Goal: Task Accomplishment & Management: Manage account settings

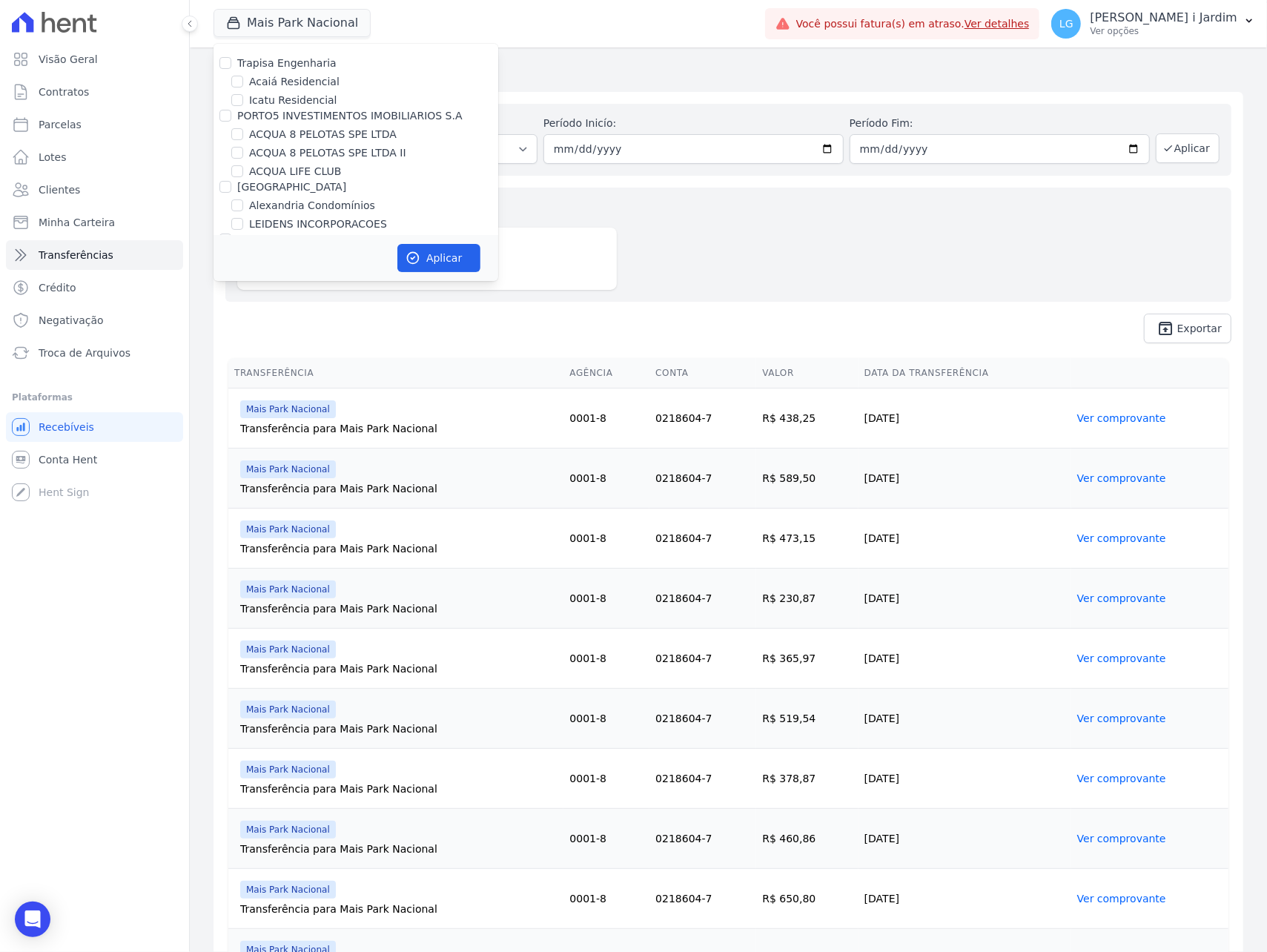
checkbox input "false"
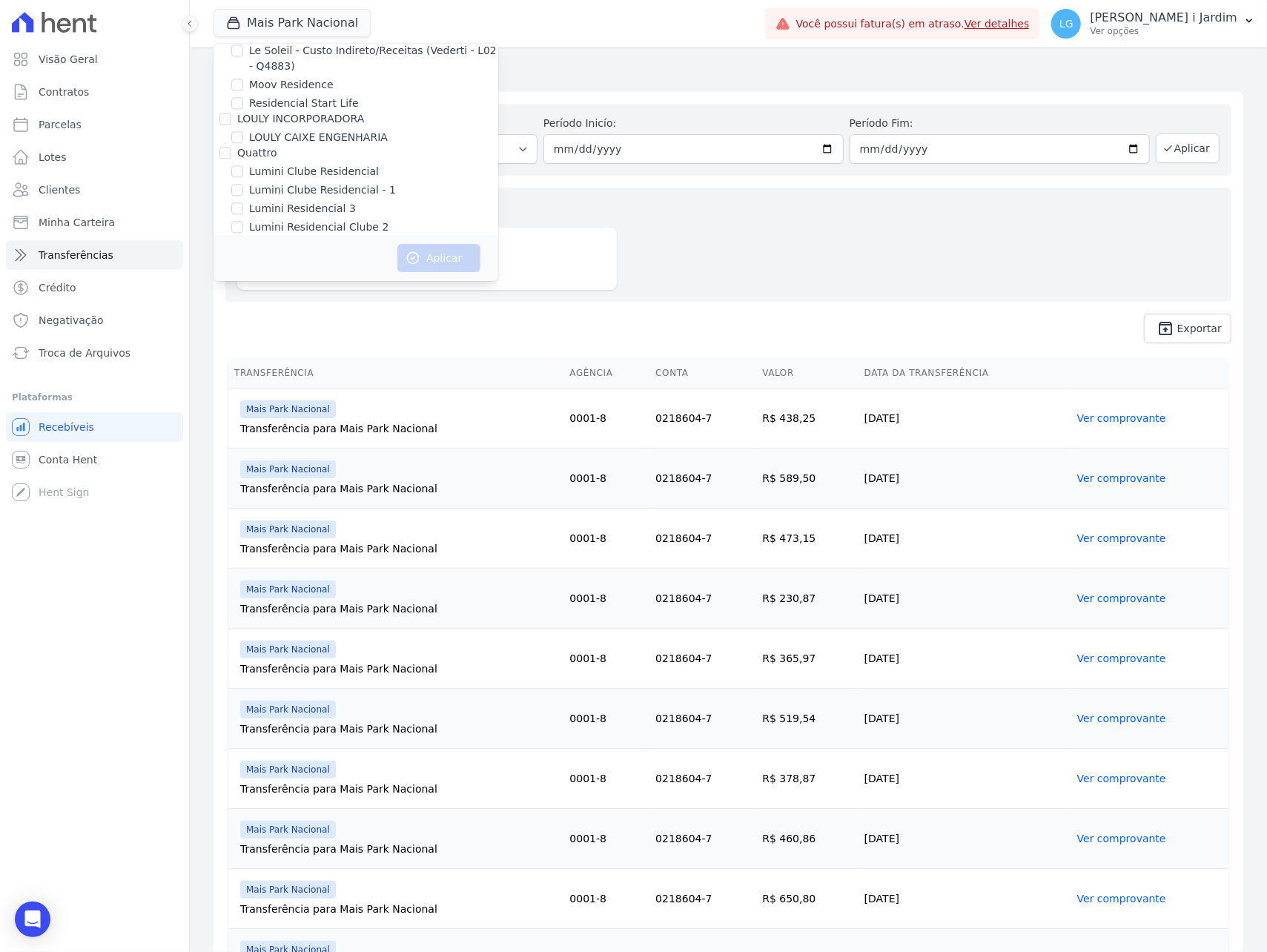
scroll to position [2885, 0]
click at [283, 256] on label "Reserva Mandala - LBA" at bounding box center [308, 263] width 120 height 15
click at [243, 258] on input "Reserva Mandala - LBA" at bounding box center [236, 263] width 12 height 12
checkbox input "true"
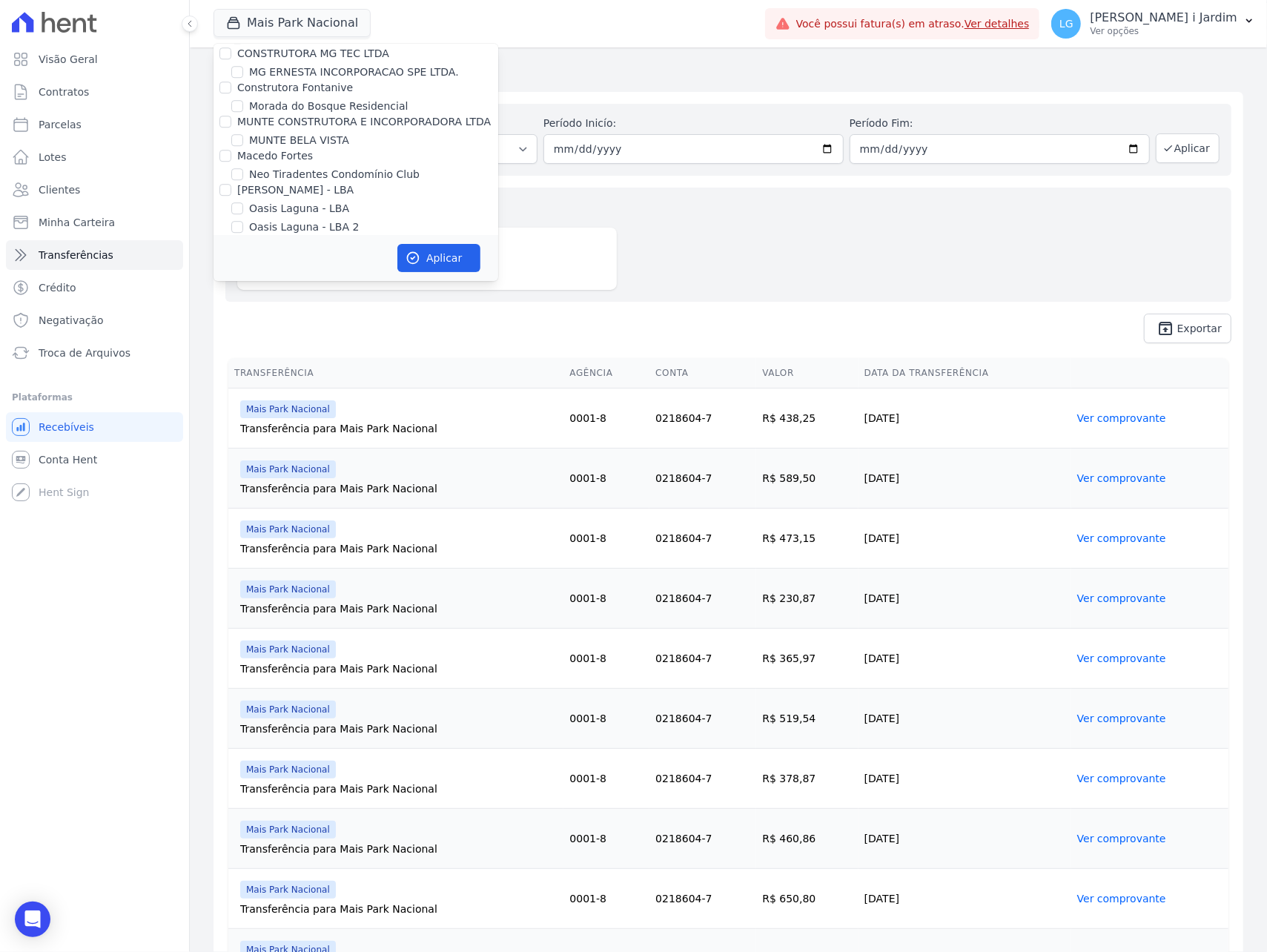
click at [290, 275] on label "Reserva Mandala - LBA 2" at bounding box center [313, 282] width 129 height 15
click at [243, 277] on input "Reserva Mandala - LBA 2" at bounding box center [236, 282] width 12 height 12
checkbox input "true"
click at [424, 271] on button "Aplicar" at bounding box center [439, 257] width 83 height 28
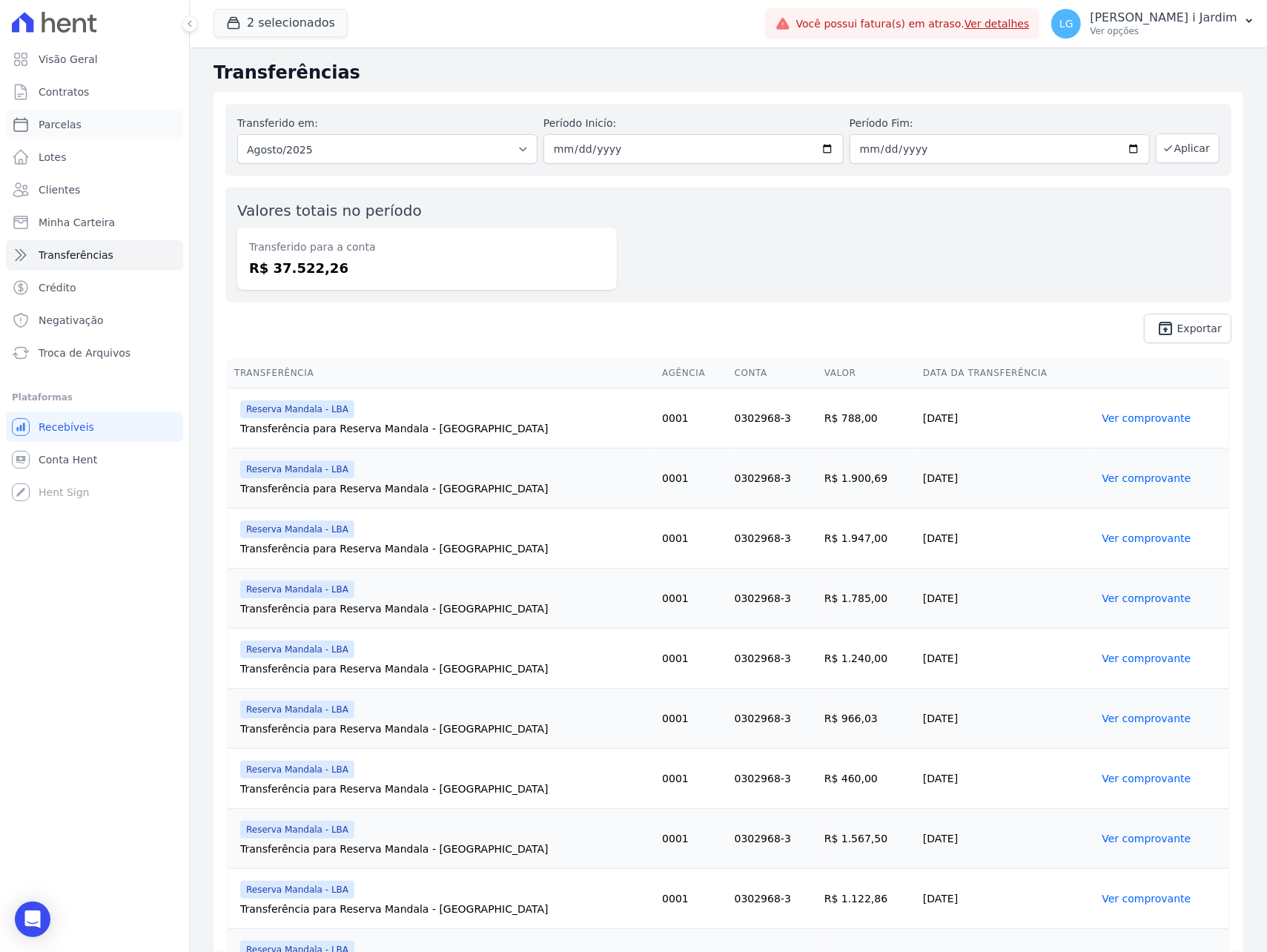
click at [107, 131] on link "Parcelas" at bounding box center [94, 124] width 177 height 30
select select
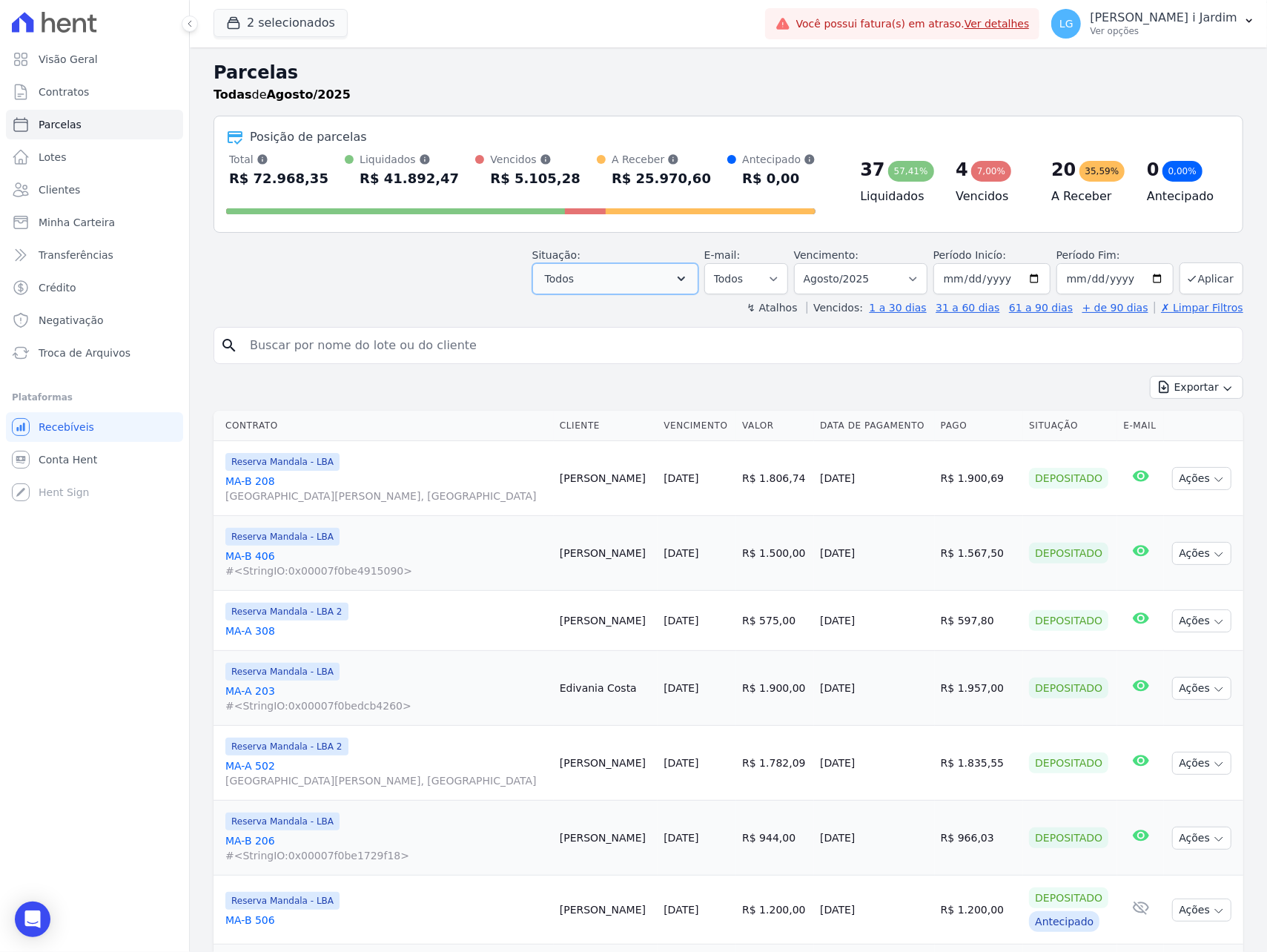
click at [564, 267] on button "Todos" at bounding box center [615, 279] width 166 height 31
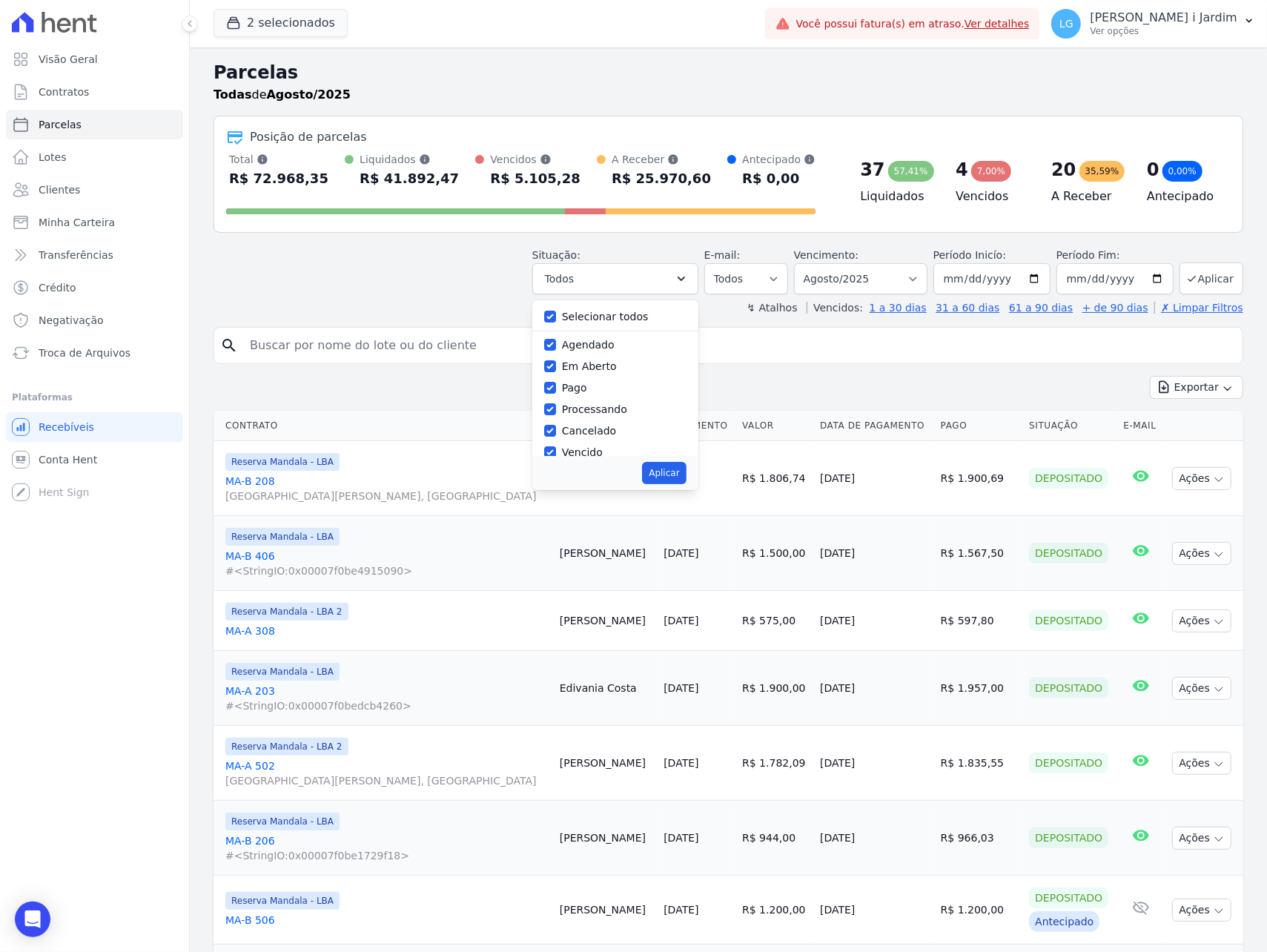
click at [567, 315] on label "Selecionar todos" at bounding box center [605, 316] width 86 height 12
click at [556, 315] on input "Selecionar todos" at bounding box center [549, 316] width 12 height 12
checkbox input "false"
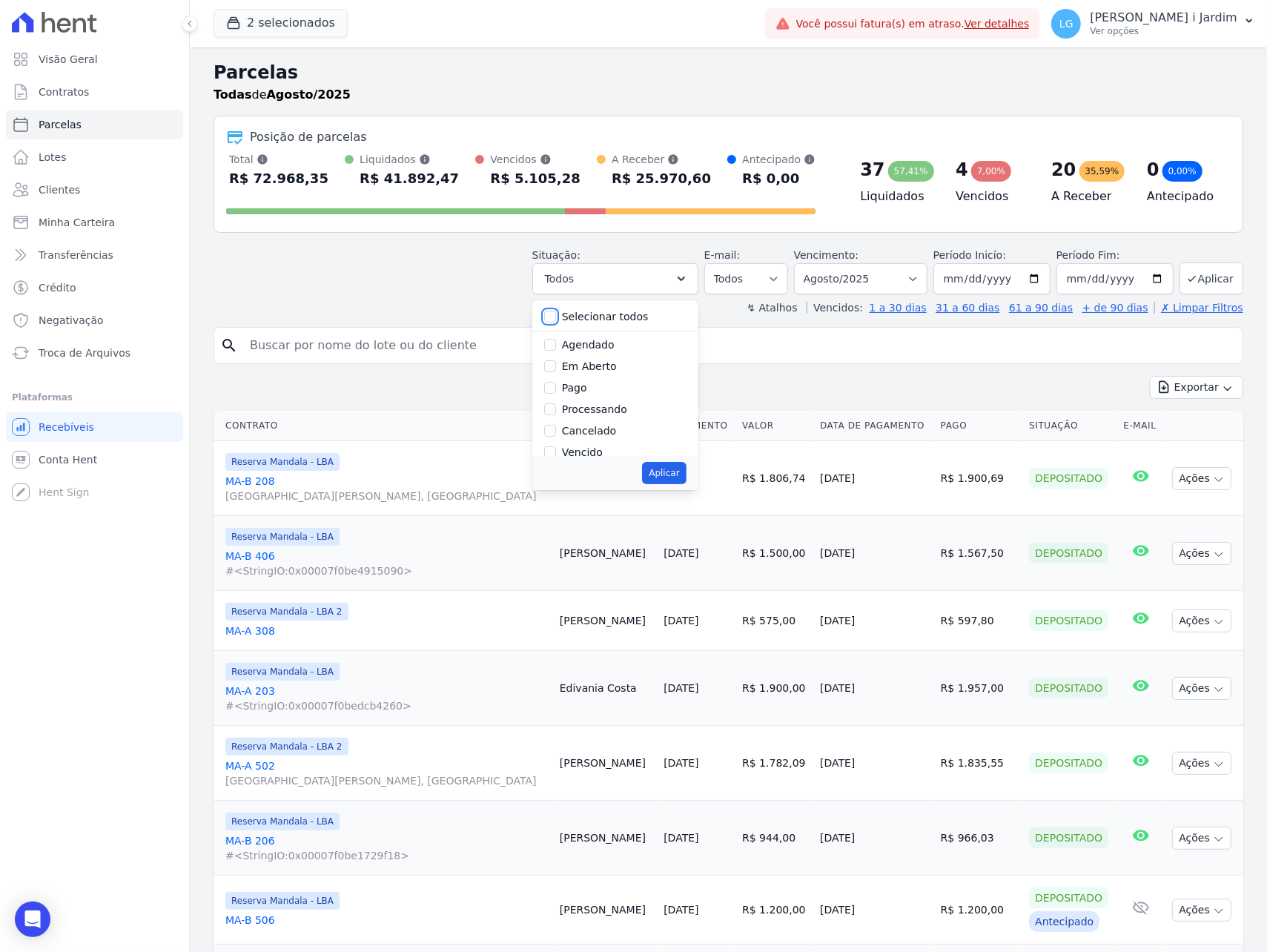
checkbox input "false"
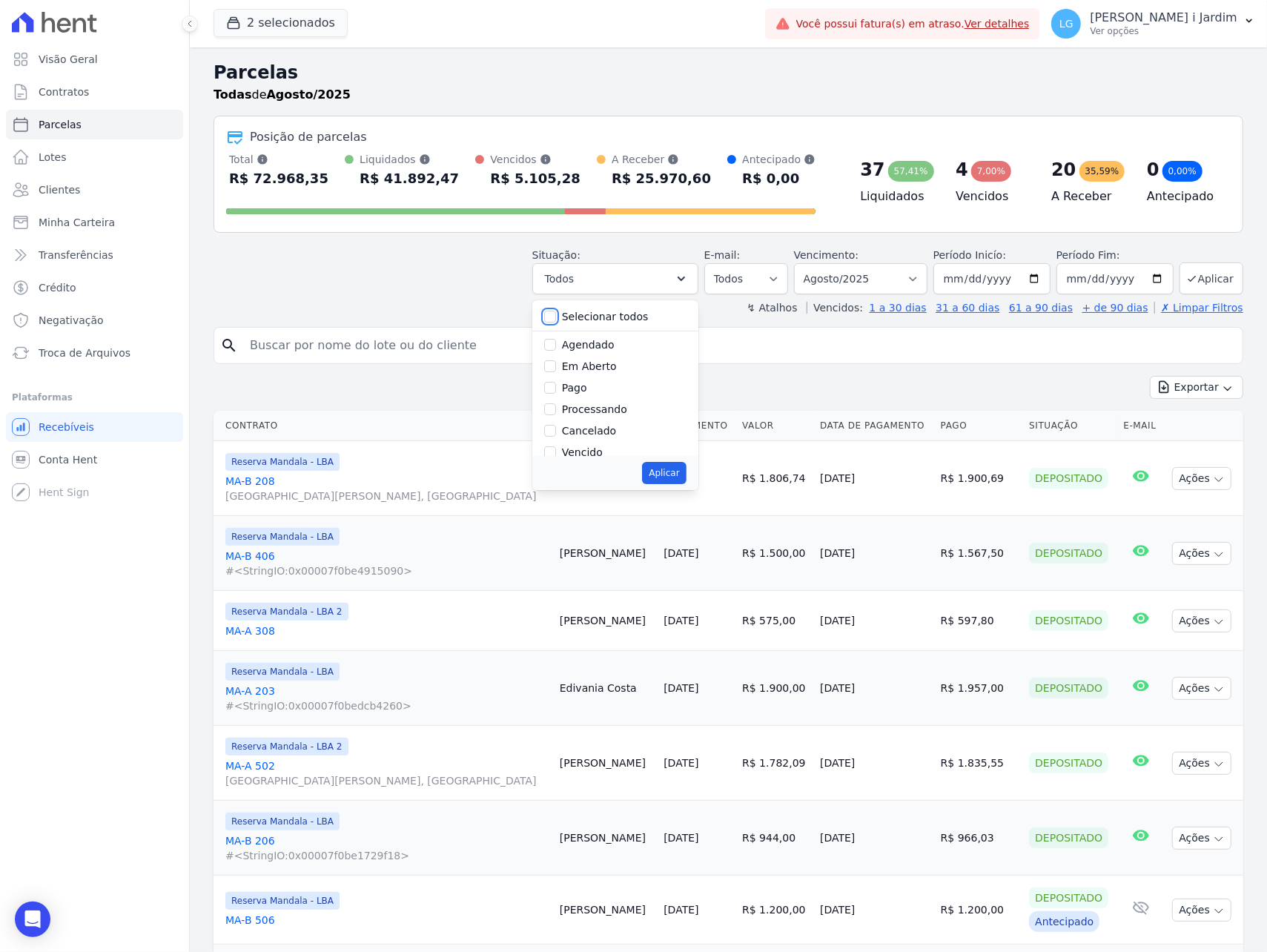
checkbox input "false"
click at [584, 372] on label "Em Aberto" at bounding box center [589, 366] width 55 height 12
click at [556, 372] on input "Em Aberto" at bounding box center [549, 366] width 12 height 12
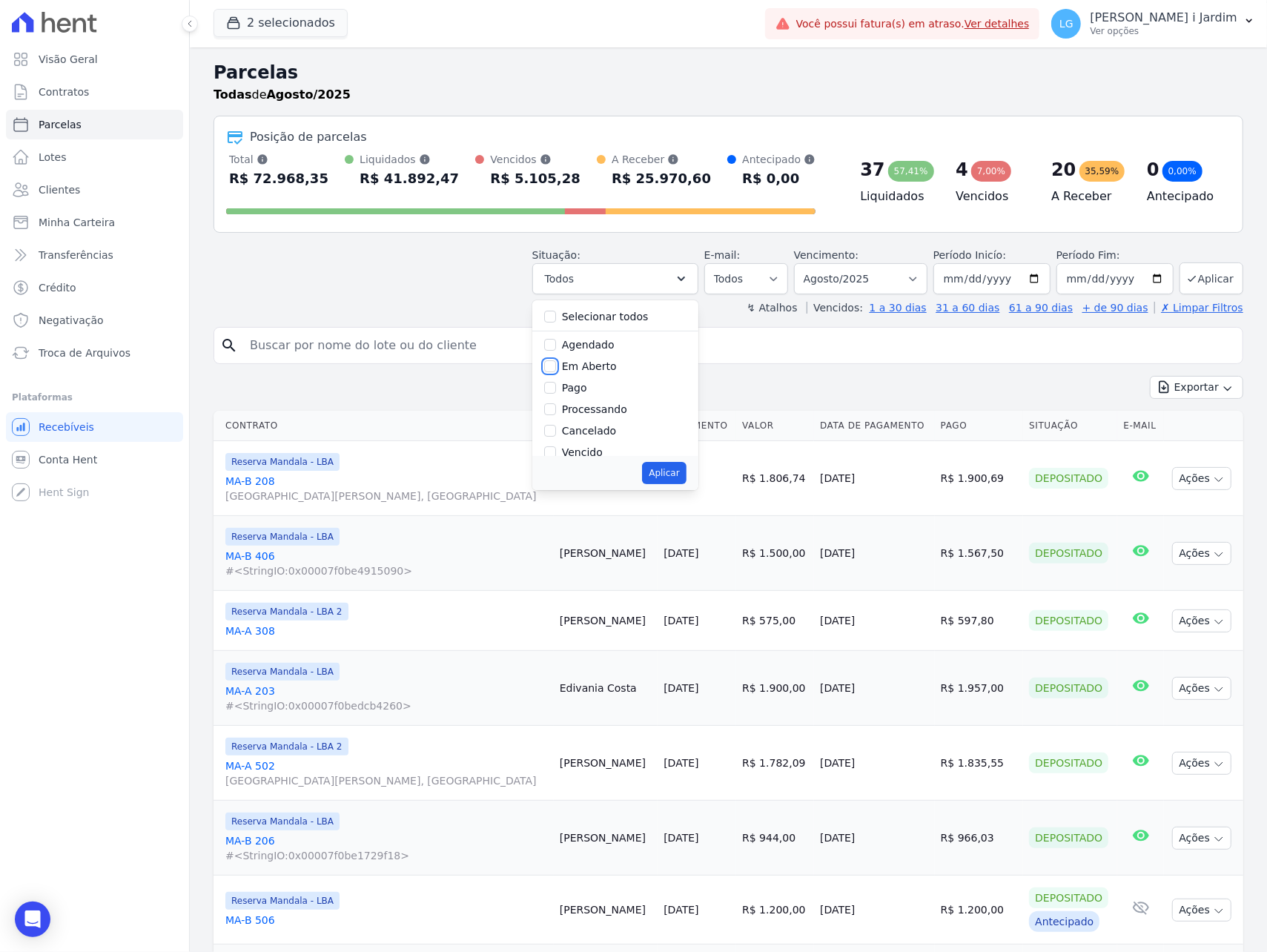
checkbox input "true"
click at [679, 485] on div "Aplicar" at bounding box center [615, 473] width 166 height 34
click at [674, 479] on button "Aplicar" at bounding box center [664, 473] width 44 height 22
select select "pending"
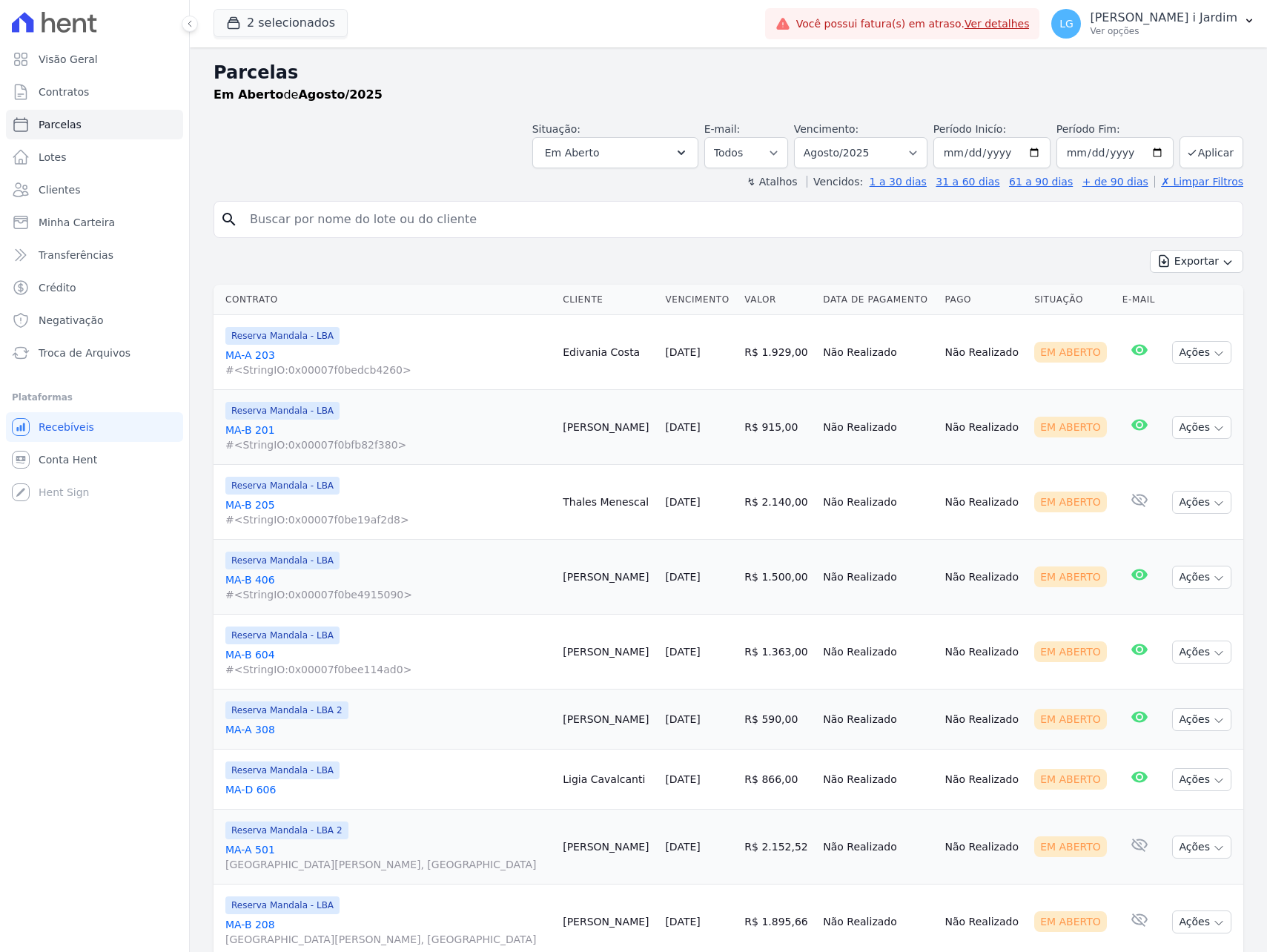
select select
click at [283, 31] on button "2 selecionados" at bounding box center [280, 22] width 134 height 28
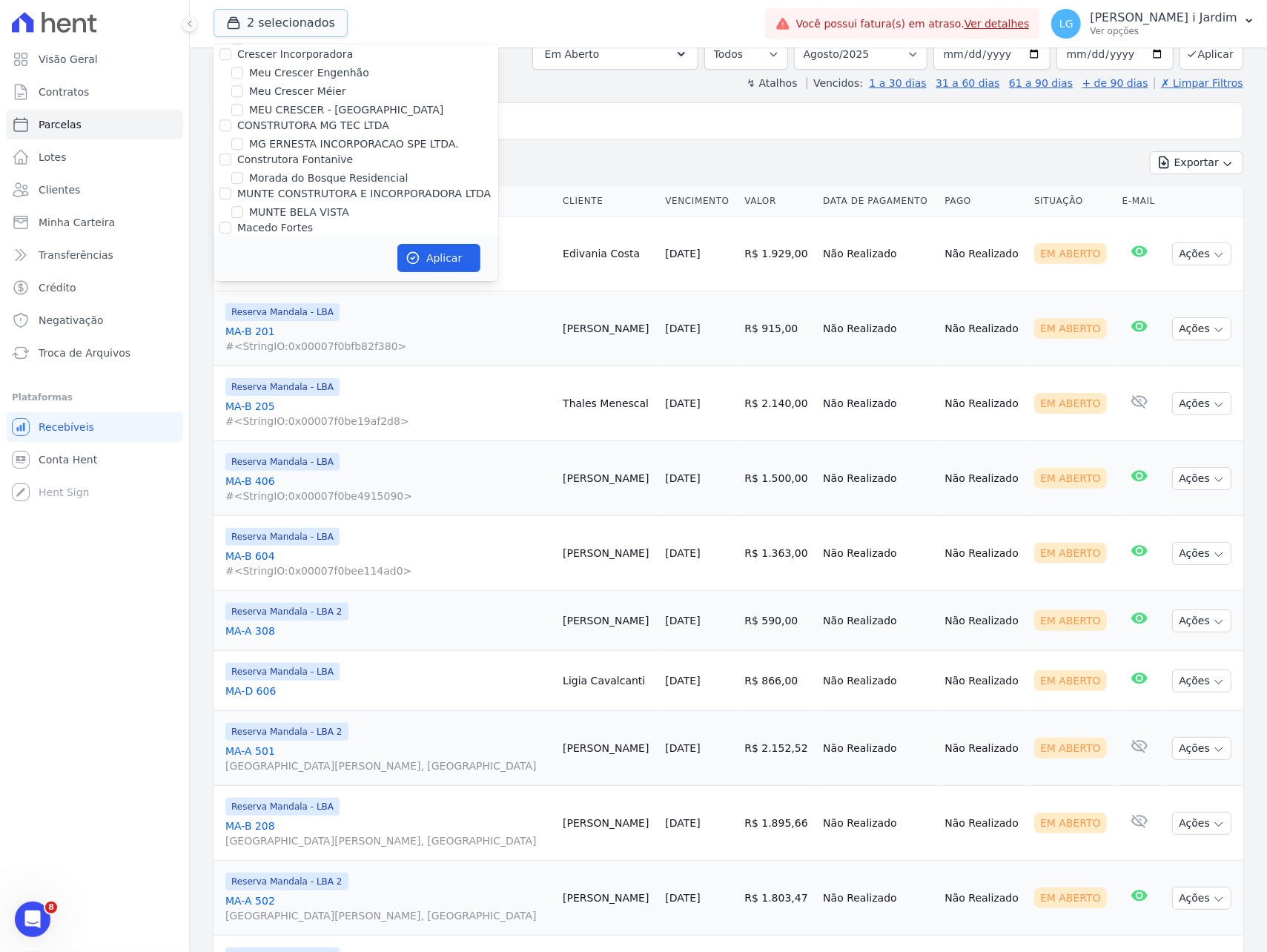
scroll to position [2865, 0]
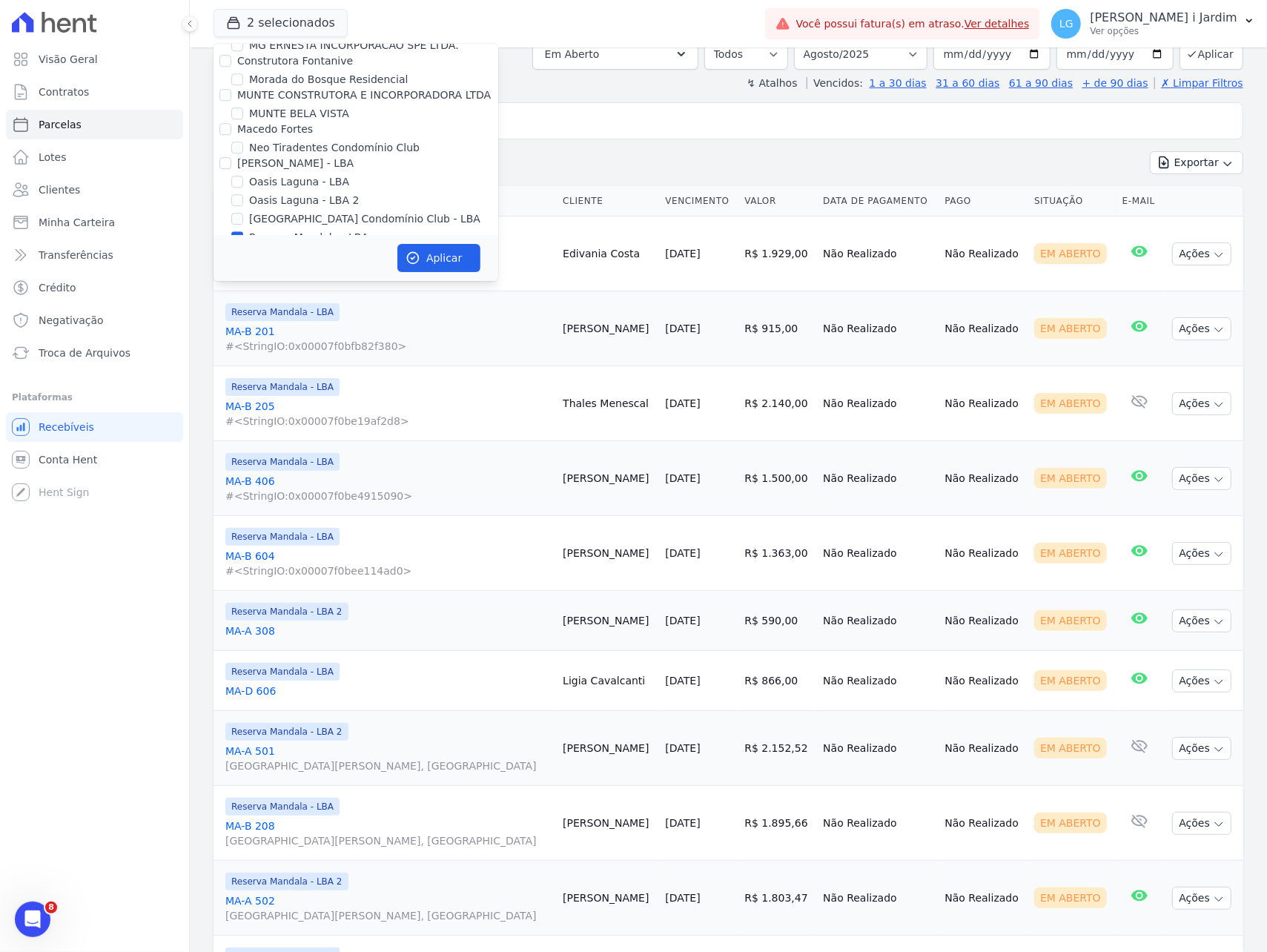
click at [302, 230] on label "Reserva Mandala - LBA" at bounding box center [308, 237] width 120 height 15
click at [243, 231] on input "Reserva Mandala - LBA" at bounding box center [236, 236] width 12 height 12
checkbox input "false"
click at [306, 248] on label "Reserva Mandala - LBA 2" at bounding box center [313, 255] width 129 height 15
click at [243, 250] on input "Reserva Mandala - LBA 2" at bounding box center [236, 255] width 12 height 12
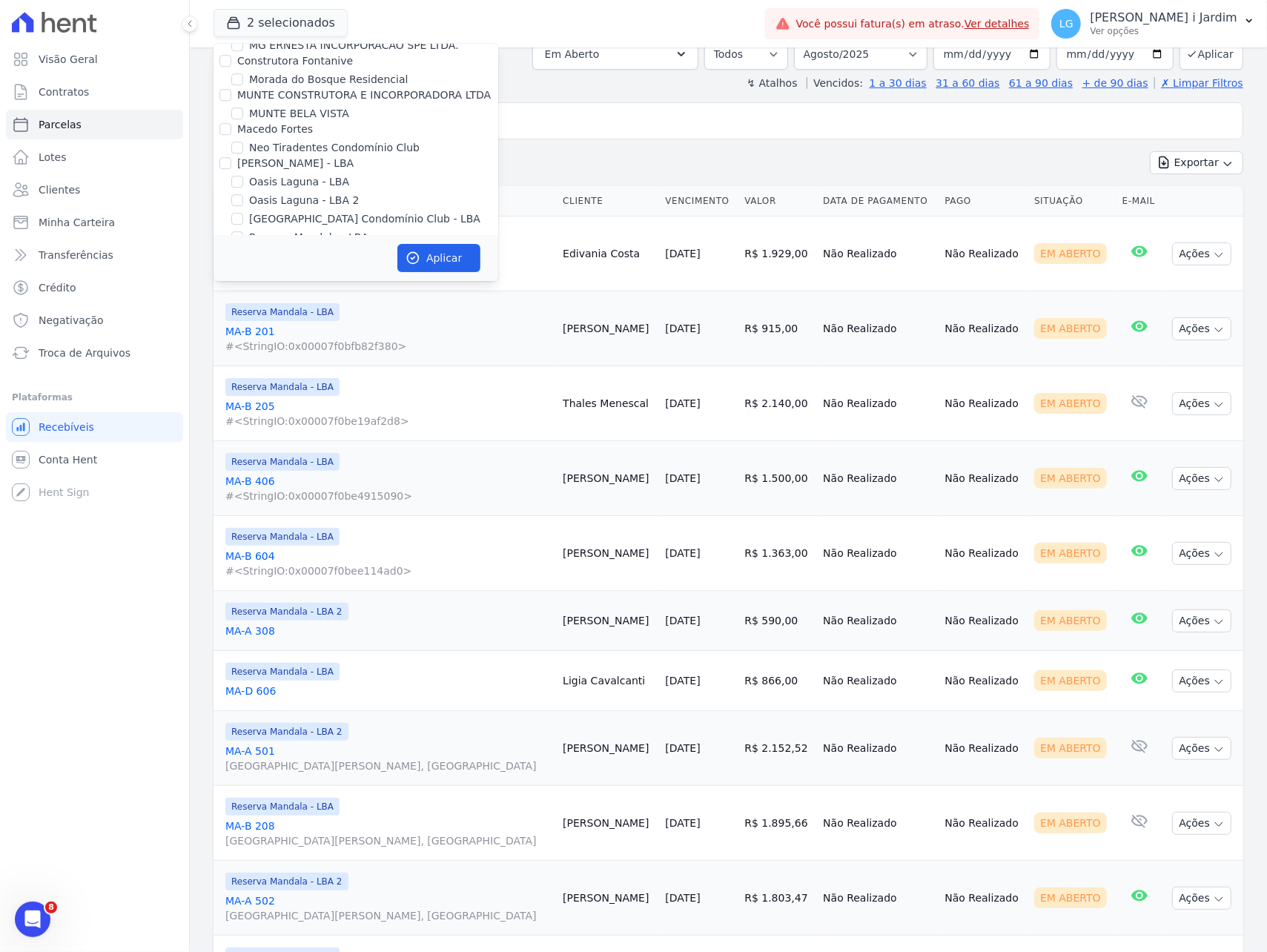
checkbox input "false"
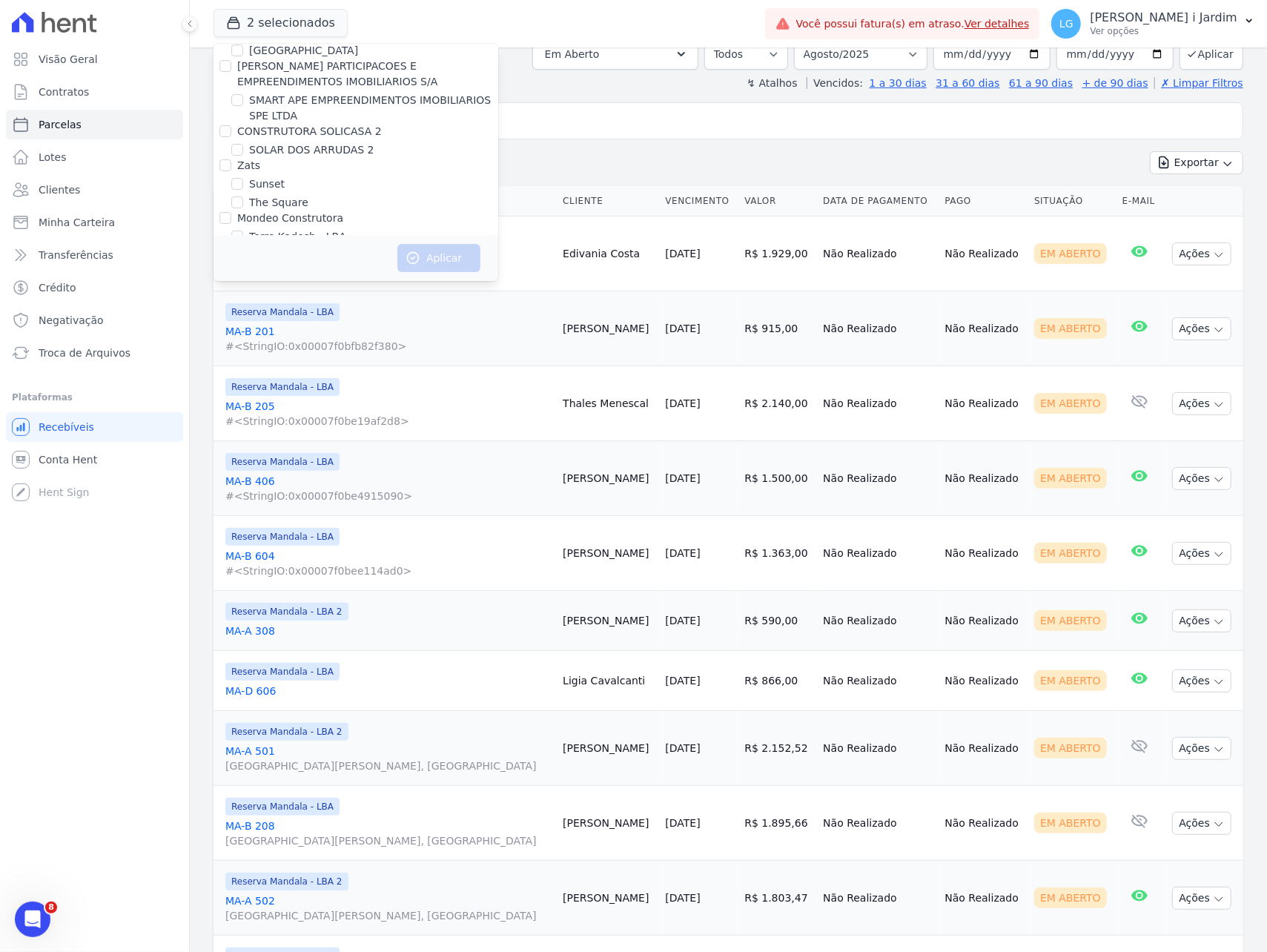
scroll to position [1127, 0]
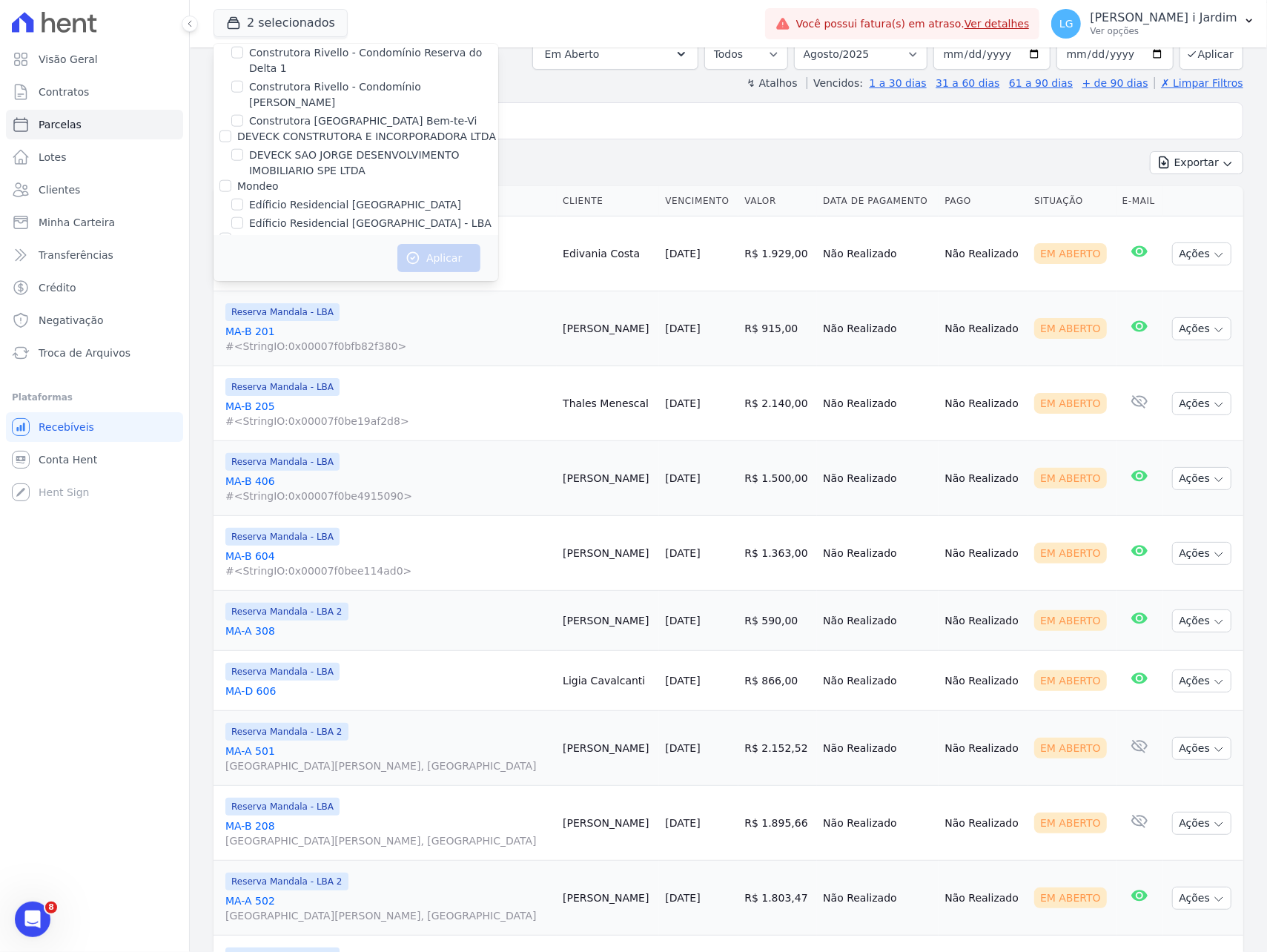
click at [362, 197] on label "Edíficio Residencial Grevílea Park" at bounding box center [355, 204] width 212 height 15
click at [243, 199] on input "Edíficio Residencial Grevílea Park" at bounding box center [236, 204] width 12 height 12
checkbox input "true"
click at [374, 216] on label "Edíficio Residencial Grevílea Park - LBA" at bounding box center [370, 223] width 243 height 15
click at [243, 218] on input "Edíficio Residencial Grevílea Park - LBA" at bounding box center [236, 223] width 12 height 12
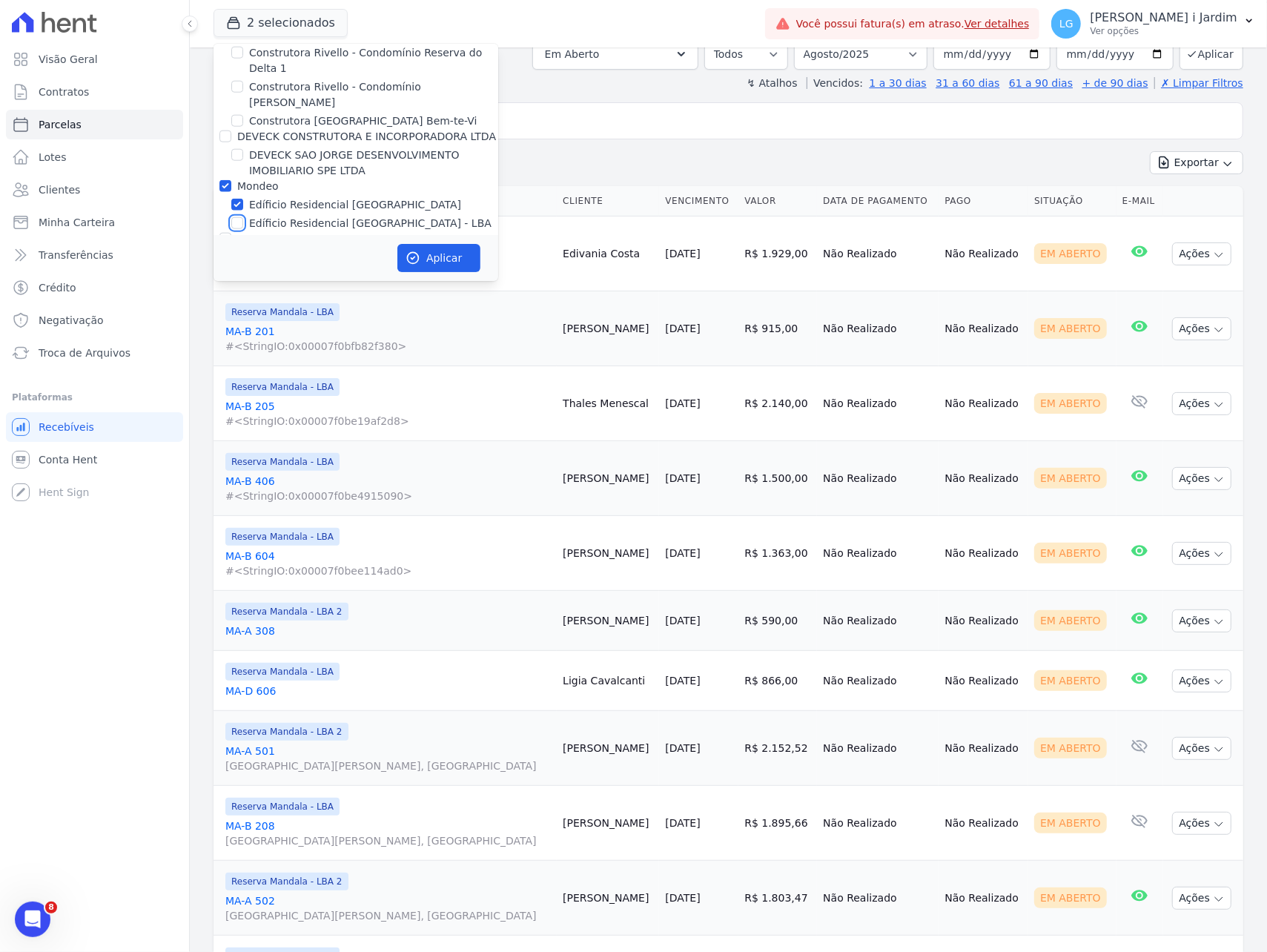
checkbox input "true"
click at [427, 262] on button "Aplicar" at bounding box center [439, 257] width 83 height 28
select select
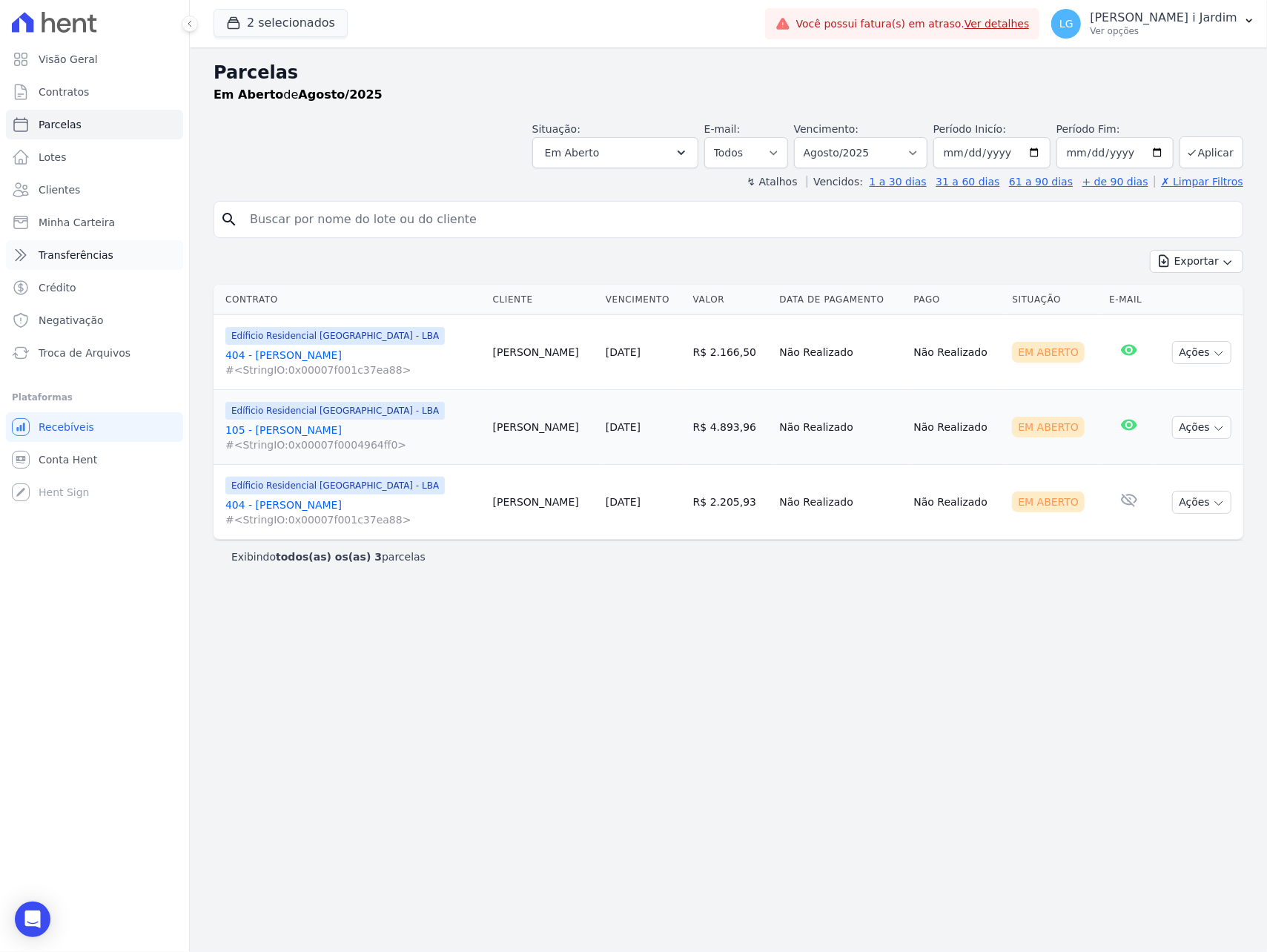
click at [92, 241] on link "Transferências" at bounding box center [94, 254] width 177 height 30
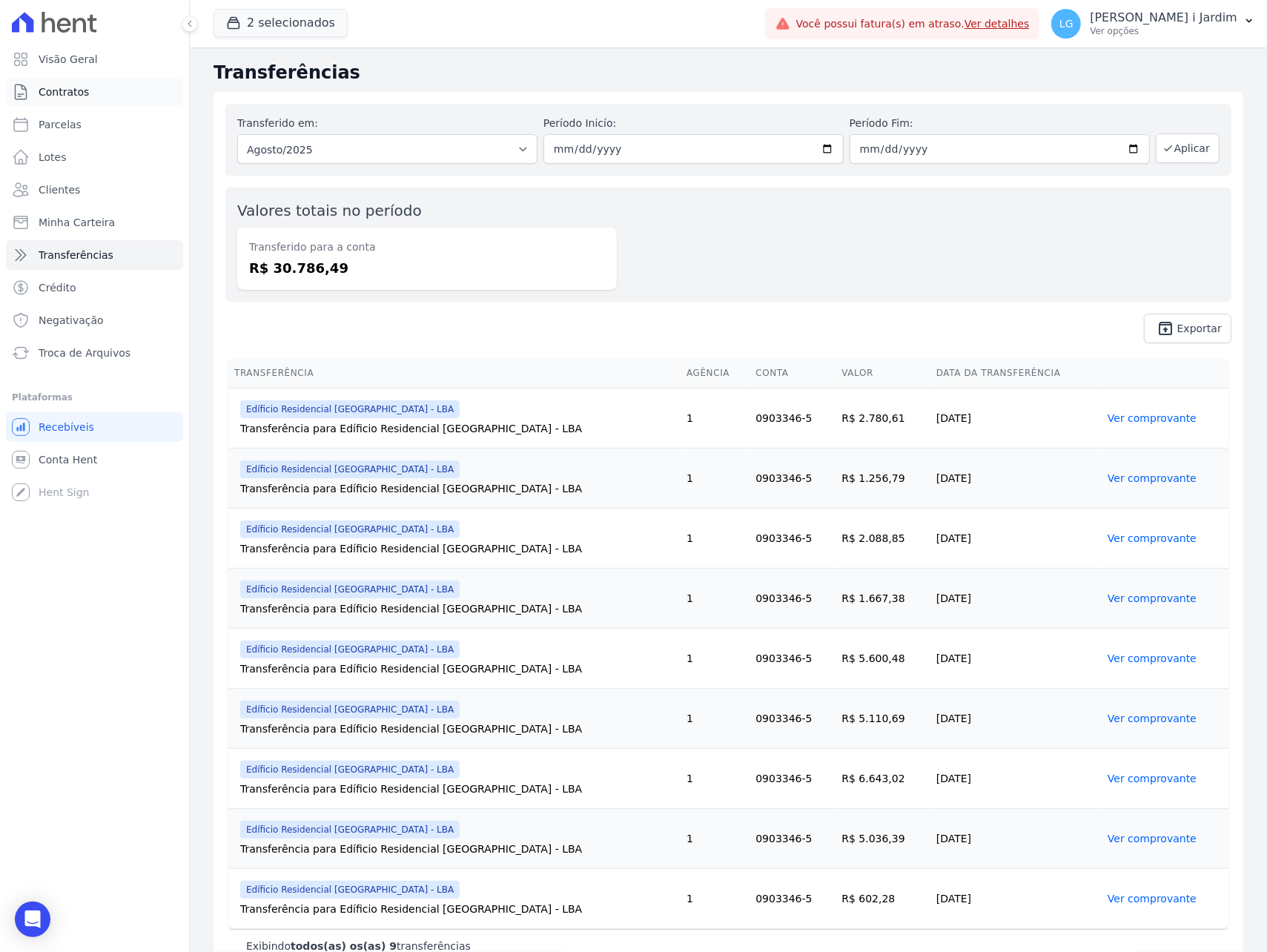
click at [112, 103] on link "Contratos" at bounding box center [94, 92] width 177 height 30
click at [111, 117] on link "Parcelas" at bounding box center [94, 124] width 177 height 30
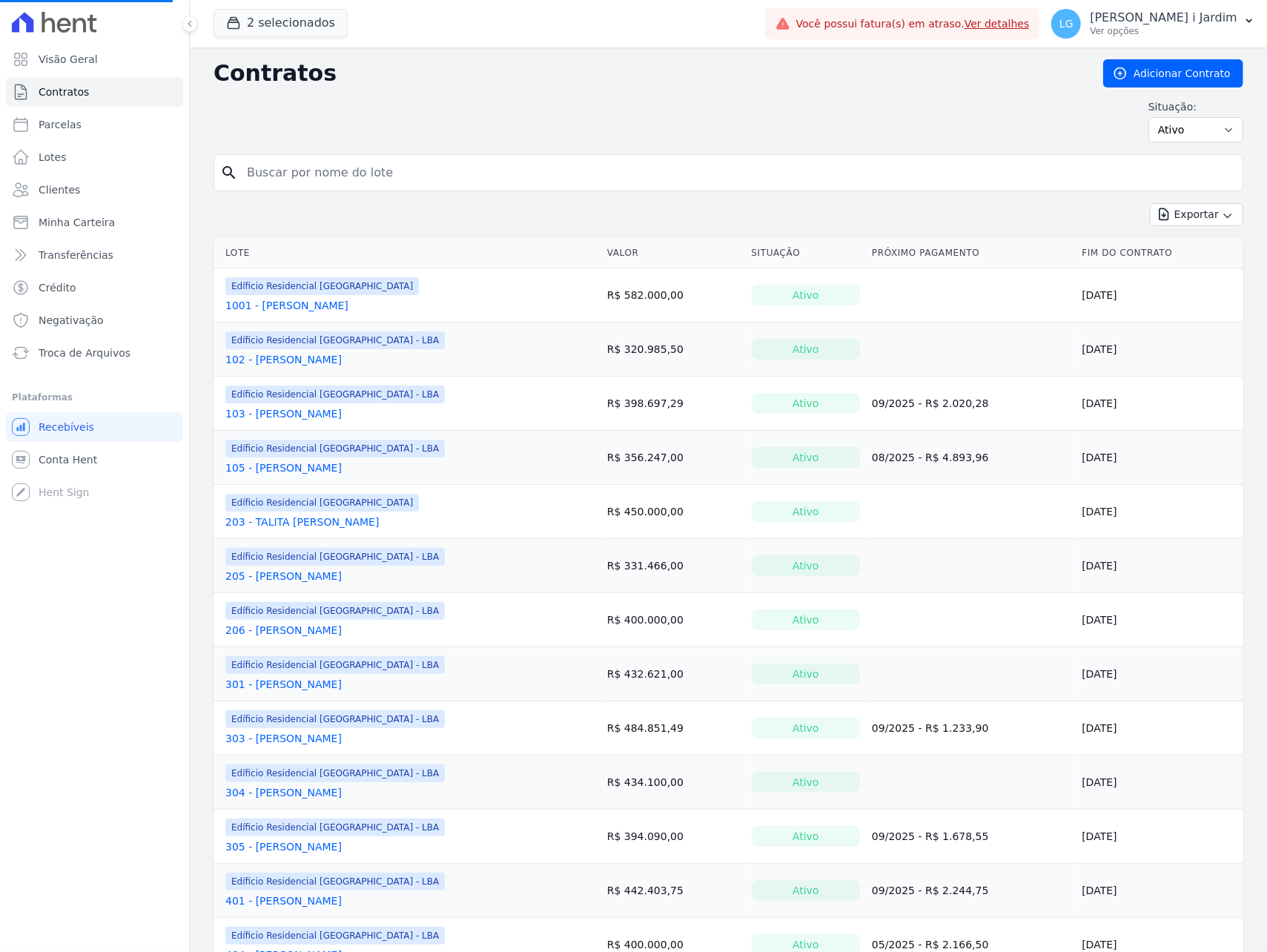
select select
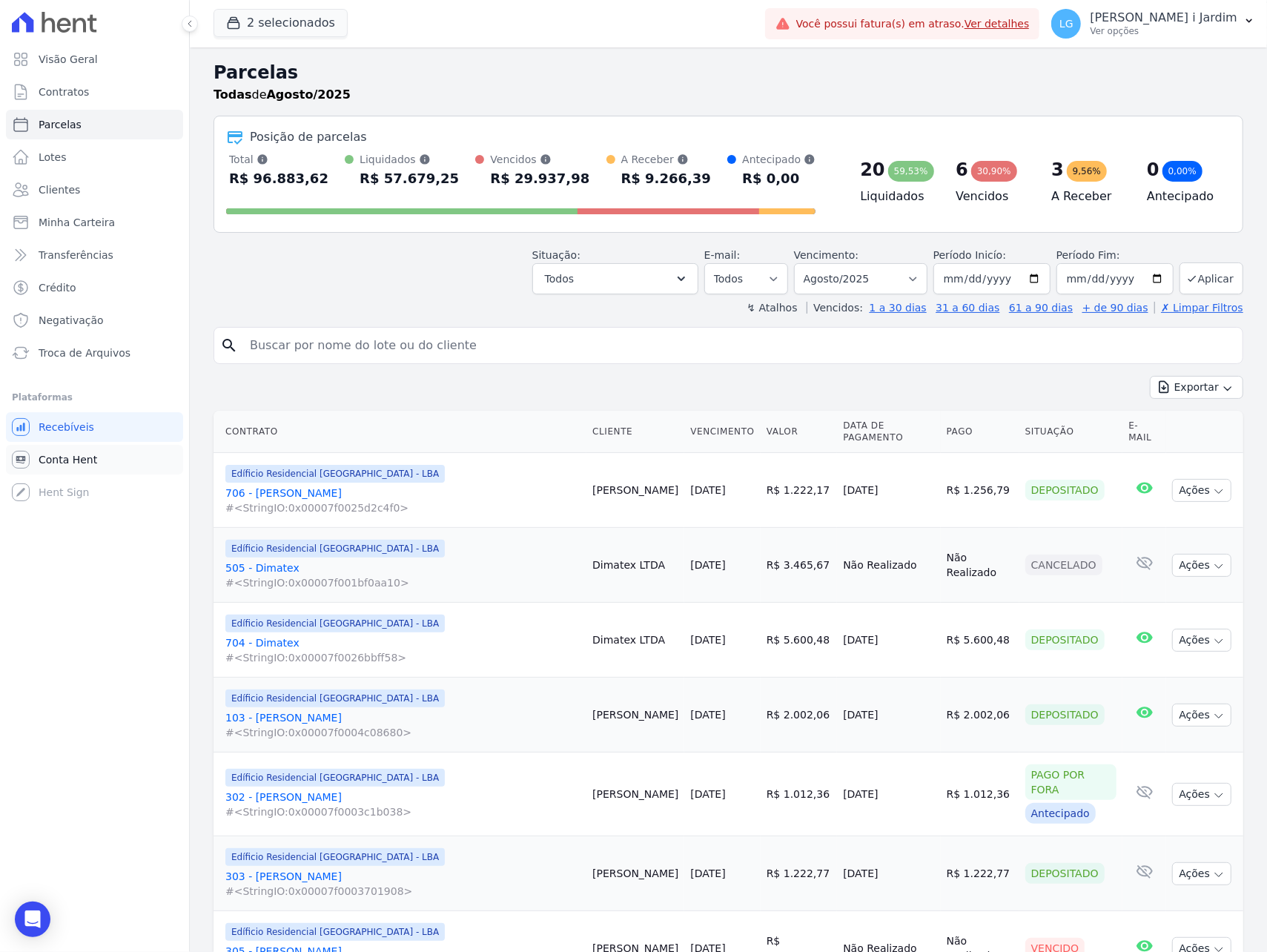
click at [110, 463] on link "Conta Hent" at bounding box center [94, 459] width 177 height 30
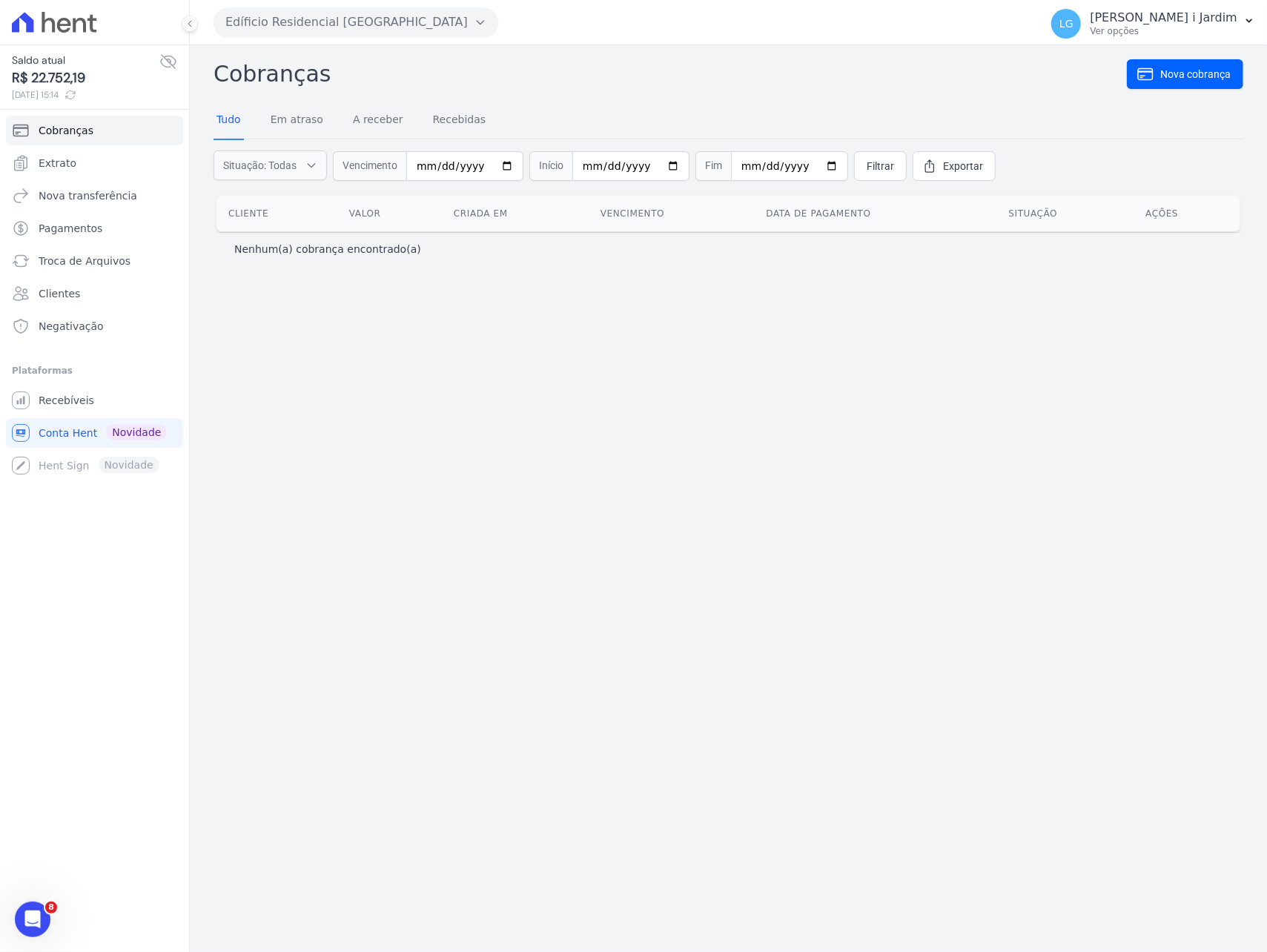
click at [72, 66] on span "Saldo atual" at bounding box center [85, 60] width 147 height 15
click at [72, 69] on div "Saldo atual R$ 22.752,19 29/08/2025, 15:14" at bounding box center [85, 77] width 147 height 49
click at [80, 86] on span "R$ 22.752,19" at bounding box center [85, 78] width 147 height 20
click at [390, 458] on div "Cobranças Nova cobrança Tudo Em atraso A receber Recebidas Situação: Todas Em a…" at bounding box center [728, 498] width 1077 height 906
click at [74, 75] on span "R$ 22.752,19" at bounding box center [85, 78] width 147 height 20
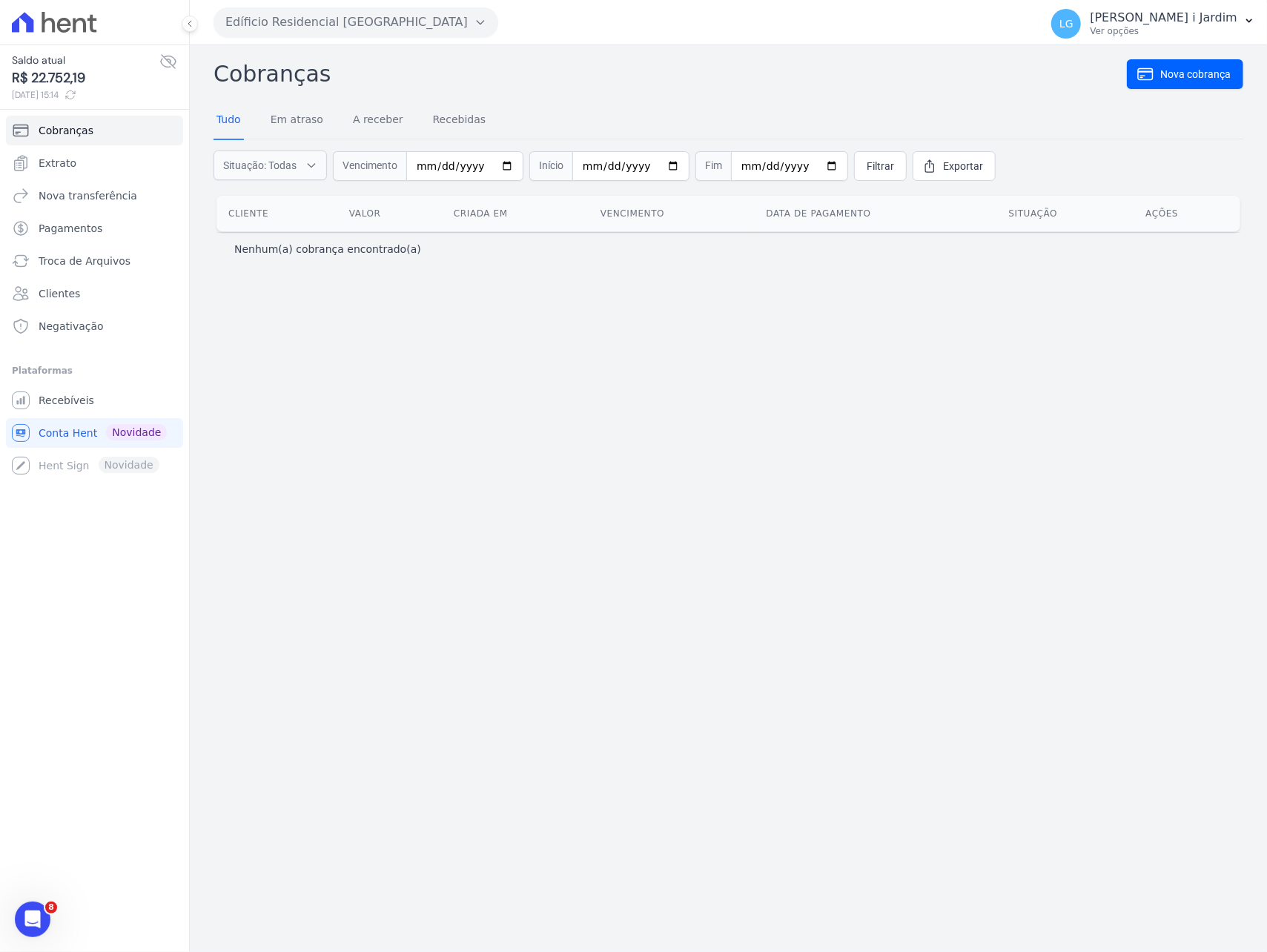
click at [74, 75] on span "R$ 22.752,19" at bounding box center [85, 78] width 147 height 20
click at [353, 615] on div "Cobranças Nova cobrança Tudo Em atraso A receber Recebidas Situação: Todas Em a…" at bounding box center [728, 498] width 1077 height 906
click at [344, 589] on div "Cobranças Nova cobrança Tudo Em atraso A receber Recebidas Situação: Todas Em a…" at bounding box center [728, 498] width 1077 height 906
click at [80, 165] on link "Extrato" at bounding box center [94, 163] width 177 height 30
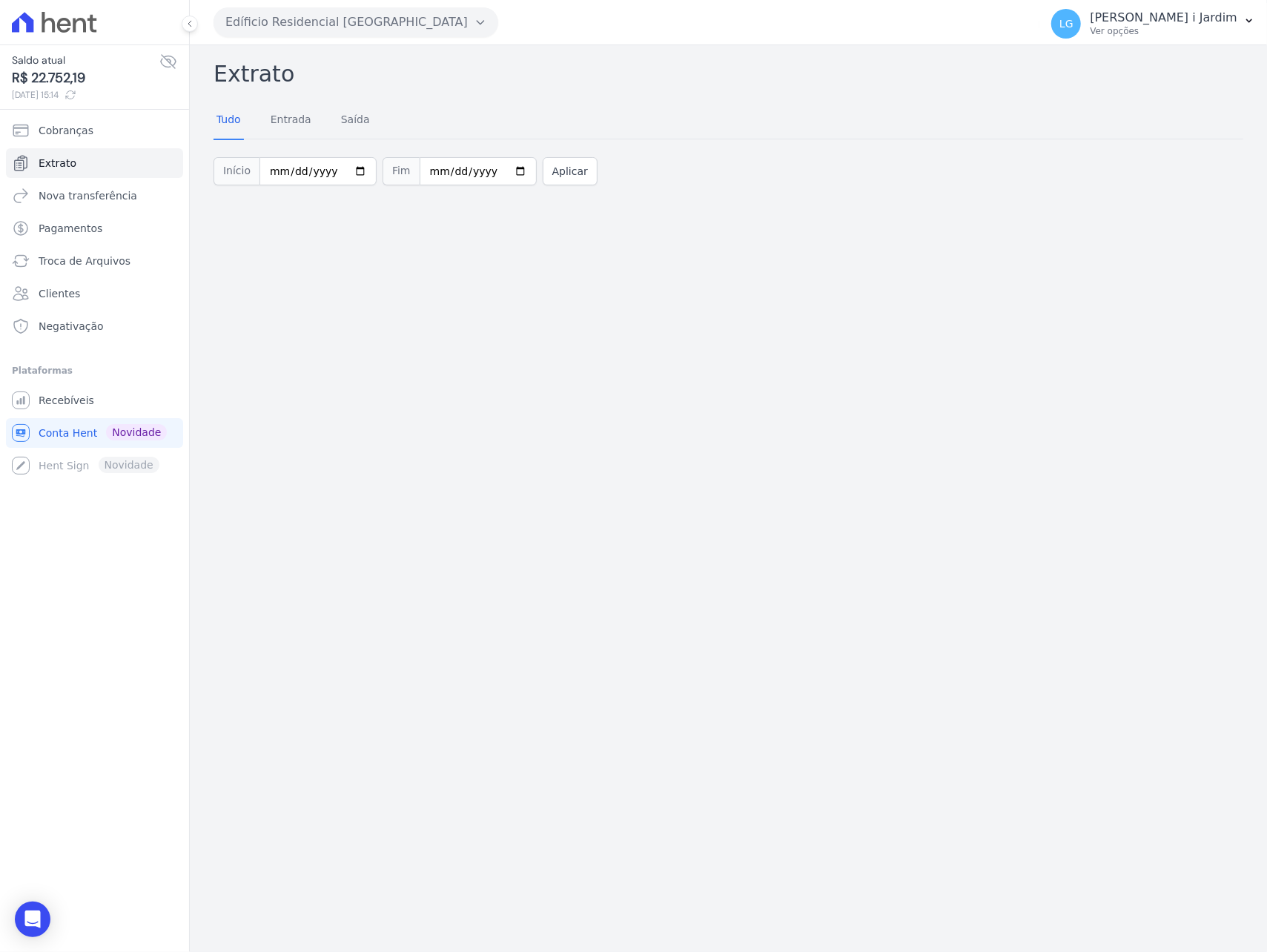
click at [77, 72] on span "R$ 22.752,19" at bounding box center [85, 78] width 147 height 20
copy span "22.752,19"
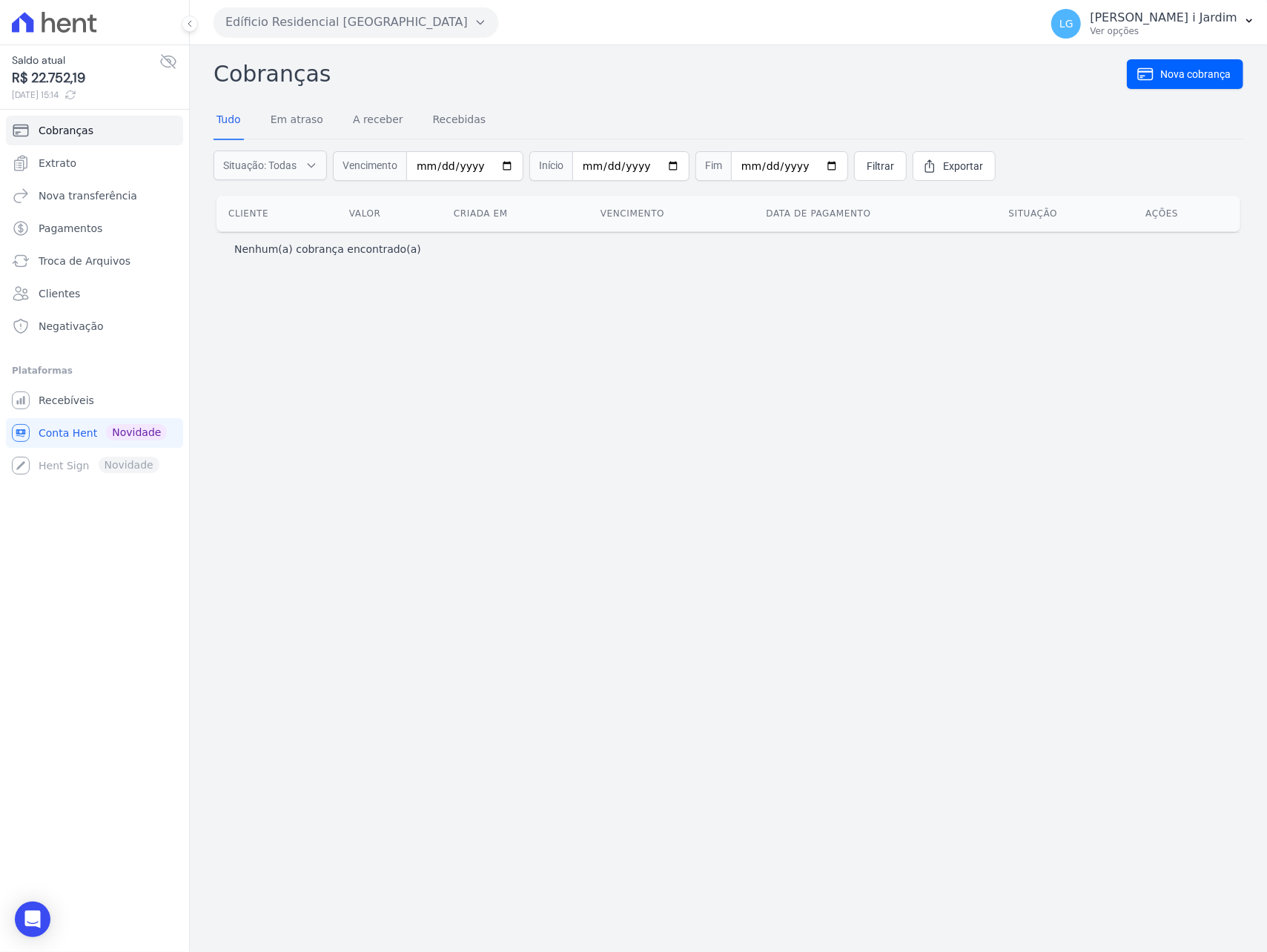
select select
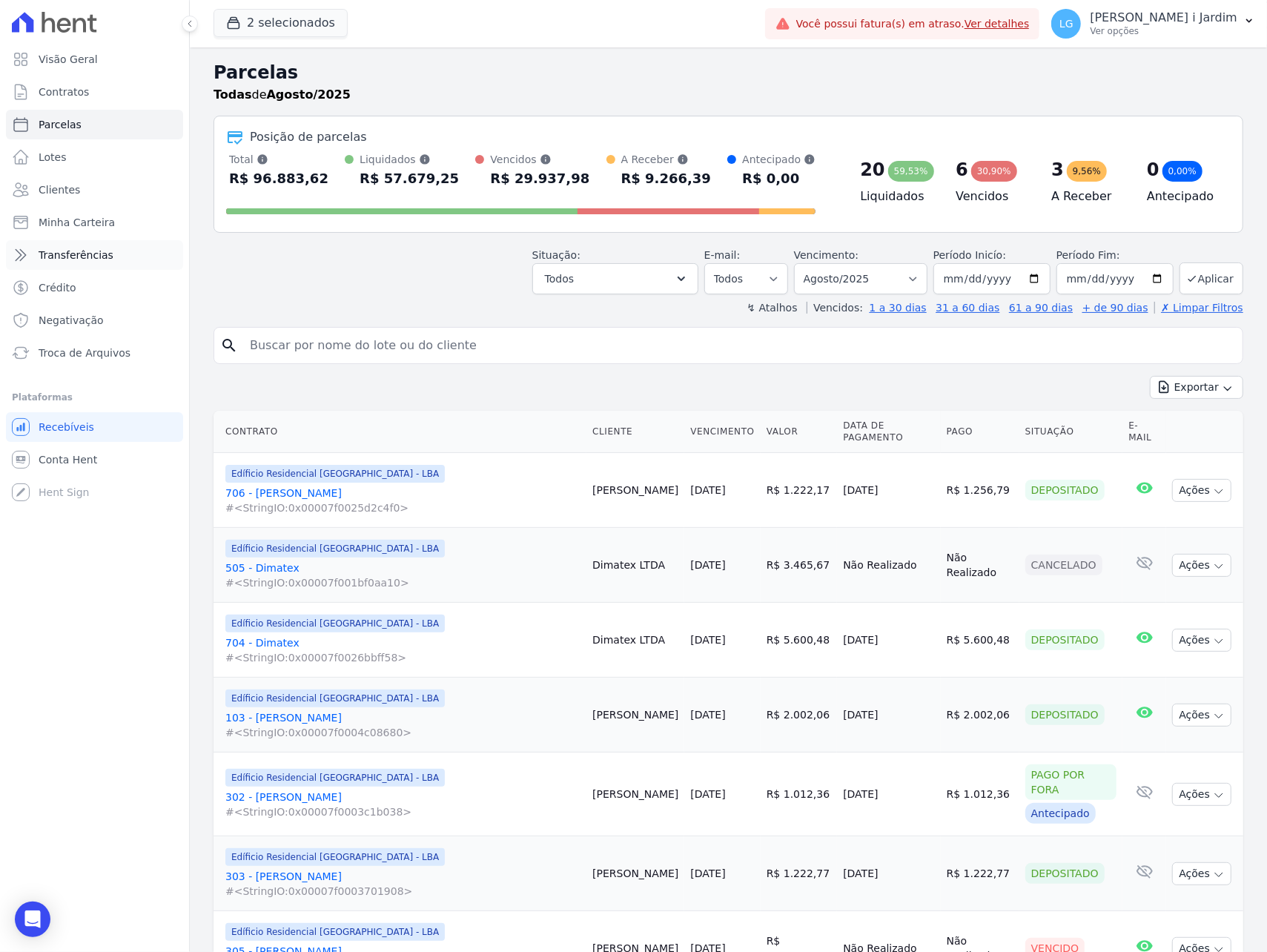
click at [64, 259] on span "Transferências" at bounding box center [76, 254] width 75 height 14
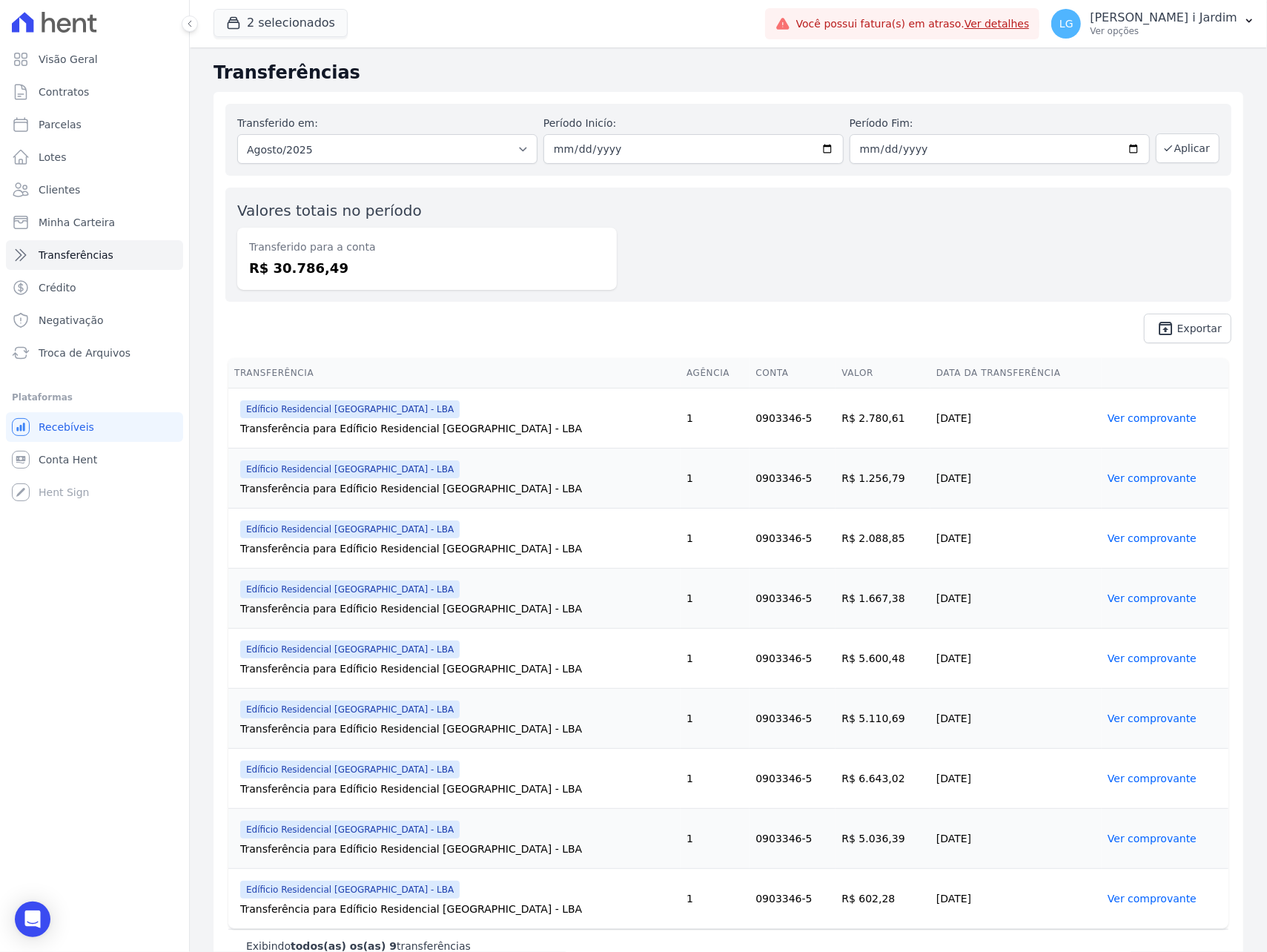
click at [281, 277] on dd "R$ 30.786,49" at bounding box center [427, 268] width 356 height 20
copy dd "30.786,49"
click at [242, 39] on div "2 selecionados Trapisa Engenharia Acaiá Residencial Icatu Residencial PORTO5 IN…" at bounding box center [486, 23] width 546 height 49
click at [245, 31] on button "2 selecionados" at bounding box center [280, 22] width 134 height 28
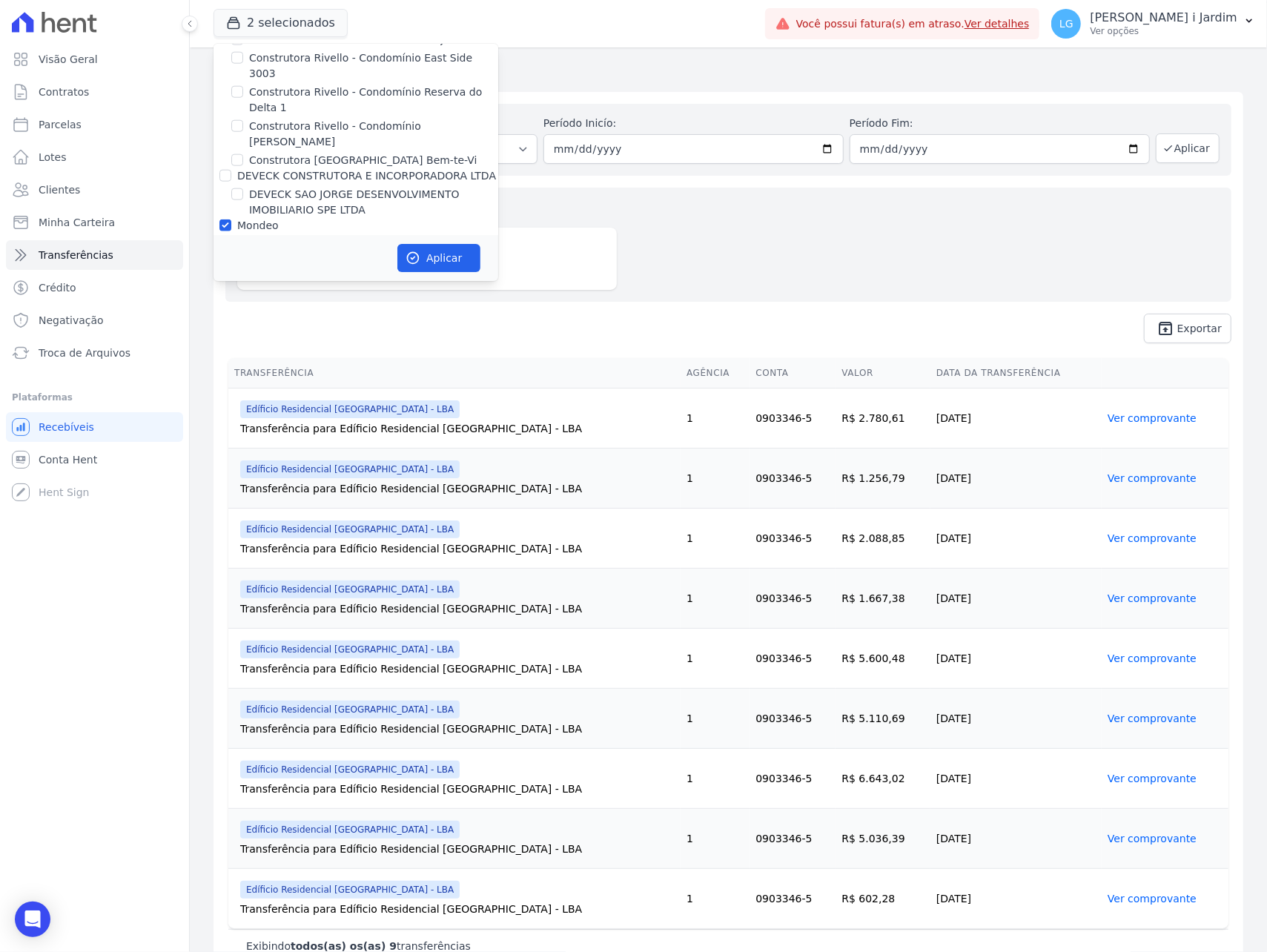
scroll to position [1087, 0]
click at [249, 221] on label "Mondeo" at bounding box center [258, 227] width 41 height 12
click at [231, 221] on input "Mondeo" at bounding box center [225, 227] width 12 height 12
checkbox input "false"
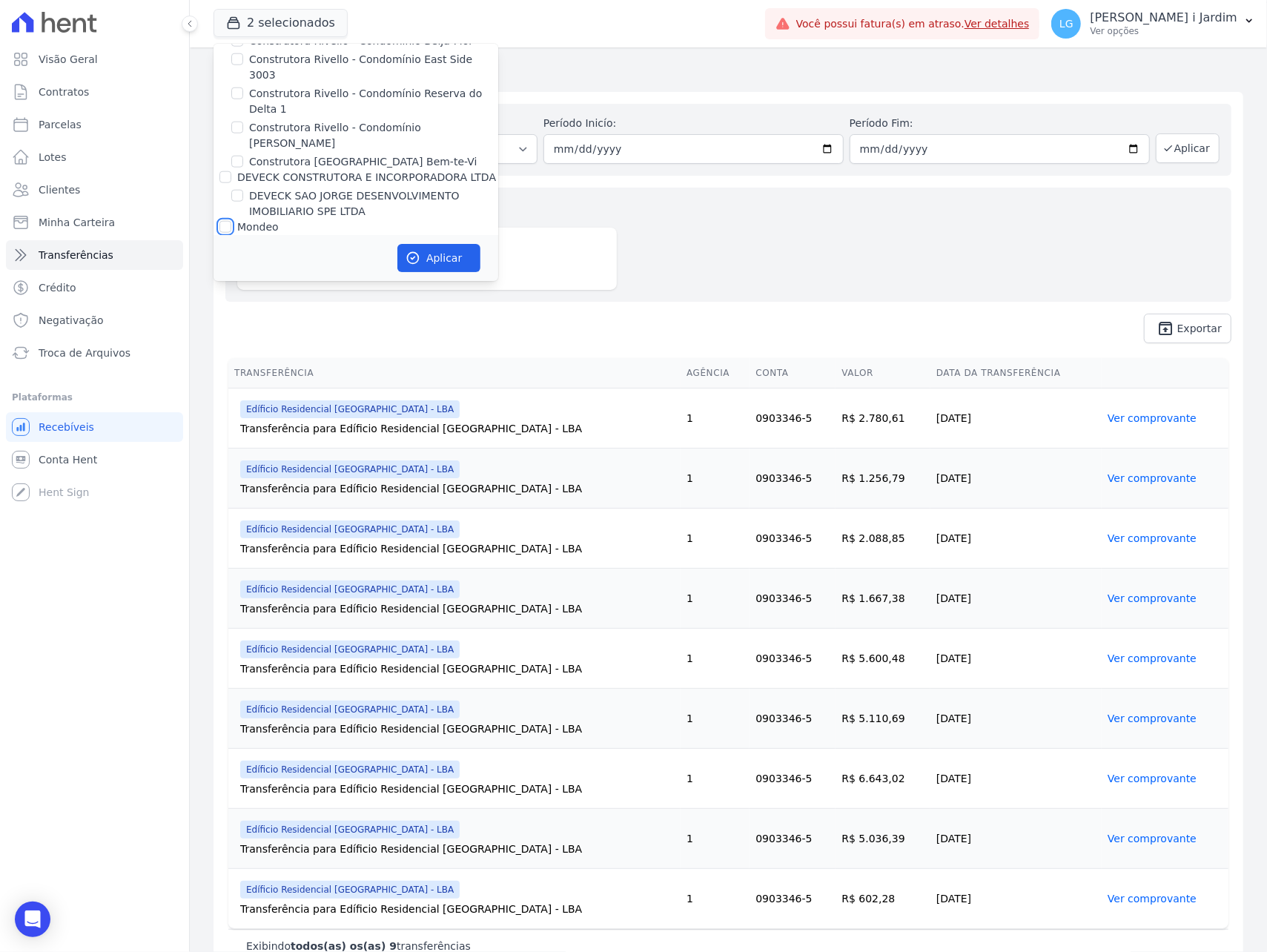
checkbox input "false"
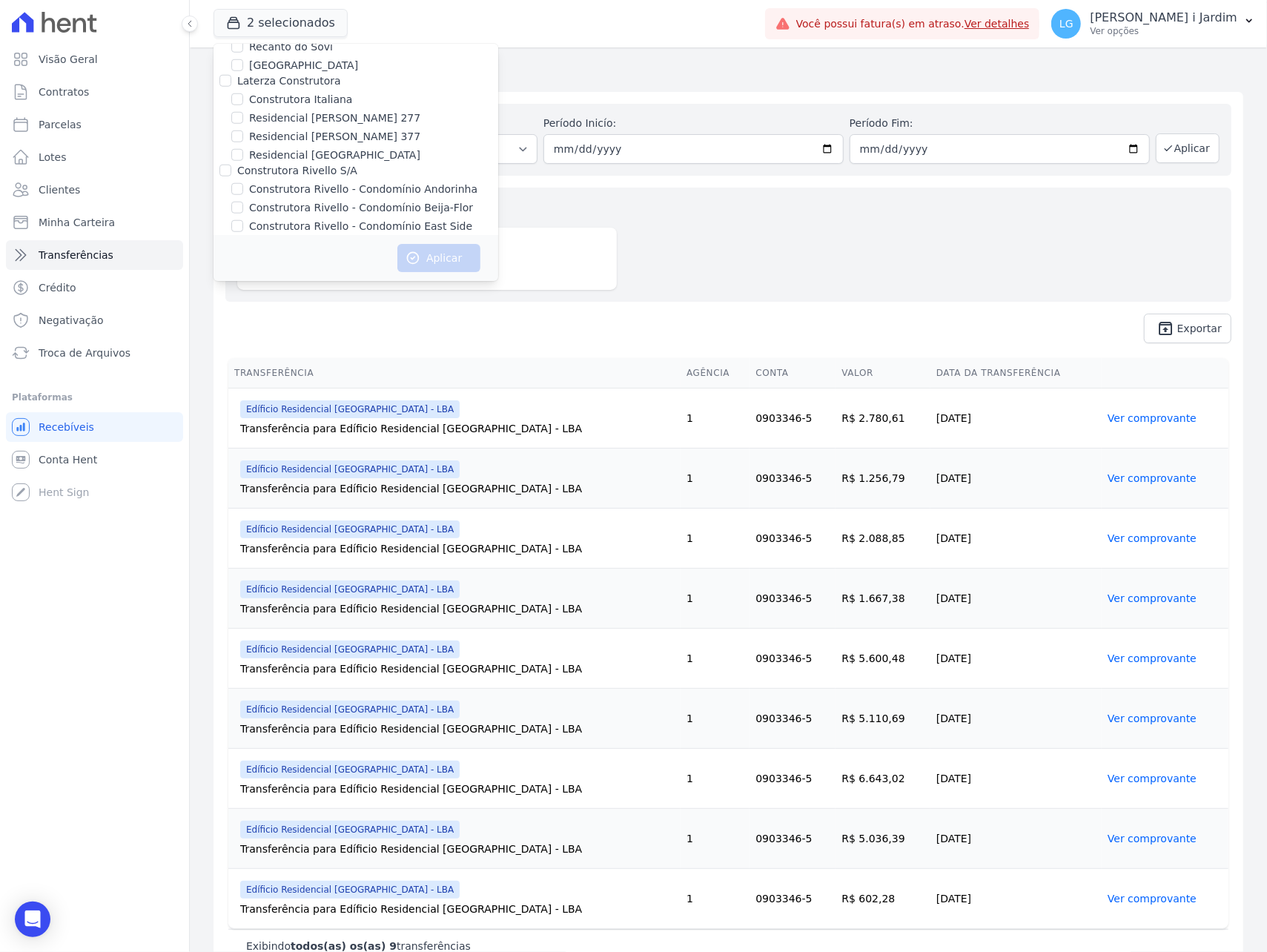
scroll to position [3281, 0]
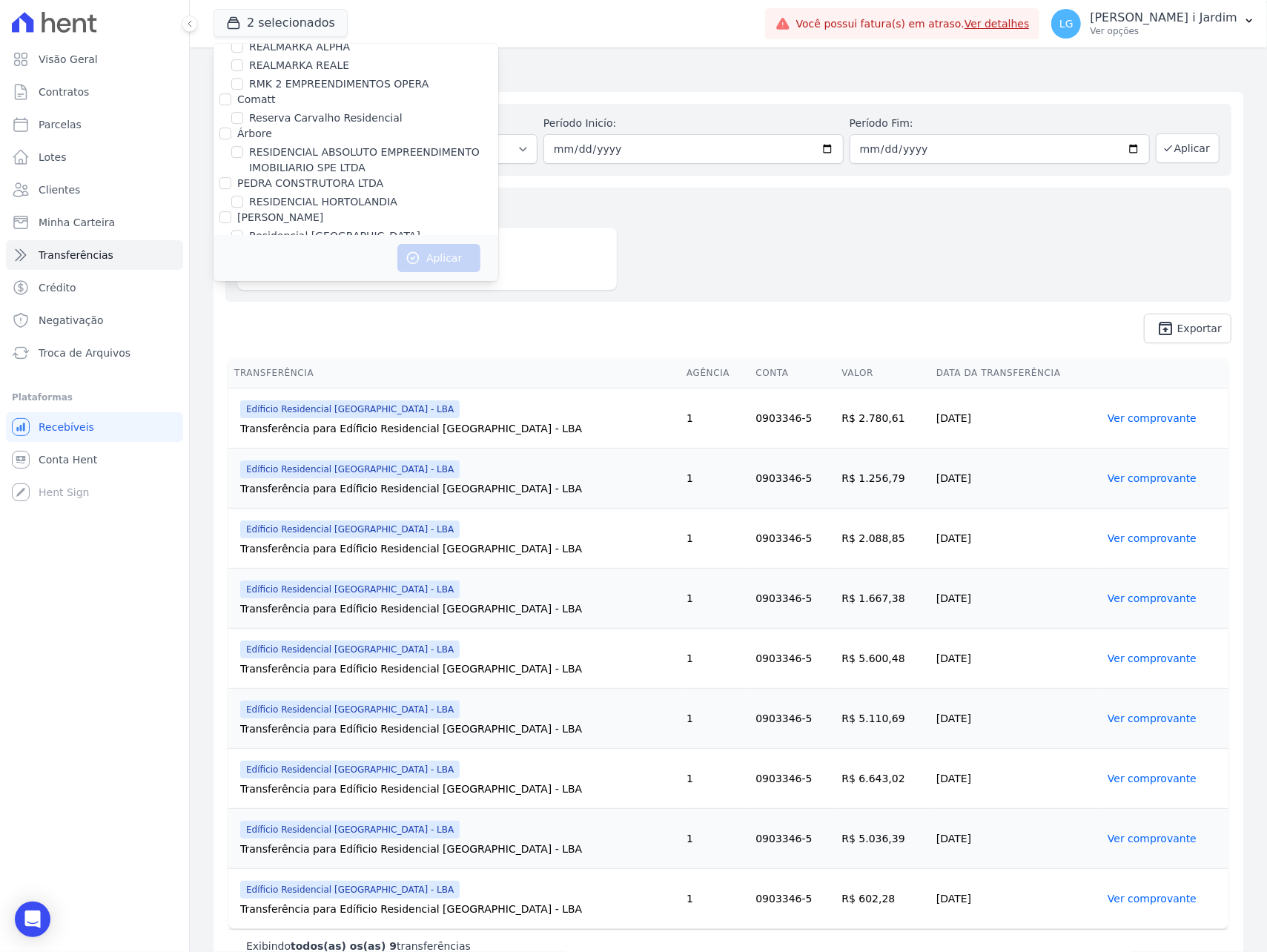
click at [342, 247] on label "Residencial Recanto das Flores" at bounding box center [329, 254] width 160 height 15
click at [243, 248] on input "Residencial Recanto das Flores" at bounding box center [236, 254] width 12 height 12
checkbox input "true"
click at [441, 260] on button "Aplicar" at bounding box center [439, 257] width 83 height 28
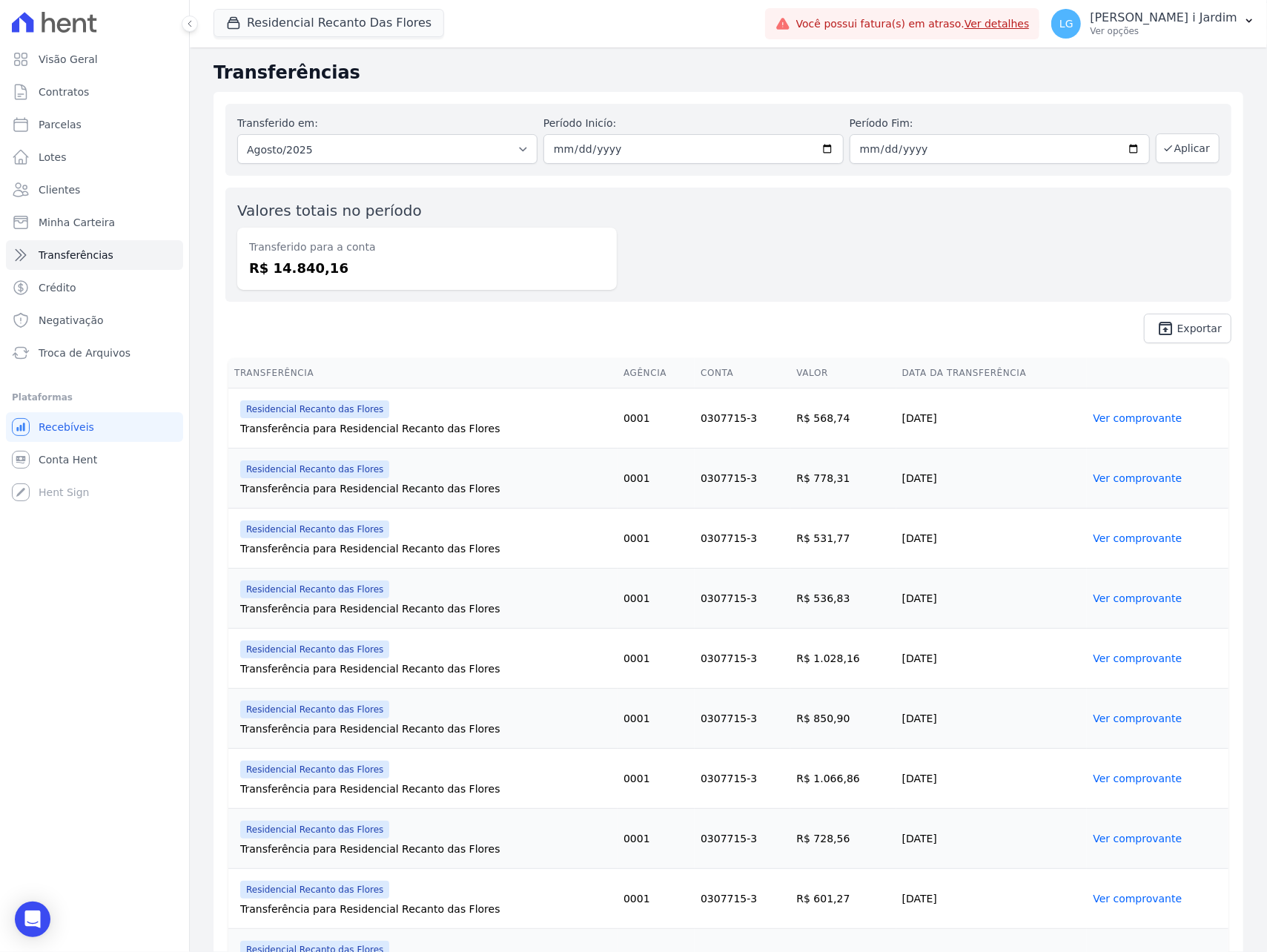
click at [307, 264] on dd "R$ 14.840,16" at bounding box center [427, 268] width 356 height 20
copy dd "14.840,16"
click at [279, 30] on button "Residencial Recanto Das Flores" at bounding box center [328, 22] width 230 height 28
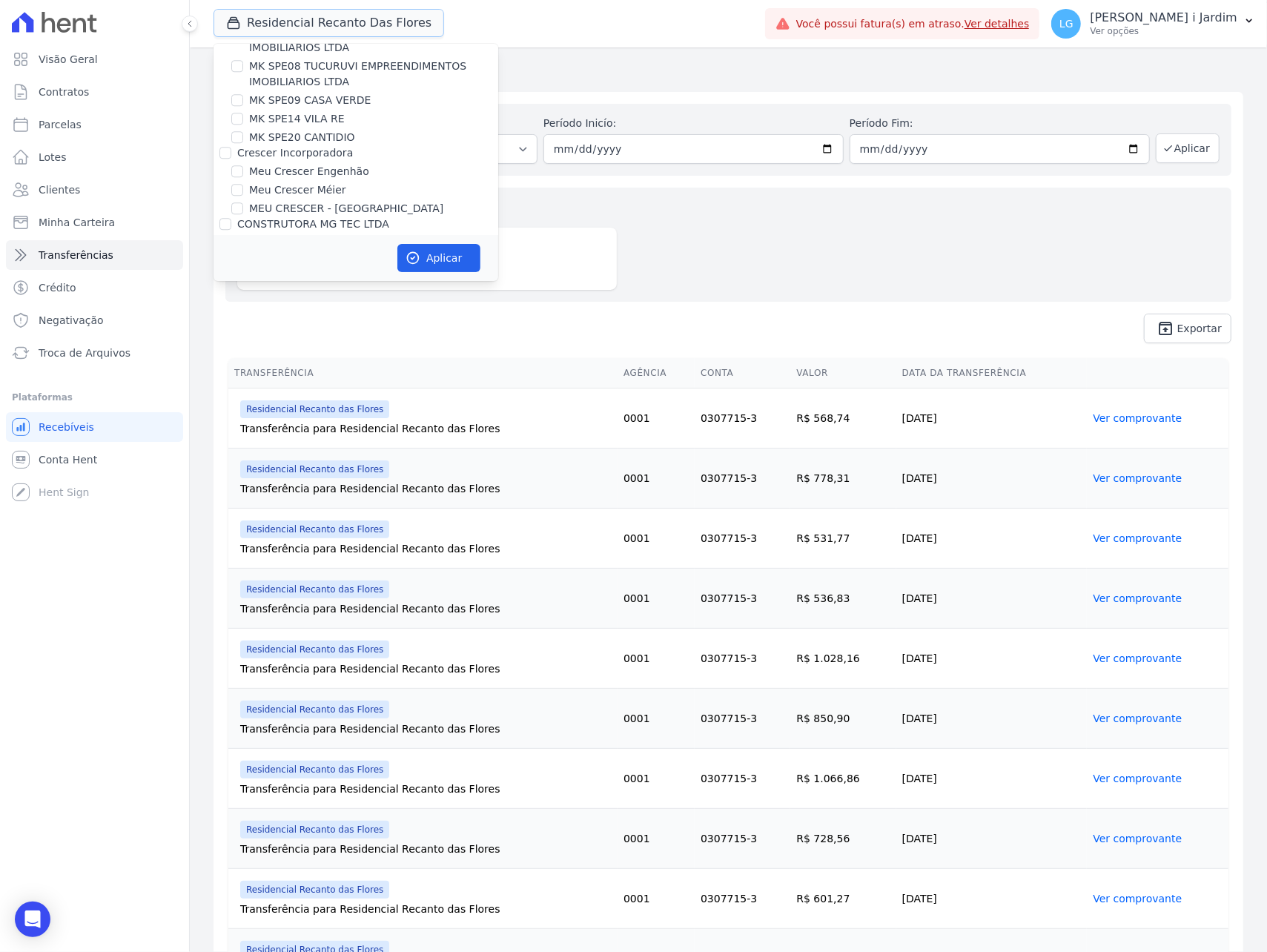
scroll to position [3261, 0]
click at [298, 268] on label "Residencial Recanto das Flores" at bounding box center [329, 275] width 160 height 15
click at [243, 269] on input "Residencial Recanto das Flores" at bounding box center [236, 274] width 12 height 12
checkbox input "false"
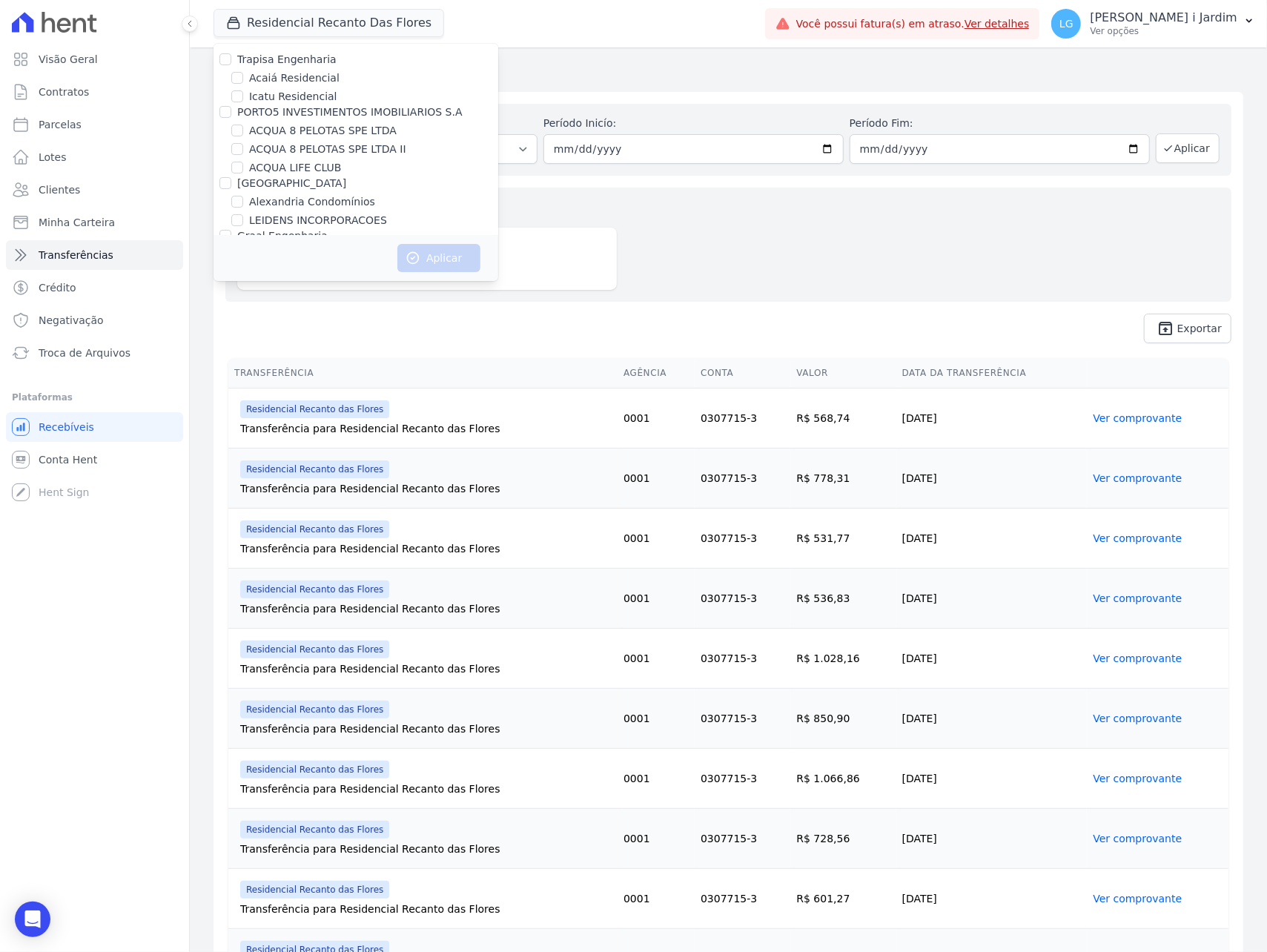
scroll to position [0, 0]
click at [293, 175] on label "ACQUA LIFE CLUB" at bounding box center [295, 171] width 92 height 15
click at [243, 175] on input "ACQUA LIFE CLUB" at bounding box center [236, 171] width 12 height 12
checkbox input "true"
click at [440, 250] on button "Aplicar" at bounding box center [439, 257] width 83 height 28
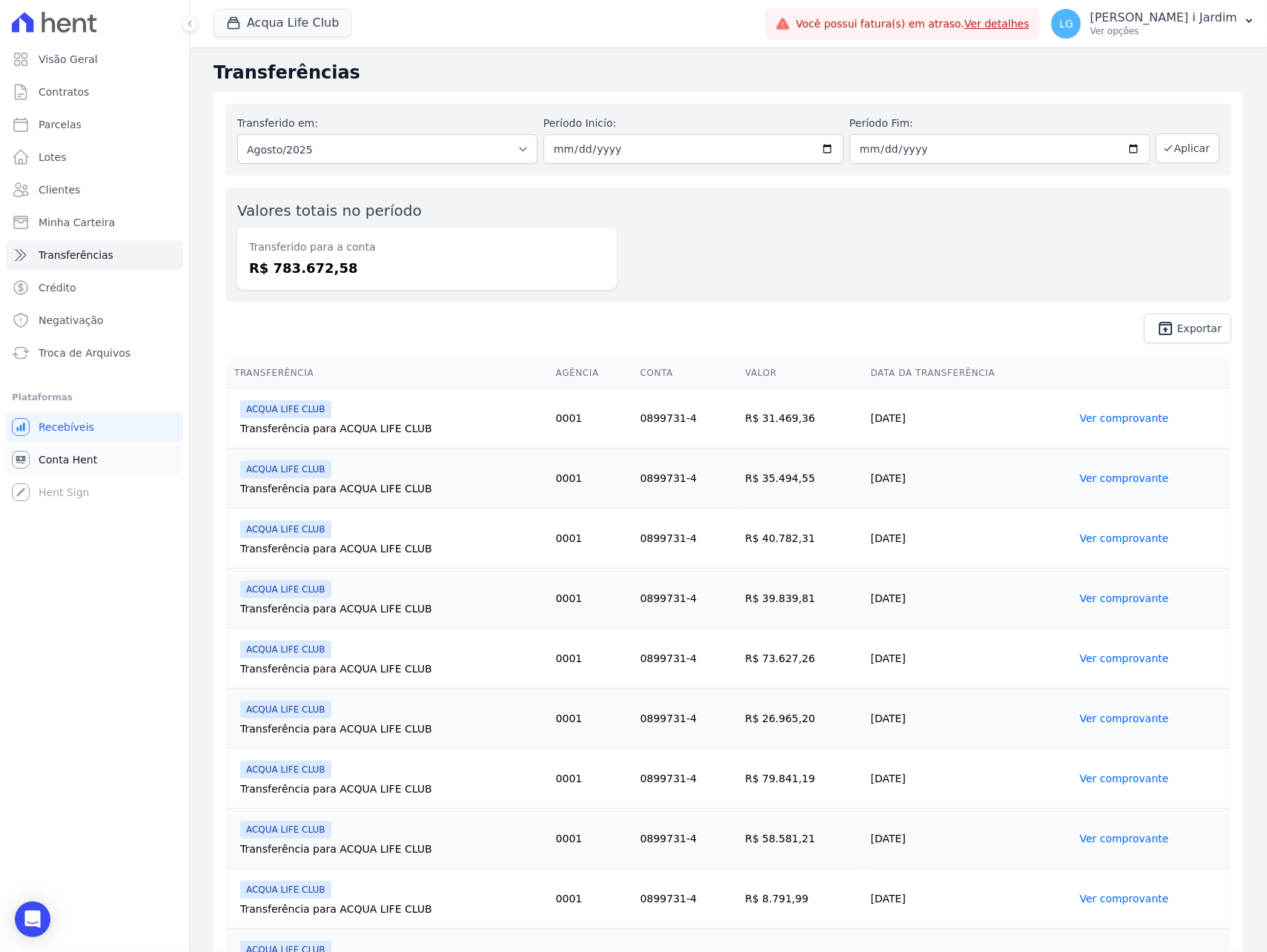
click at [96, 471] on link "Conta Hent" at bounding box center [94, 459] width 177 height 30
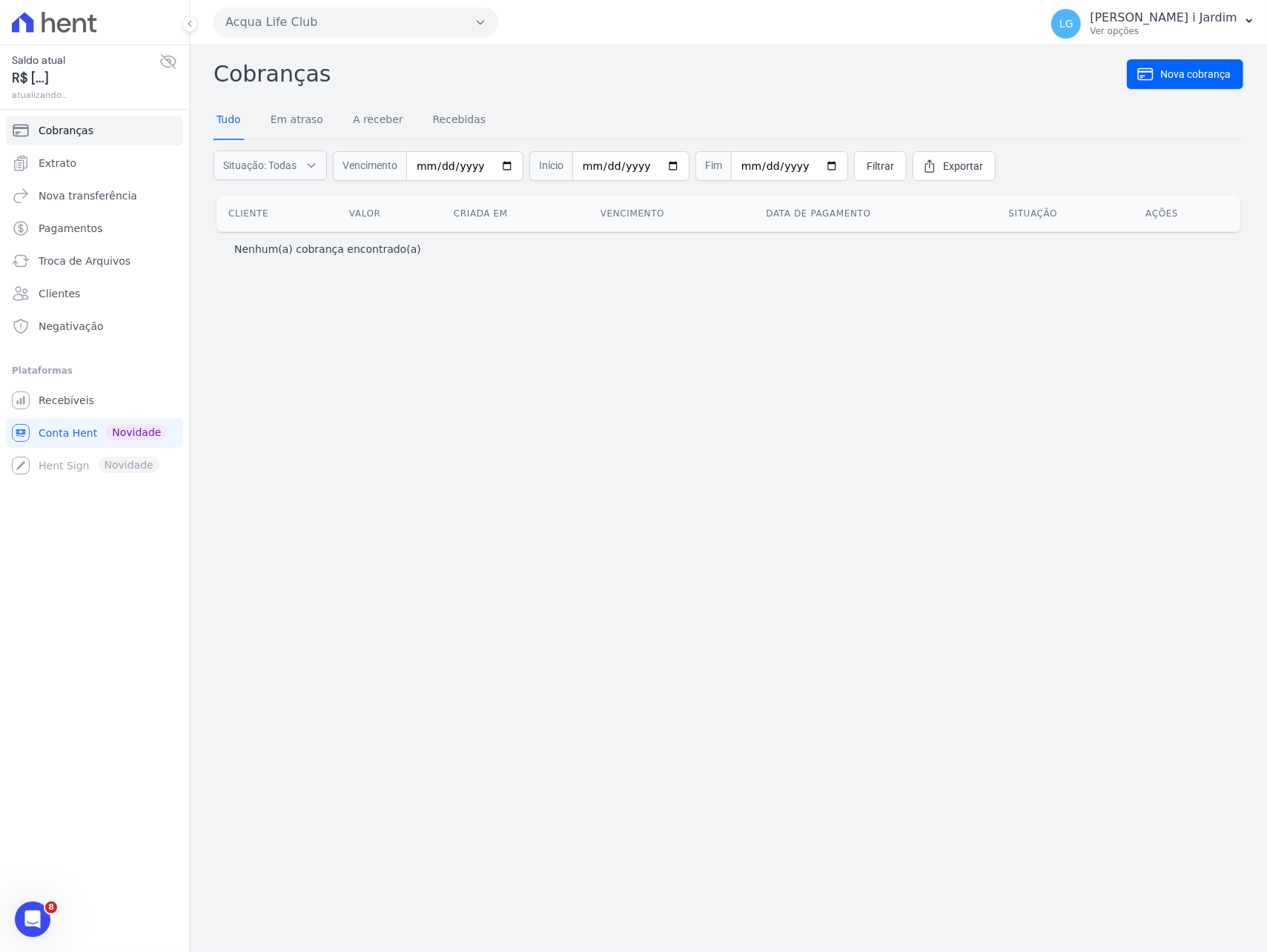
click at [166, 67] on icon at bounding box center [168, 61] width 14 height 13
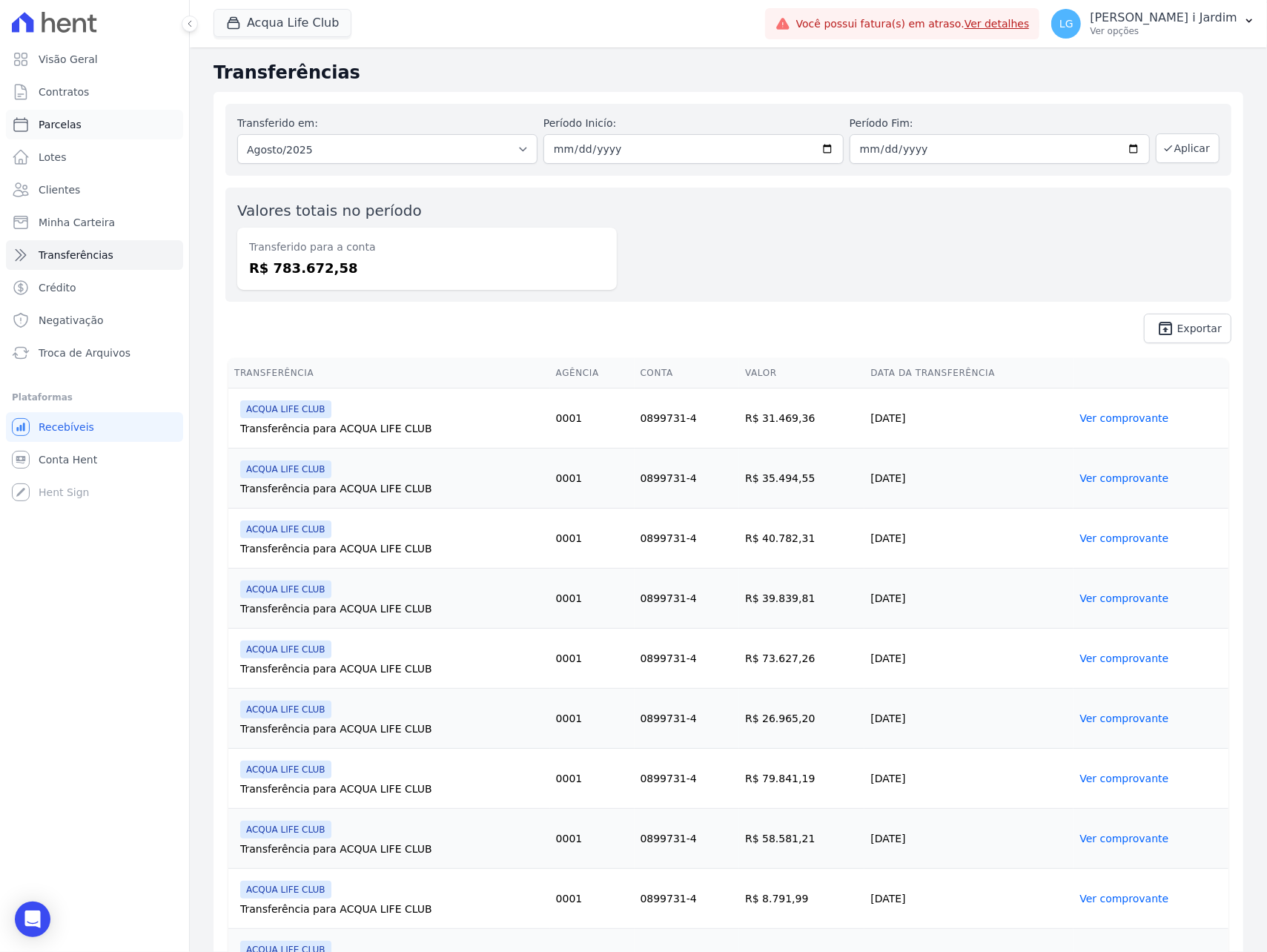
click at [93, 132] on link "Parcelas" at bounding box center [94, 124] width 177 height 30
select select
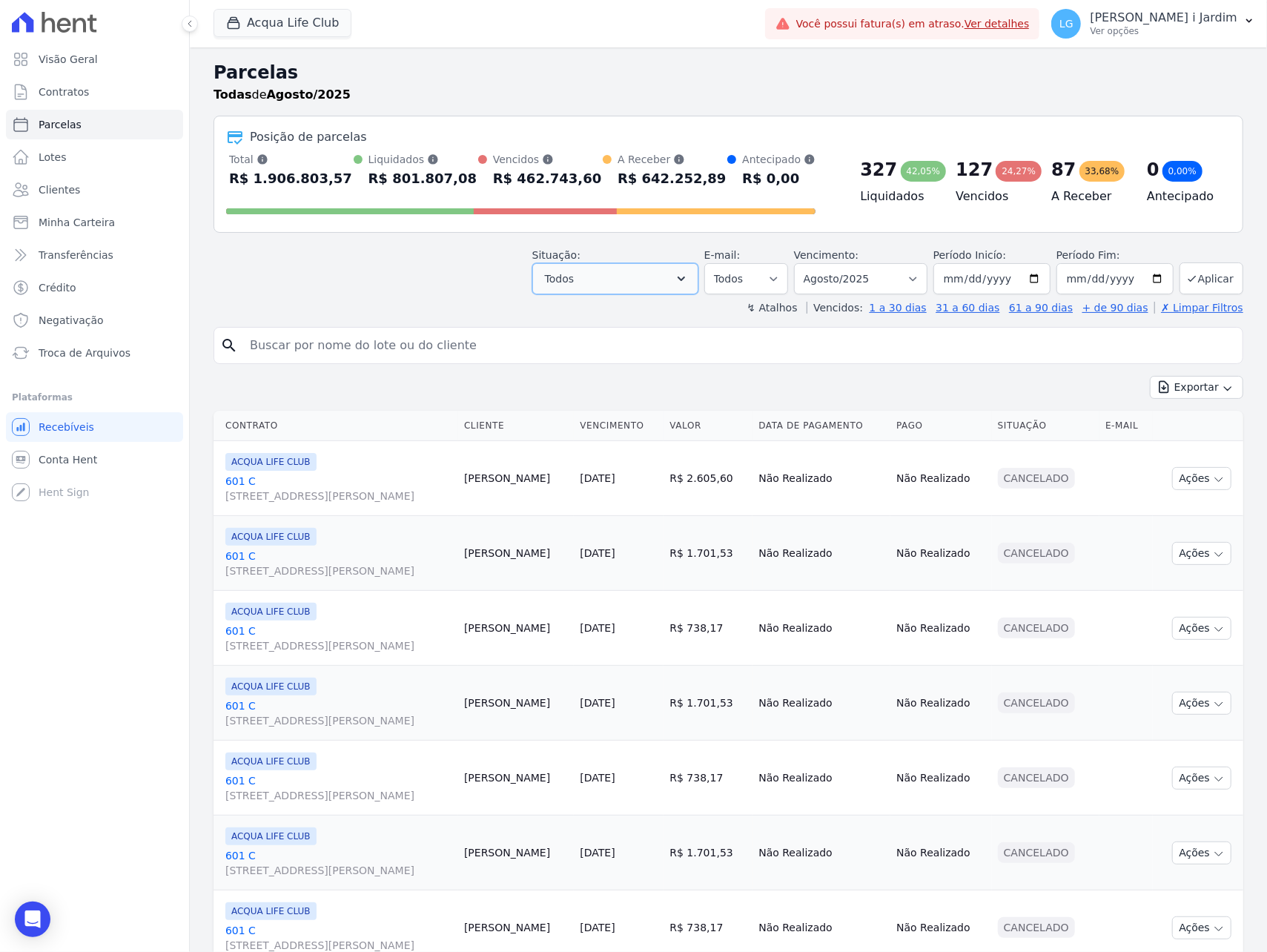
click at [599, 280] on button "Todos" at bounding box center [615, 279] width 166 height 31
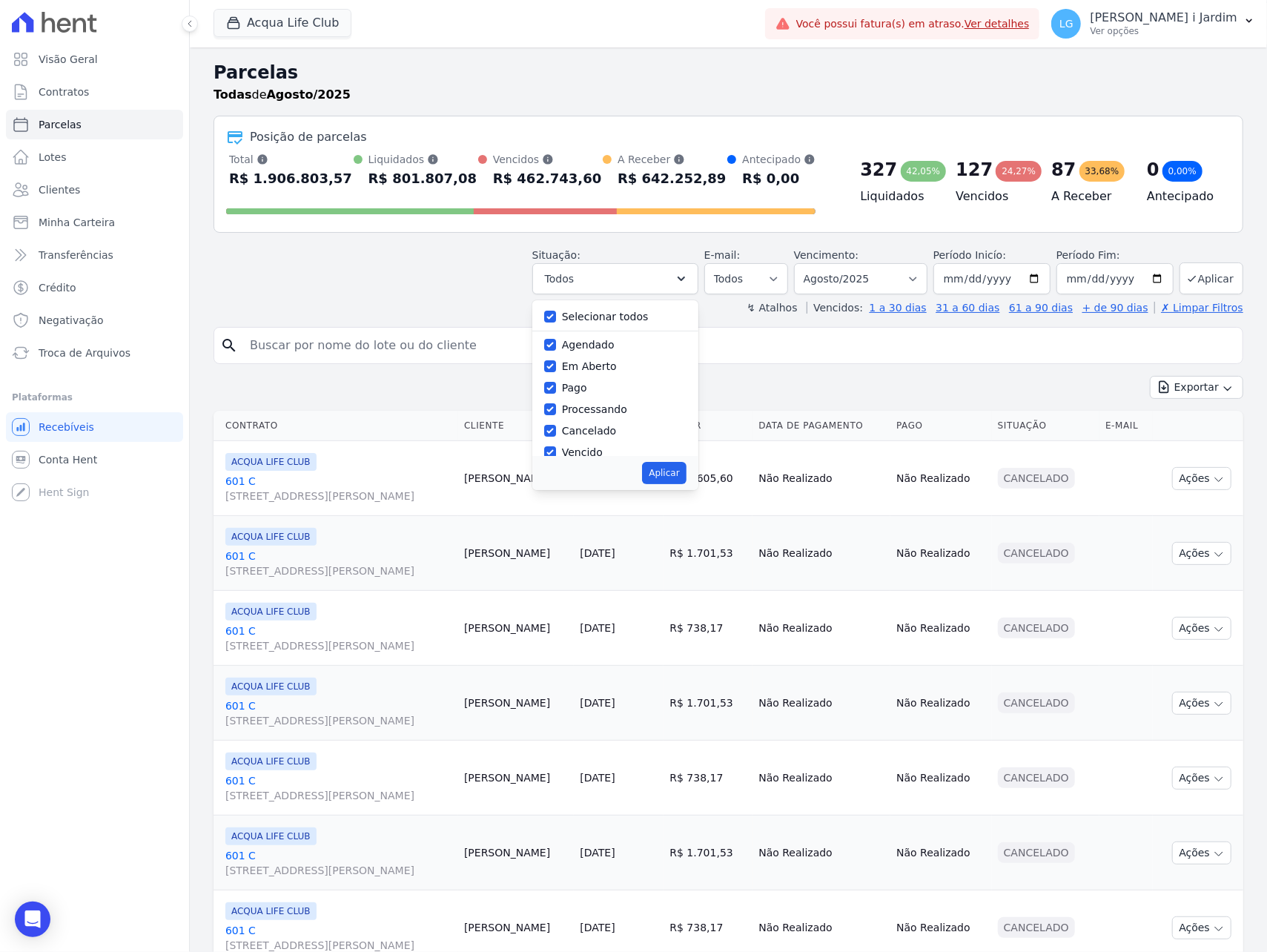
click at [602, 321] on label "Selecionar todos" at bounding box center [605, 316] width 86 height 12
click at [556, 321] on input "Selecionar todos" at bounding box center [549, 316] width 12 height 12
checkbox input "false"
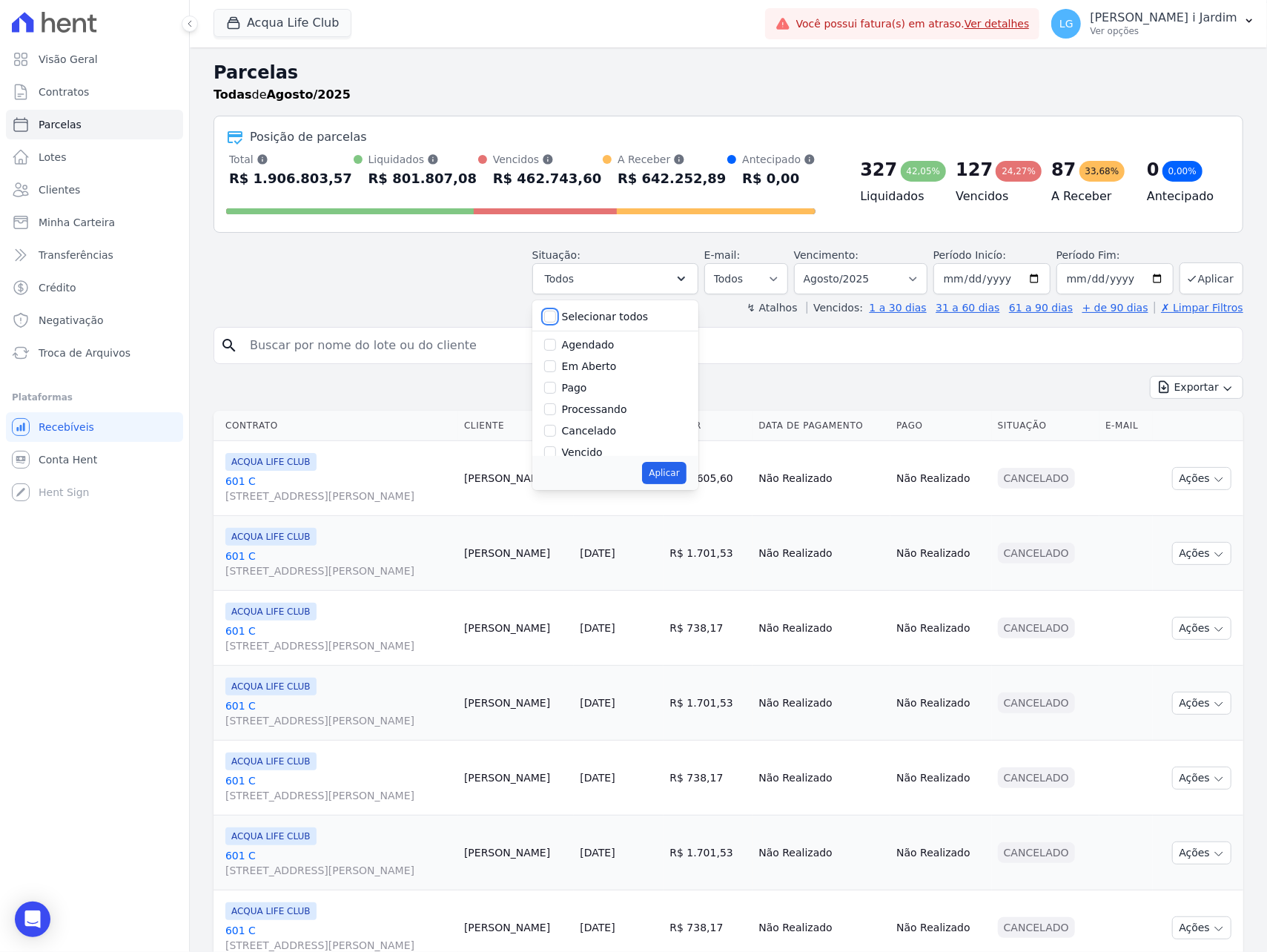
checkbox input "false"
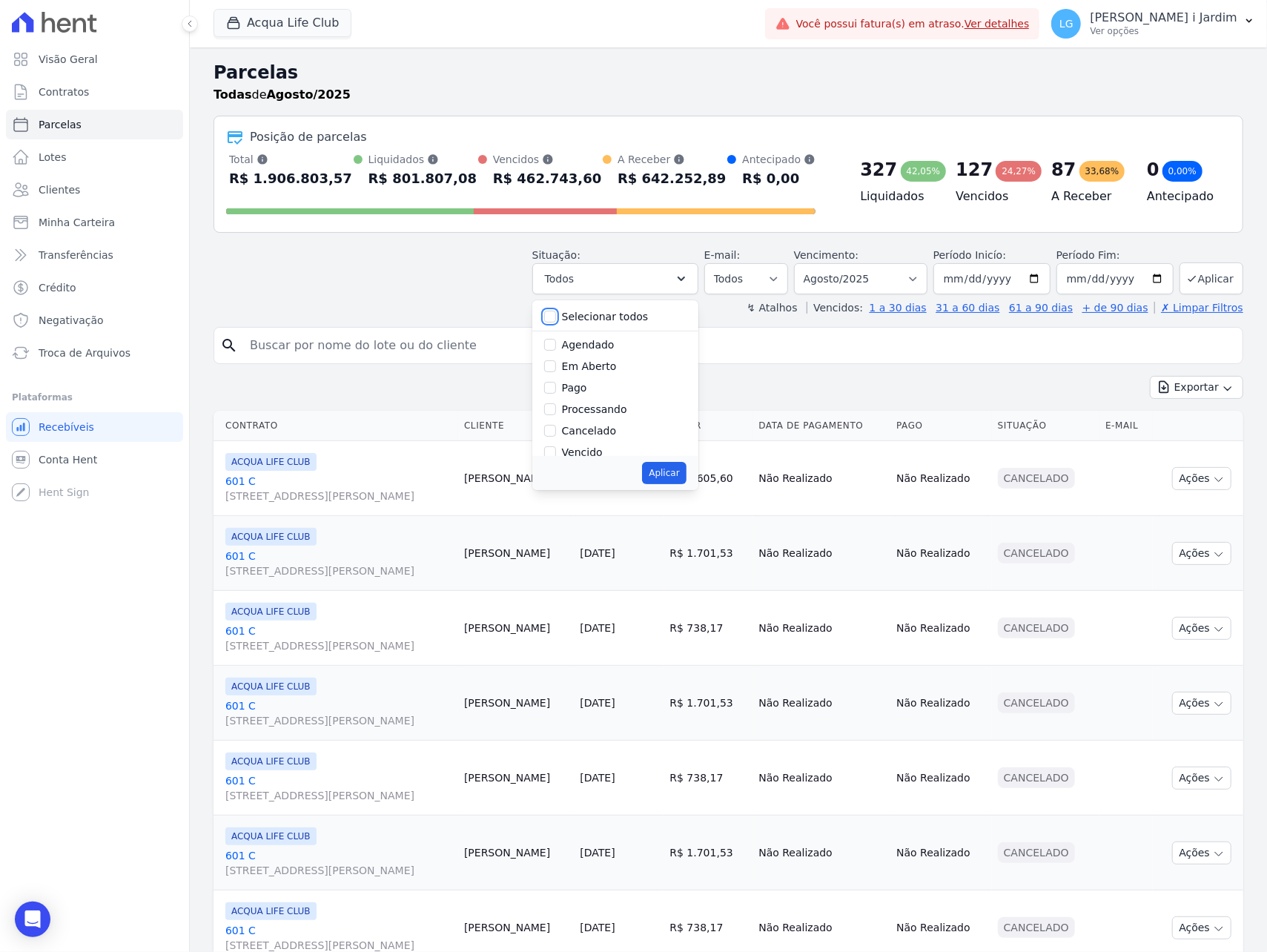
checkbox input "false"
click at [602, 365] on label "Em Aberto" at bounding box center [589, 366] width 55 height 12
click at [556, 365] on input "Em Aberto" at bounding box center [549, 366] width 12 height 12
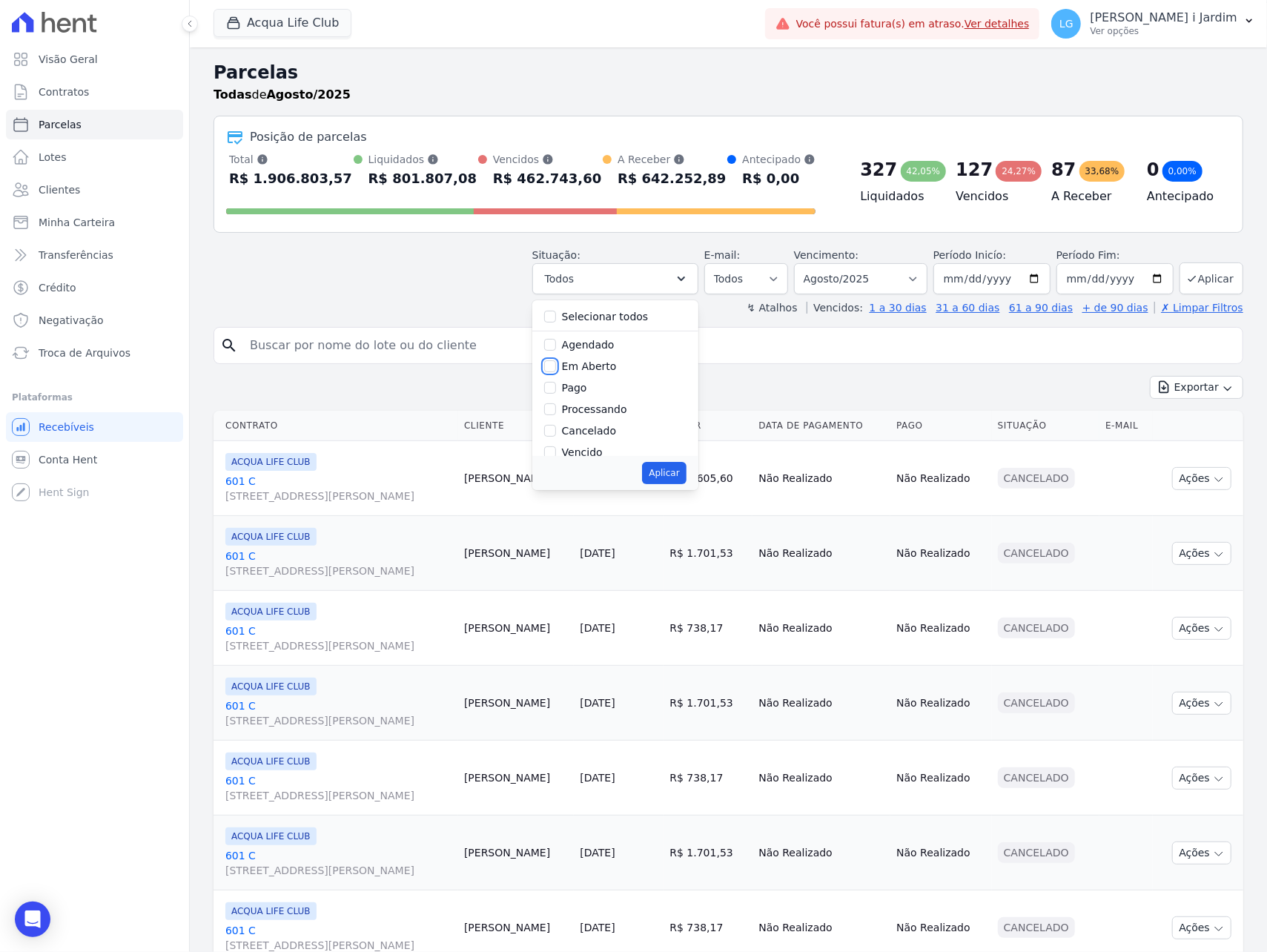
checkbox input "true"
click at [652, 468] on button "Aplicar" at bounding box center [664, 473] width 44 height 22
select select "pending"
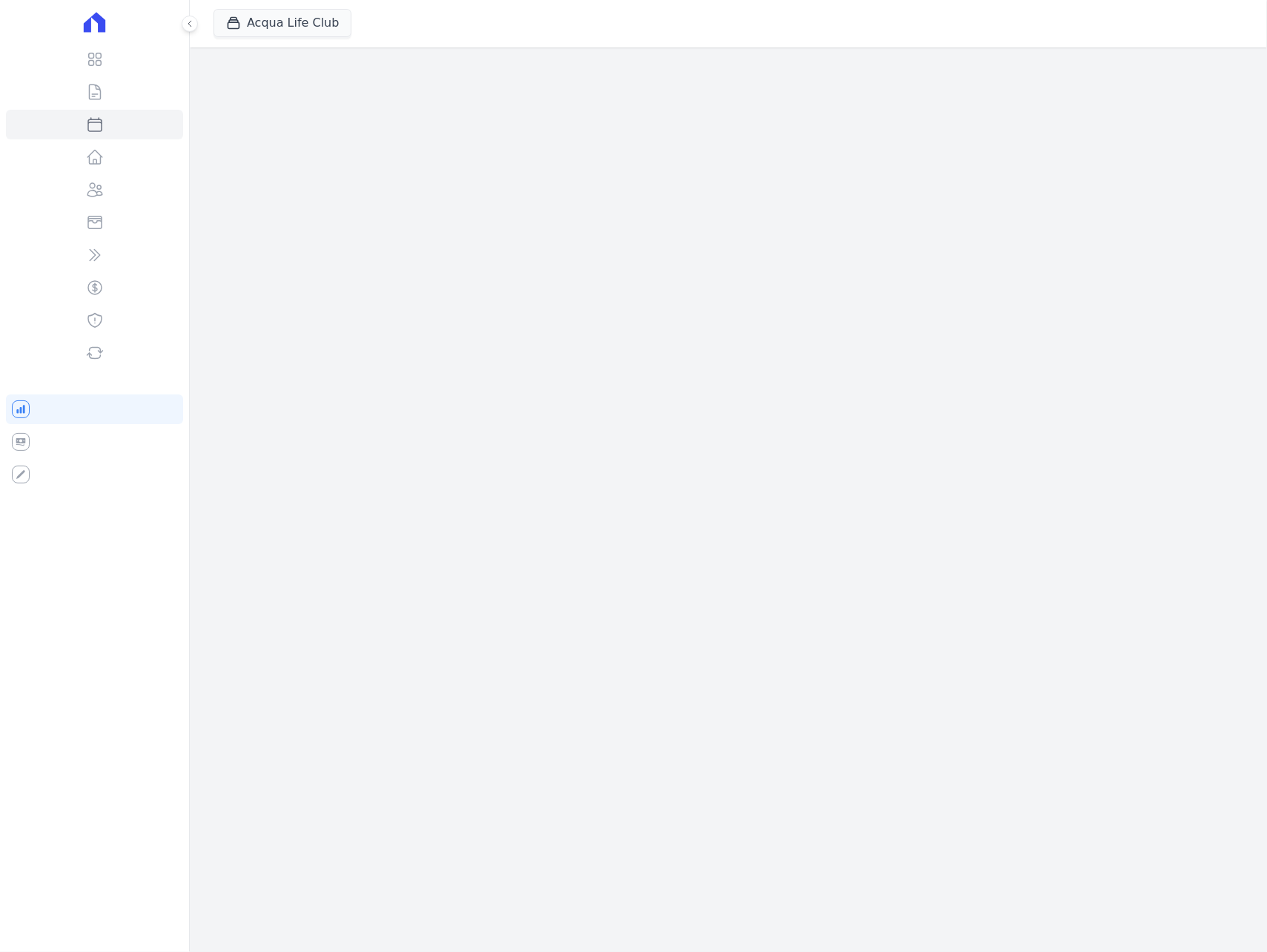
select select
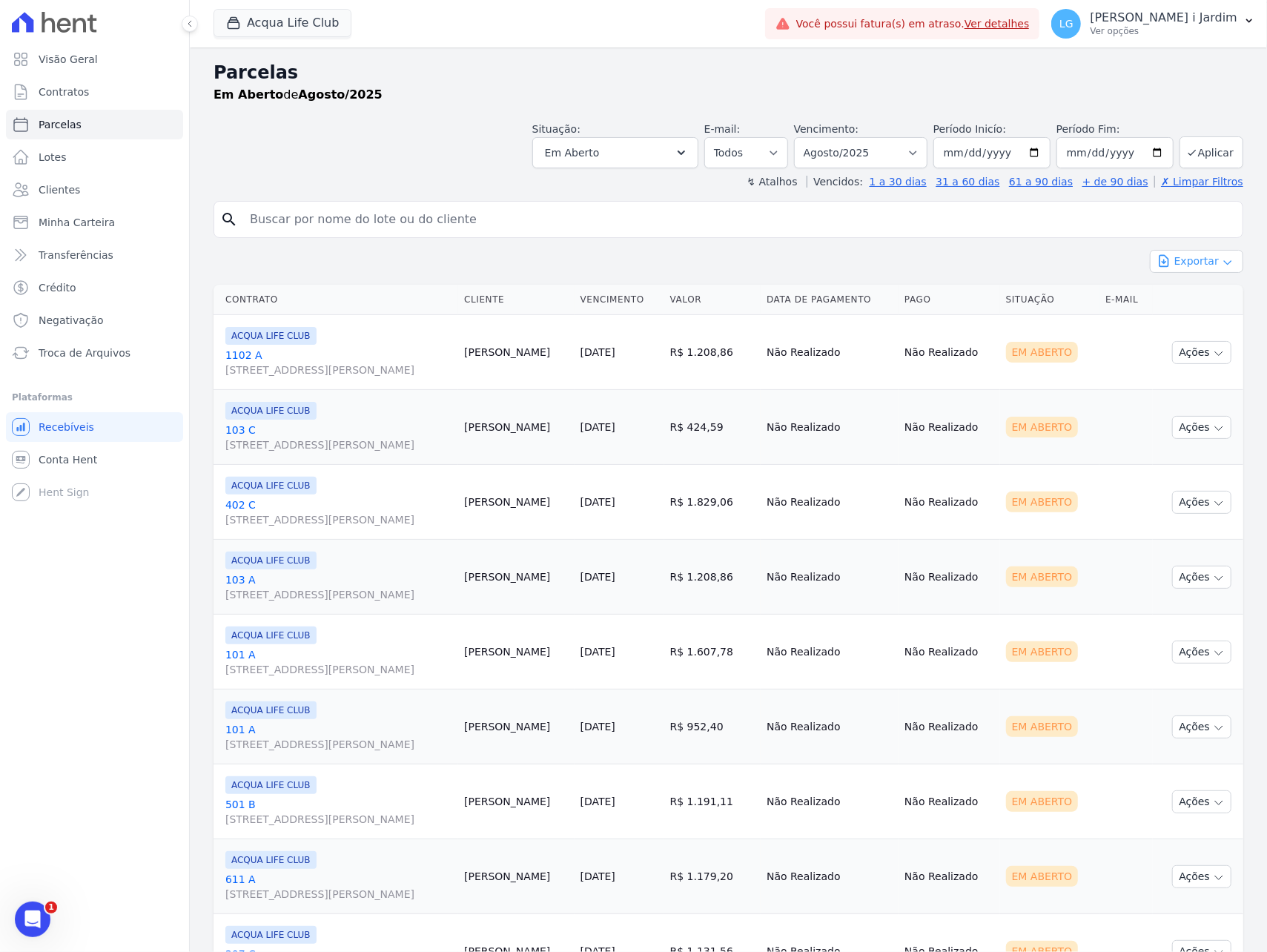
click at [1211, 271] on button "Exportar" at bounding box center [1197, 262] width 94 height 23
click at [1193, 323] on span "Exportar CSV" at bounding box center [1194, 322] width 78 height 14
click at [324, 19] on button "Acqua Life Club" at bounding box center [281, 22] width 138 height 28
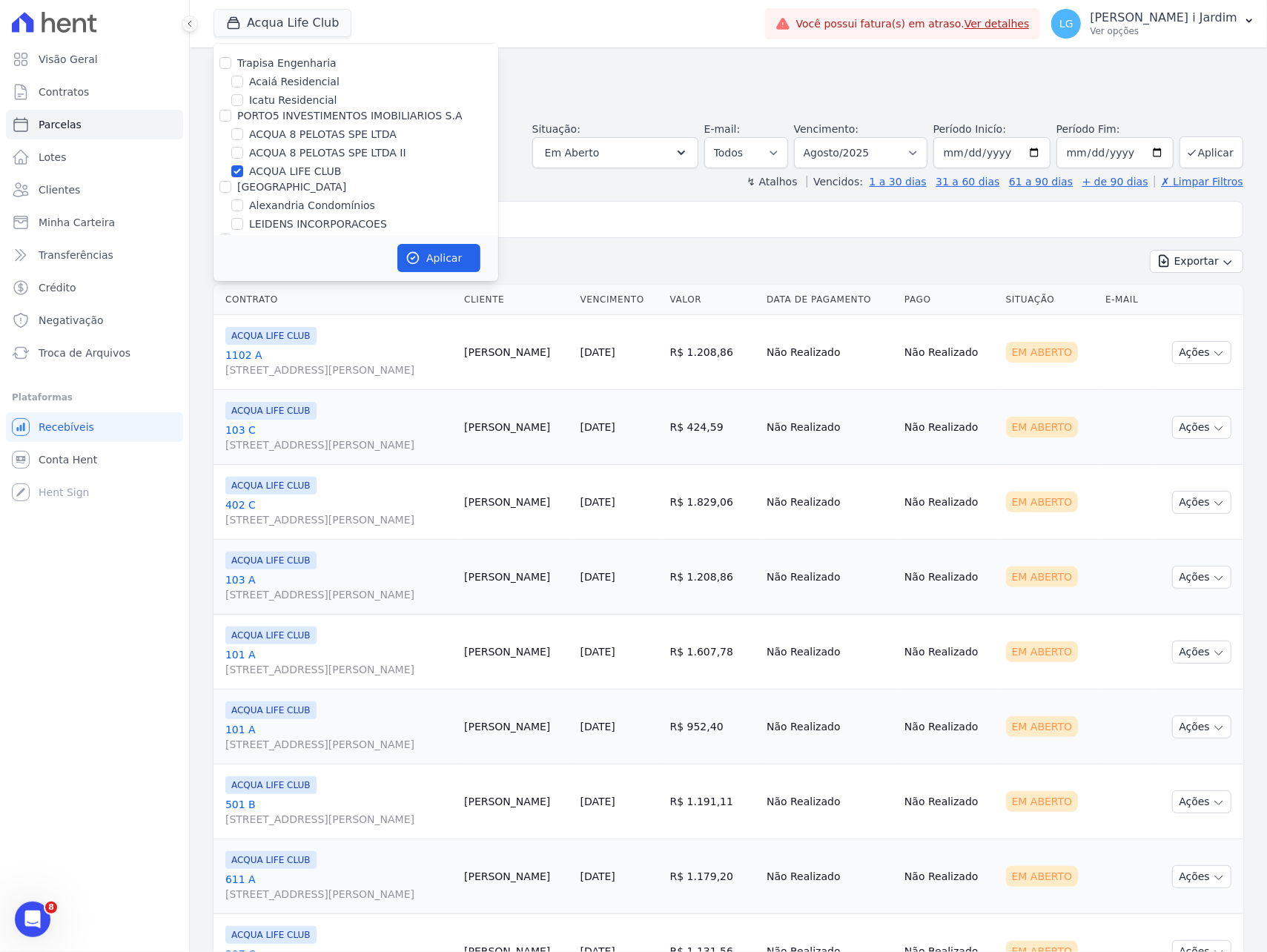
click at [303, 169] on label "ACQUA LIFE CLUB" at bounding box center [295, 171] width 92 height 15
click at [243, 169] on input "ACQUA LIFE CLUB" at bounding box center [236, 171] width 12 height 12
checkbox input "false"
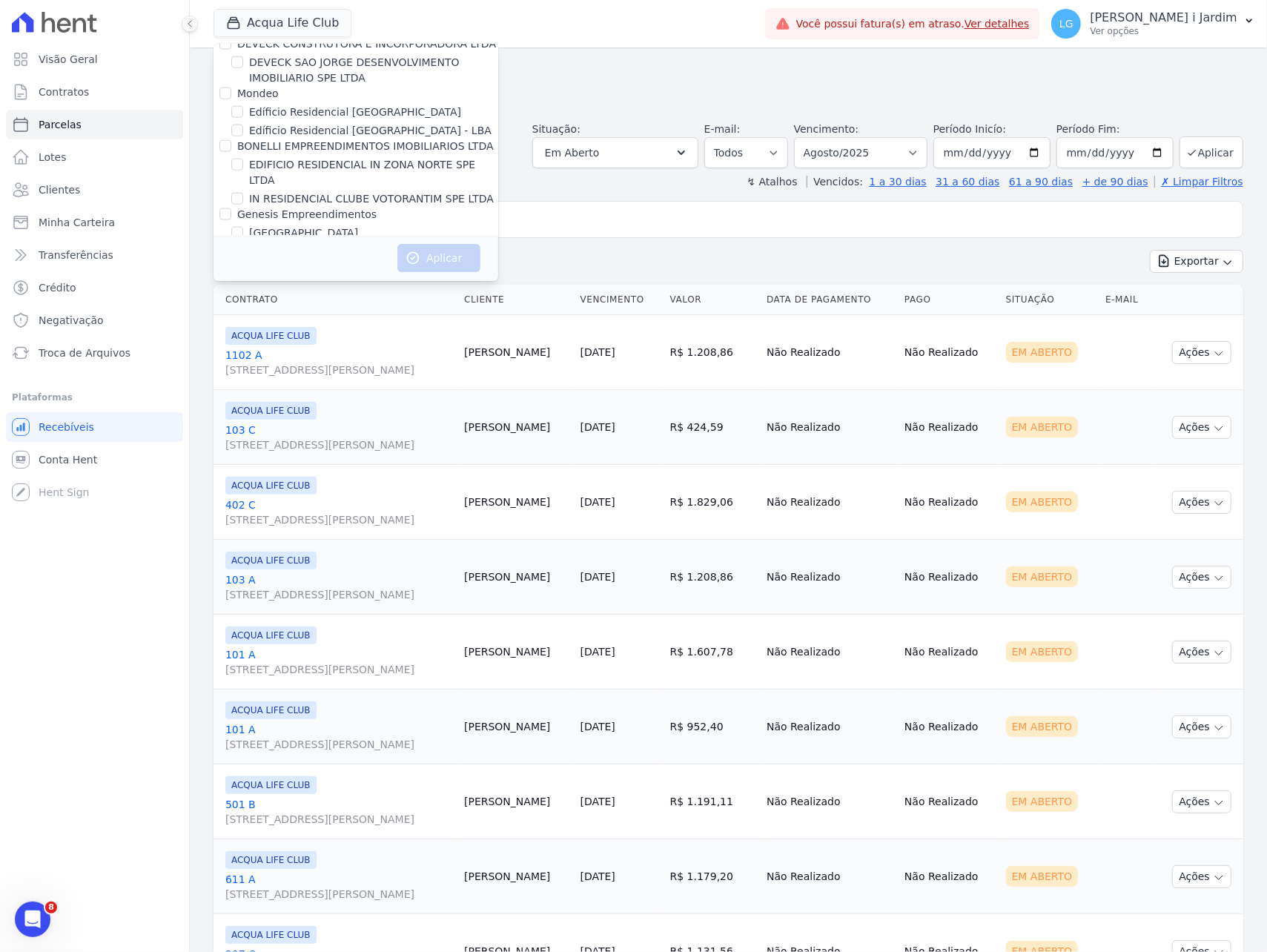
scroll to position [3092, 0]
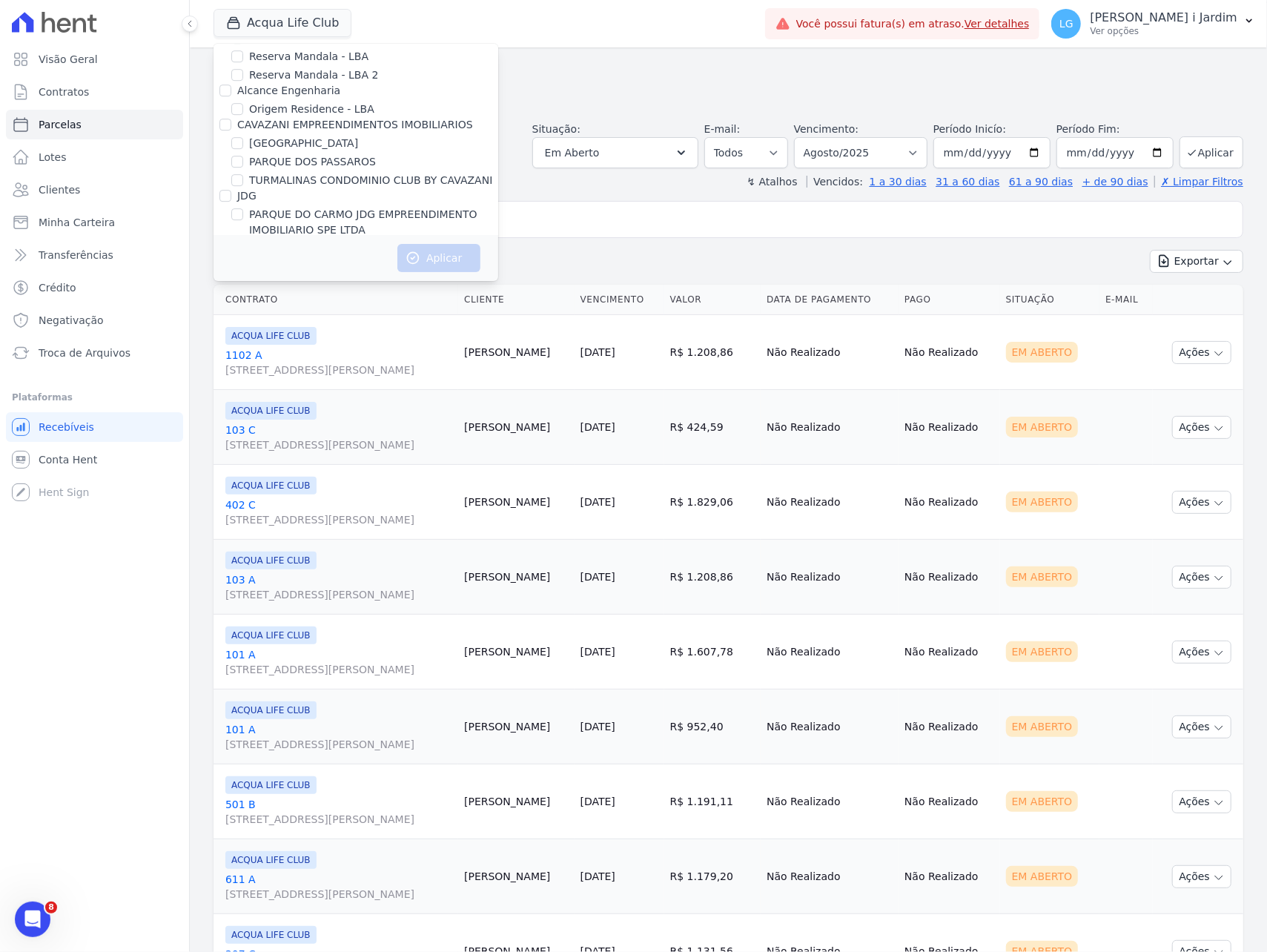
click at [303, 293] on label "REALMARKA REALE" at bounding box center [299, 300] width 100 height 15
click at [243, 295] on input "REALMARKA REALE" at bounding box center [236, 300] width 12 height 12
checkbox input "true"
click at [451, 252] on button "Aplicar" at bounding box center [439, 257] width 83 height 28
select select
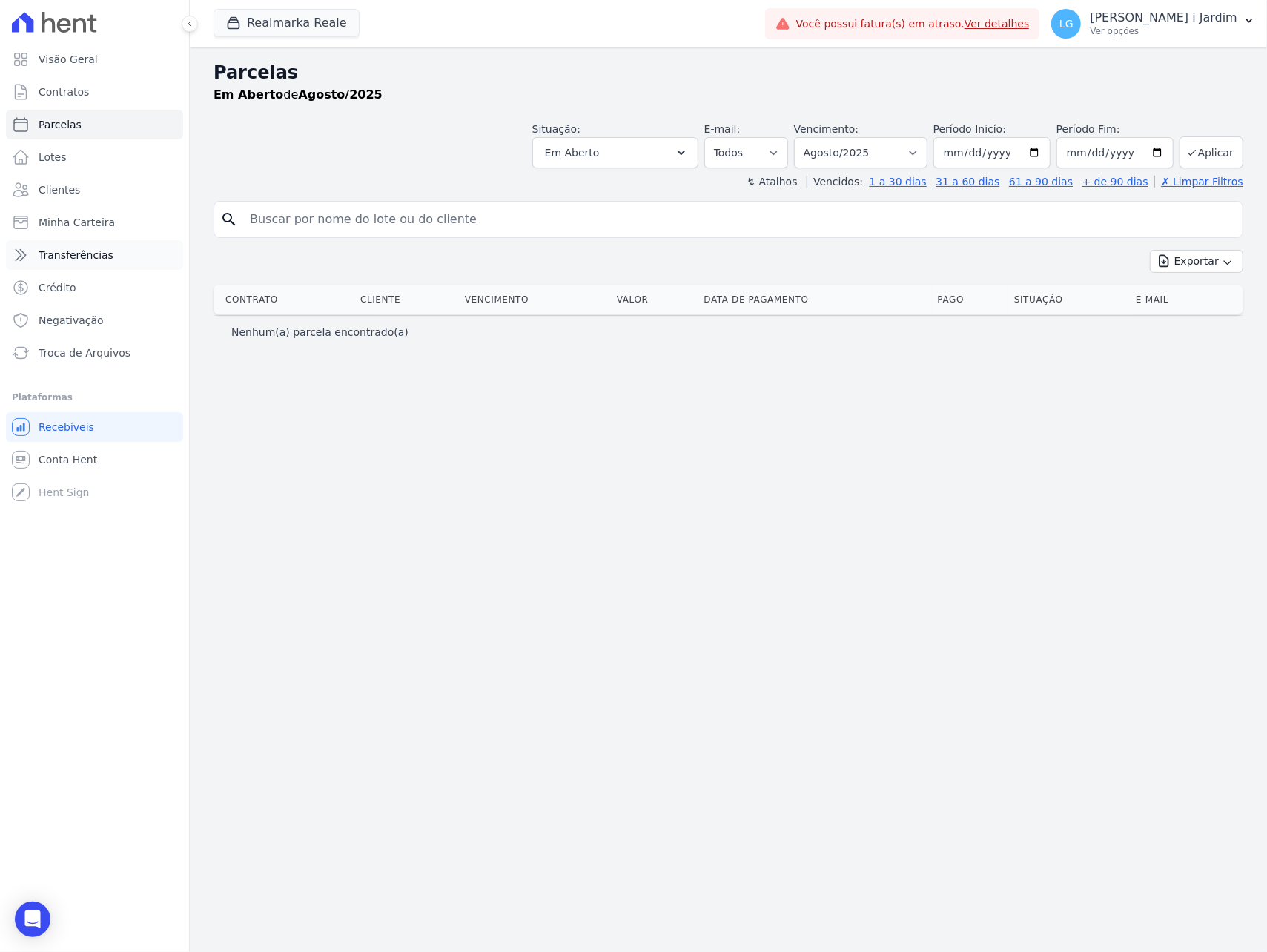
click at [59, 255] on span "Transferências" at bounding box center [76, 254] width 75 height 14
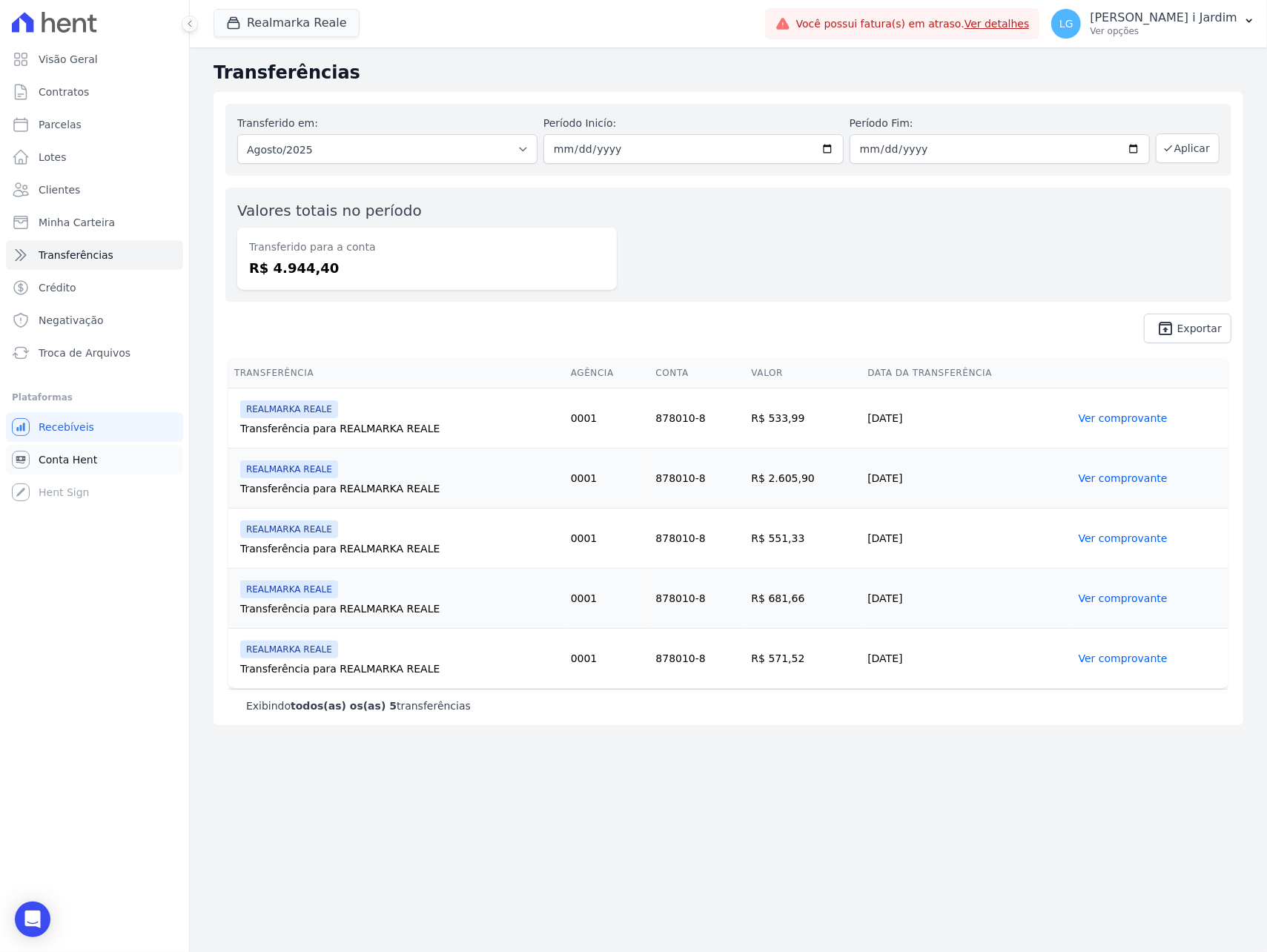
click at [153, 454] on link "Conta Hent" at bounding box center [94, 459] width 177 height 30
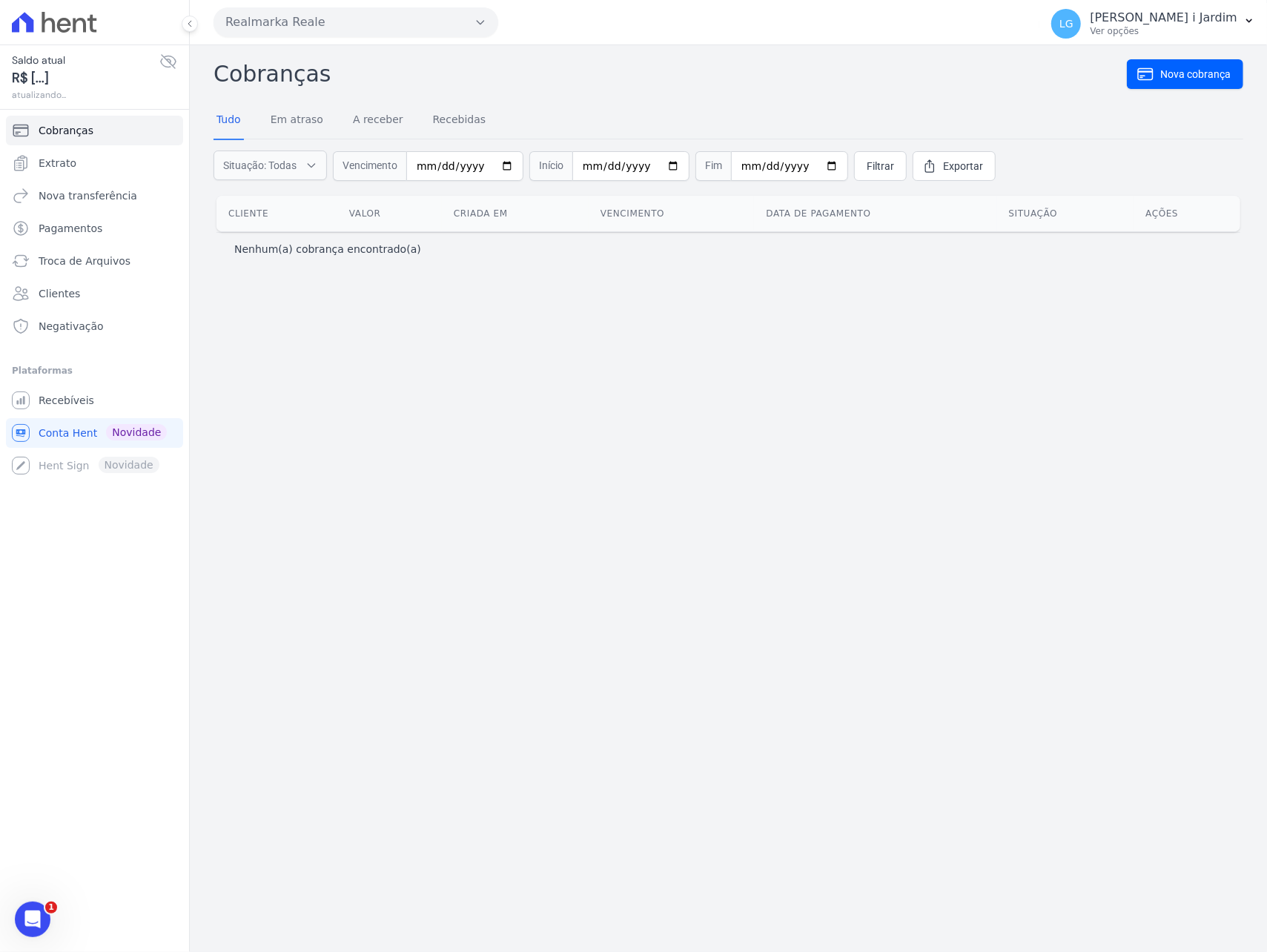
click at [164, 59] on icon at bounding box center [168, 62] width 18 height 18
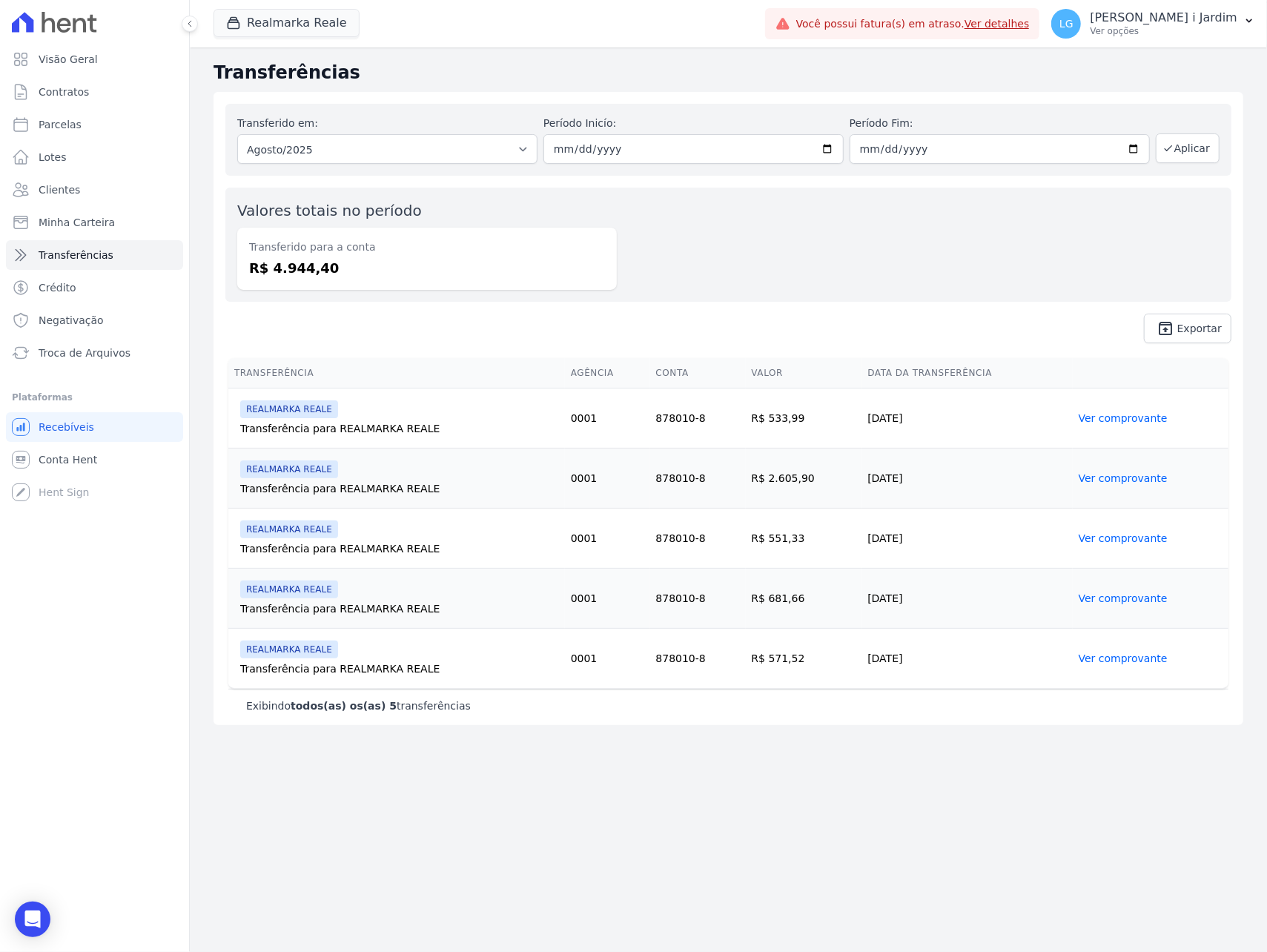
click at [301, 274] on dd "R$ 4.944,40" at bounding box center [427, 268] width 356 height 20
copy dd "4.944,40"
click at [392, 254] on dt "Transferido para a conta" at bounding box center [427, 246] width 356 height 15
click at [310, 265] on dd "R$ 4.944,40" at bounding box center [427, 268] width 356 height 20
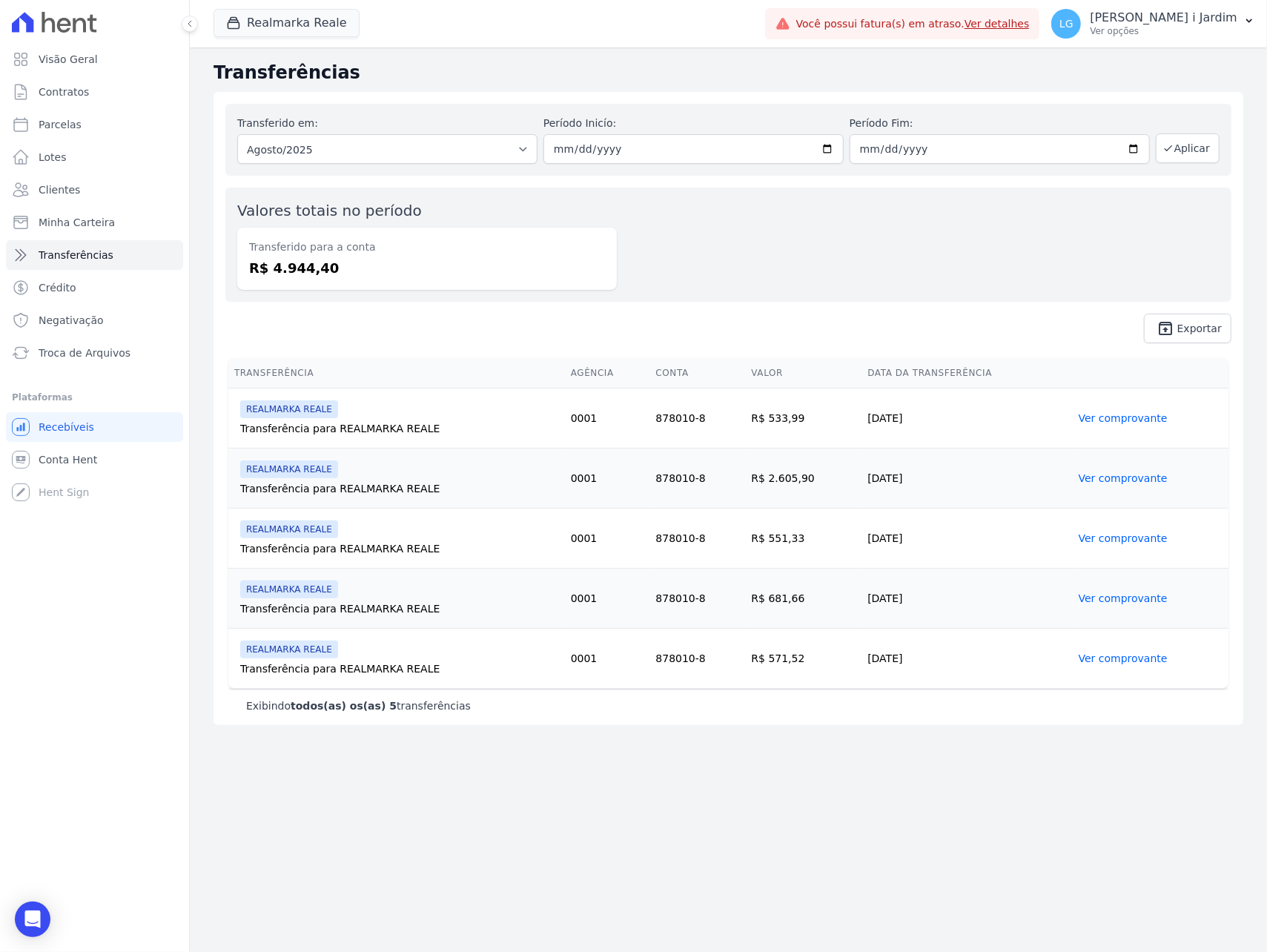
click at [310, 265] on dd "R$ 4.944,40" at bounding box center [427, 268] width 356 height 20
copy dd "4.944,40"
click at [271, 21] on button "Realmarka Reale" at bounding box center [286, 22] width 146 height 28
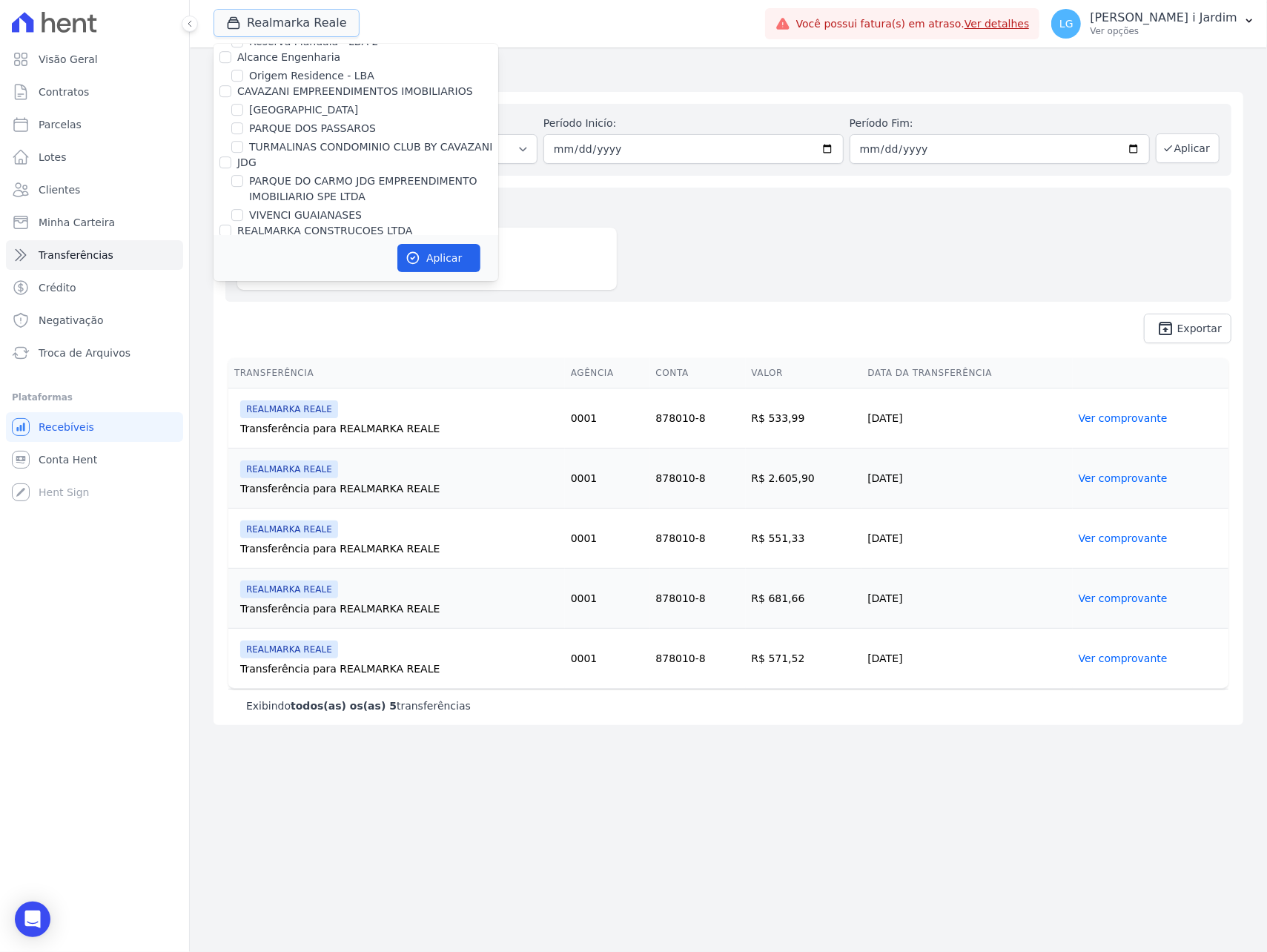
scroll to position [3162, 0]
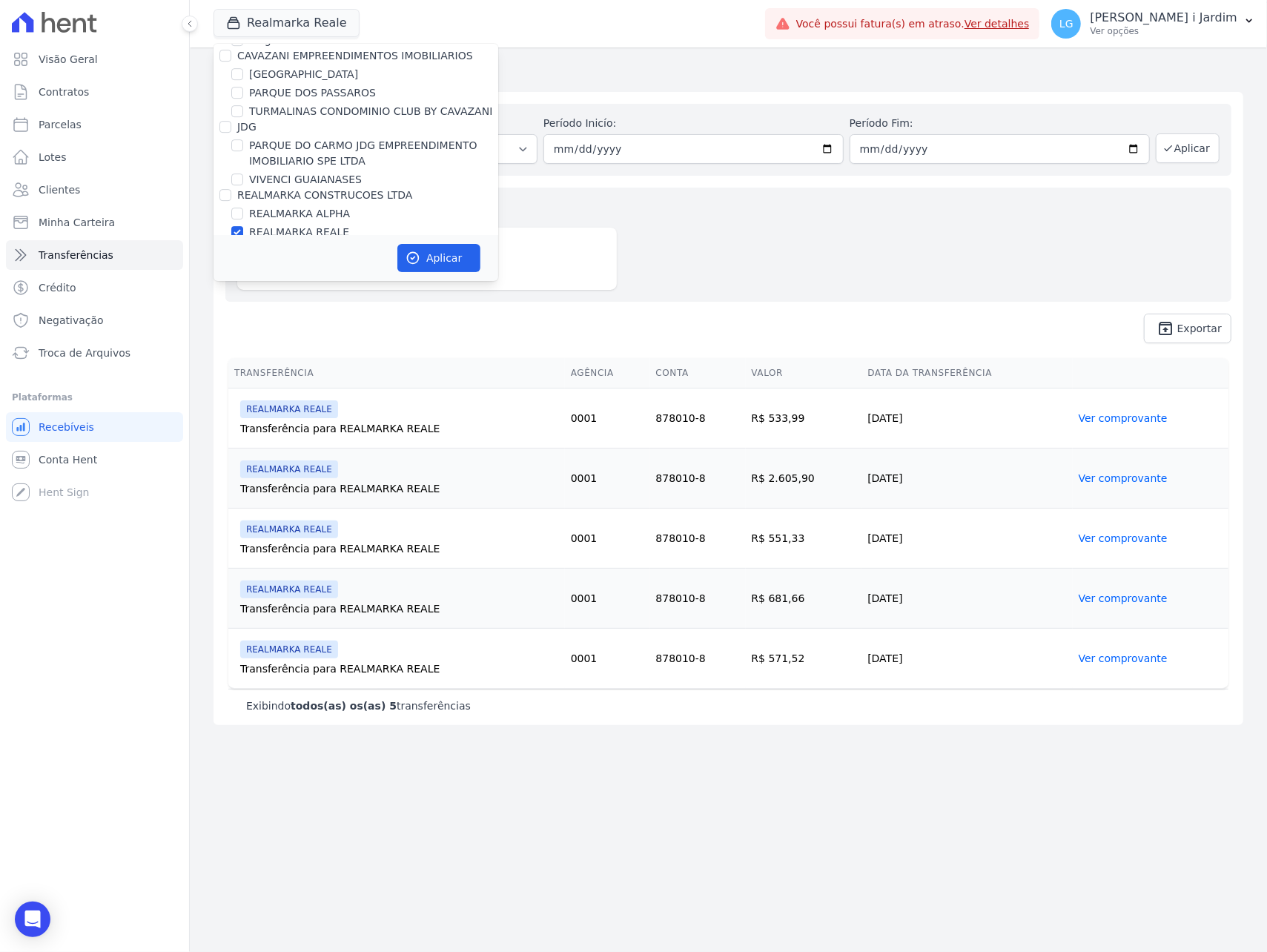
click at [308, 225] on label "REALMARKA REALE" at bounding box center [299, 232] width 100 height 15
click at [243, 226] on input "REALMARKA REALE" at bounding box center [236, 231] width 12 height 12
checkbox input "false"
click at [330, 254] on div "Aplicar" at bounding box center [355, 257] width 285 height 46
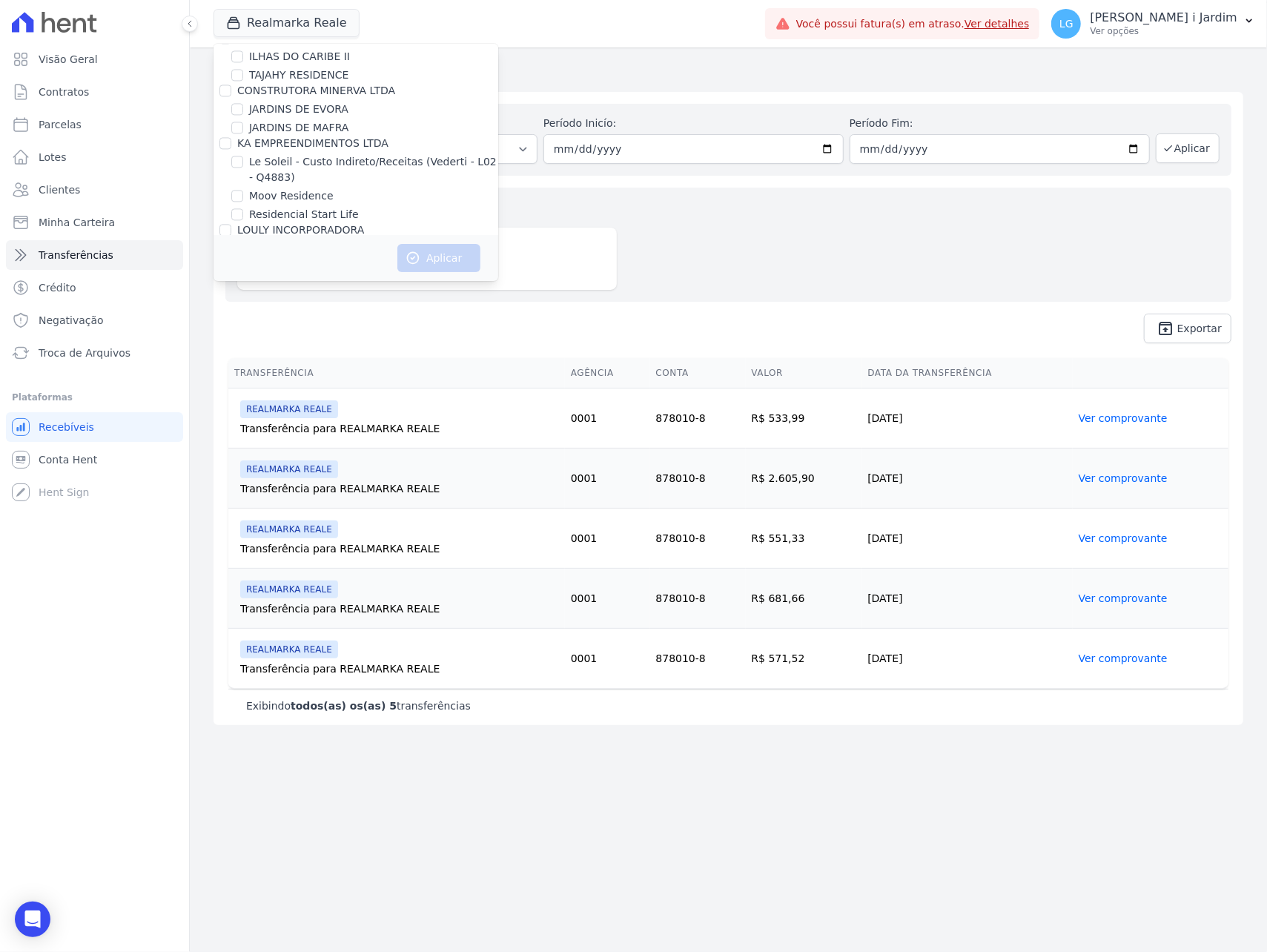
click at [285, 331] on label "Lumini Residencial Clube 2" at bounding box center [318, 338] width 139 height 15
click at [243, 332] on input "Lumini Residencial Clube 2" at bounding box center [236, 337] width 12 height 12
checkbox input "true"
click at [290, 312] on label "Lumini Residencial 3" at bounding box center [302, 319] width 107 height 15
click at [243, 314] on input "Lumini Residencial 3" at bounding box center [236, 319] width 12 height 12
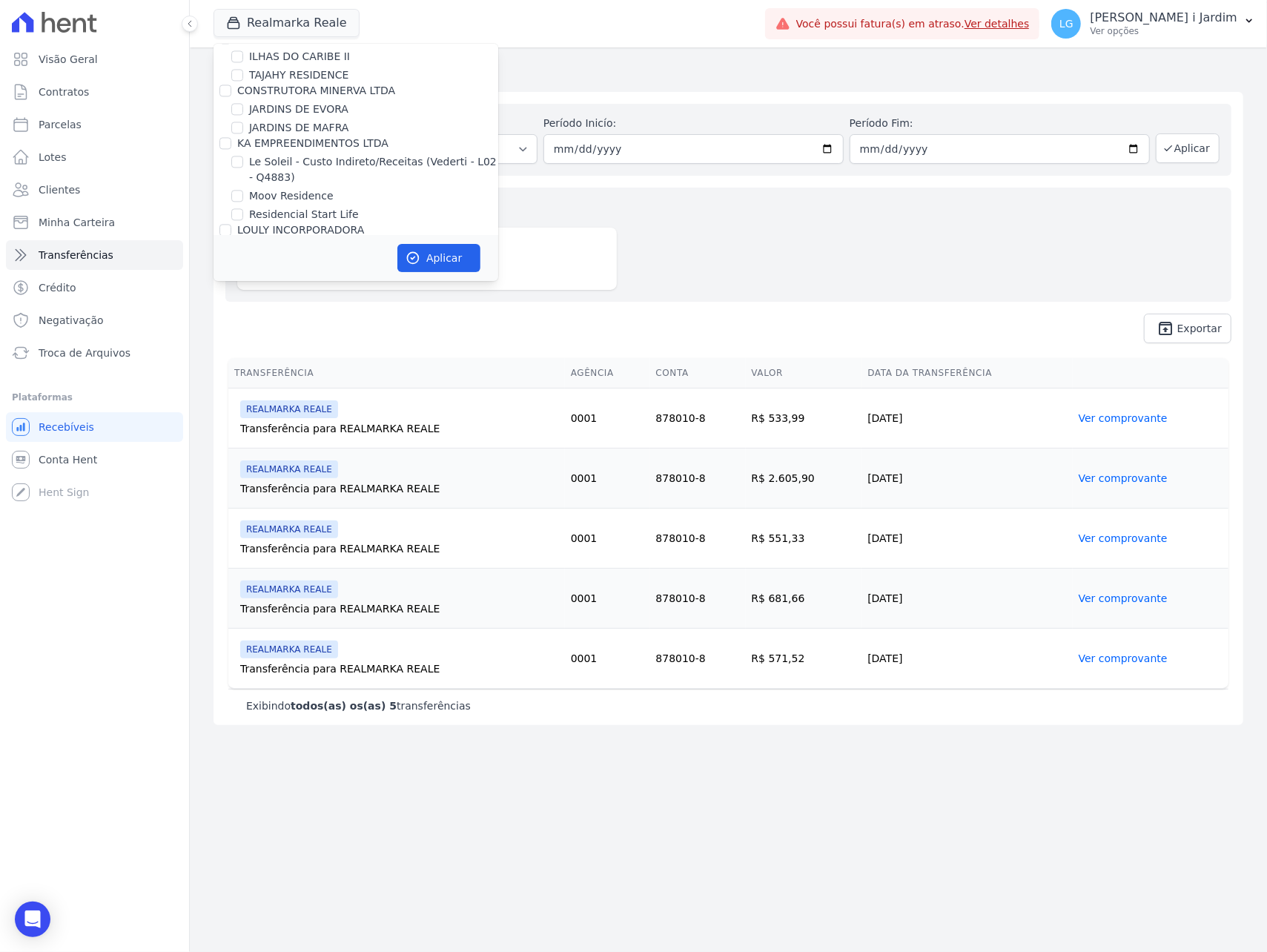
checkbox input "true"
click at [475, 259] on button "Aplicar" at bounding box center [439, 257] width 83 height 28
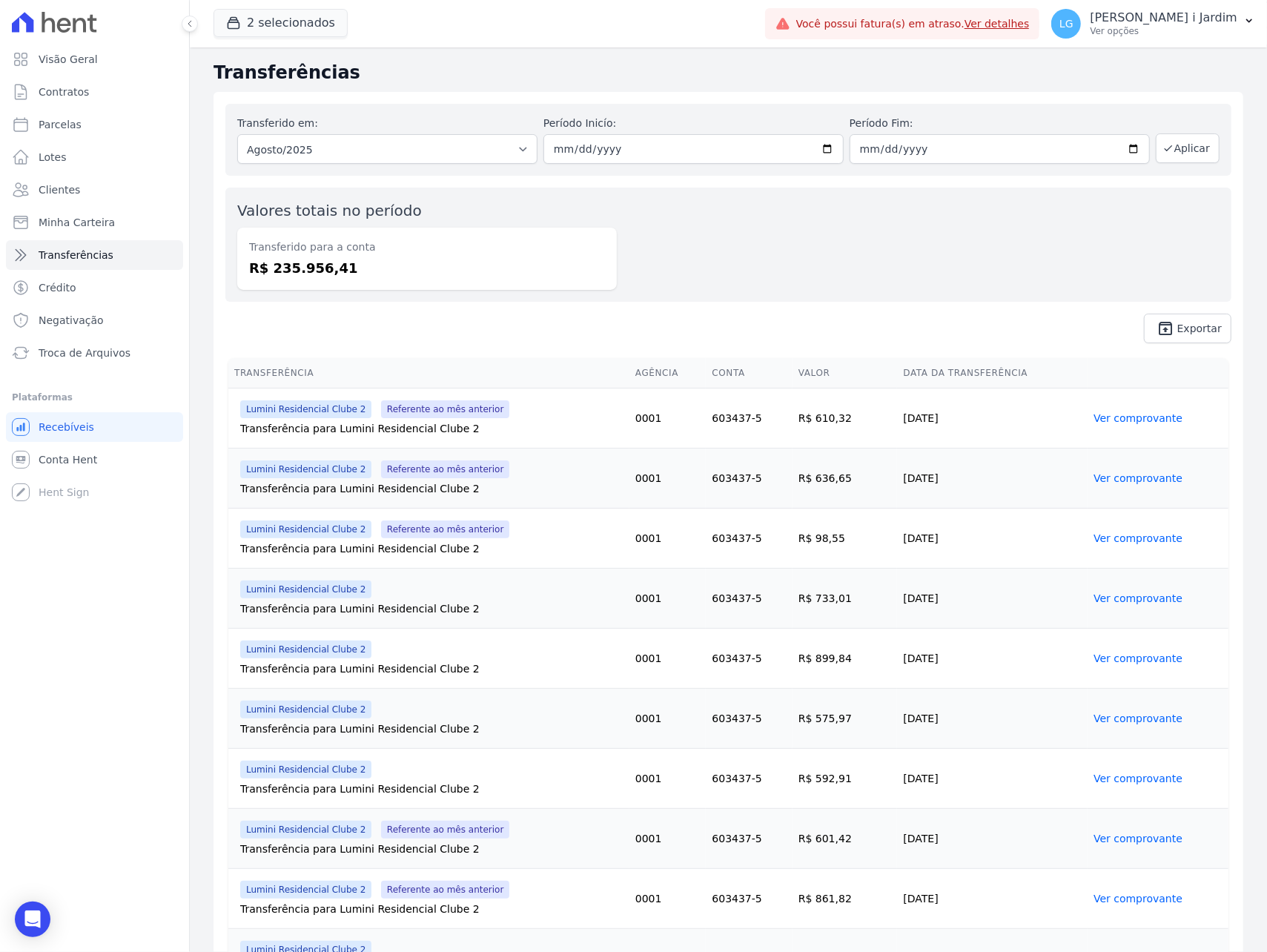
click at [560, 286] on div "Transferido para a conta R$ 235.956,41" at bounding box center [427, 258] width 379 height 62
click at [310, 27] on button "2 selecionados" at bounding box center [280, 22] width 134 height 28
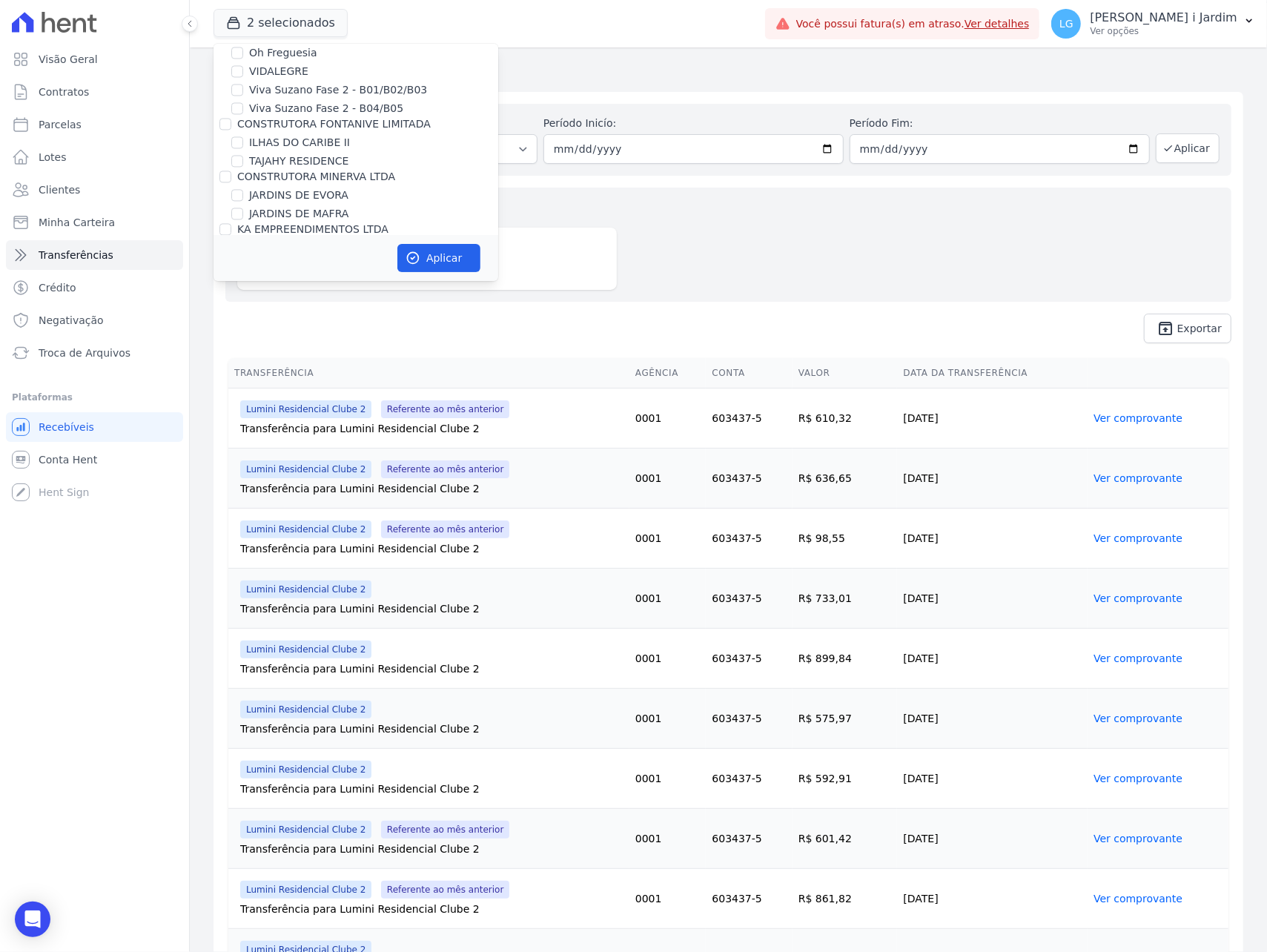
scroll to position [2174, 0]
click at [333, 299] on label "Lumini Residencial 3" at bounding box center [302, 307] width 107 height 15
click at [243, 301] on input "Lumini Residencial 3" at bounding box center [236, 307] width 12 height 12
checkbox input "false"
click at [335, 318] on label "Lumini Residencial Clube 2" at bounding box center [318, 325] width 139 height 15
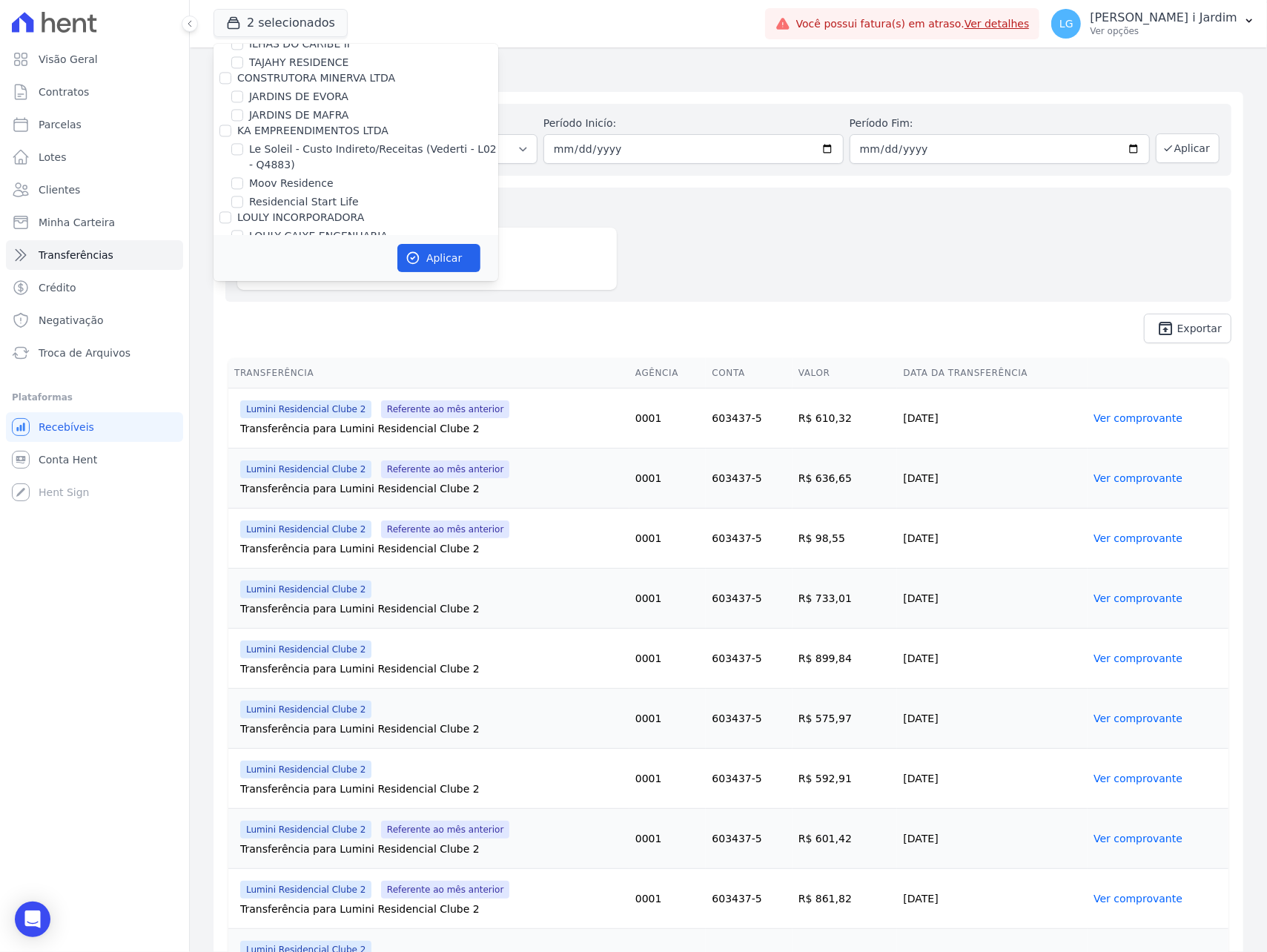
click at [243, 319] on input "Lumini Residencial Clube 2" at bounding box center [236, 325] width 12 height 12
checkbox input "false"
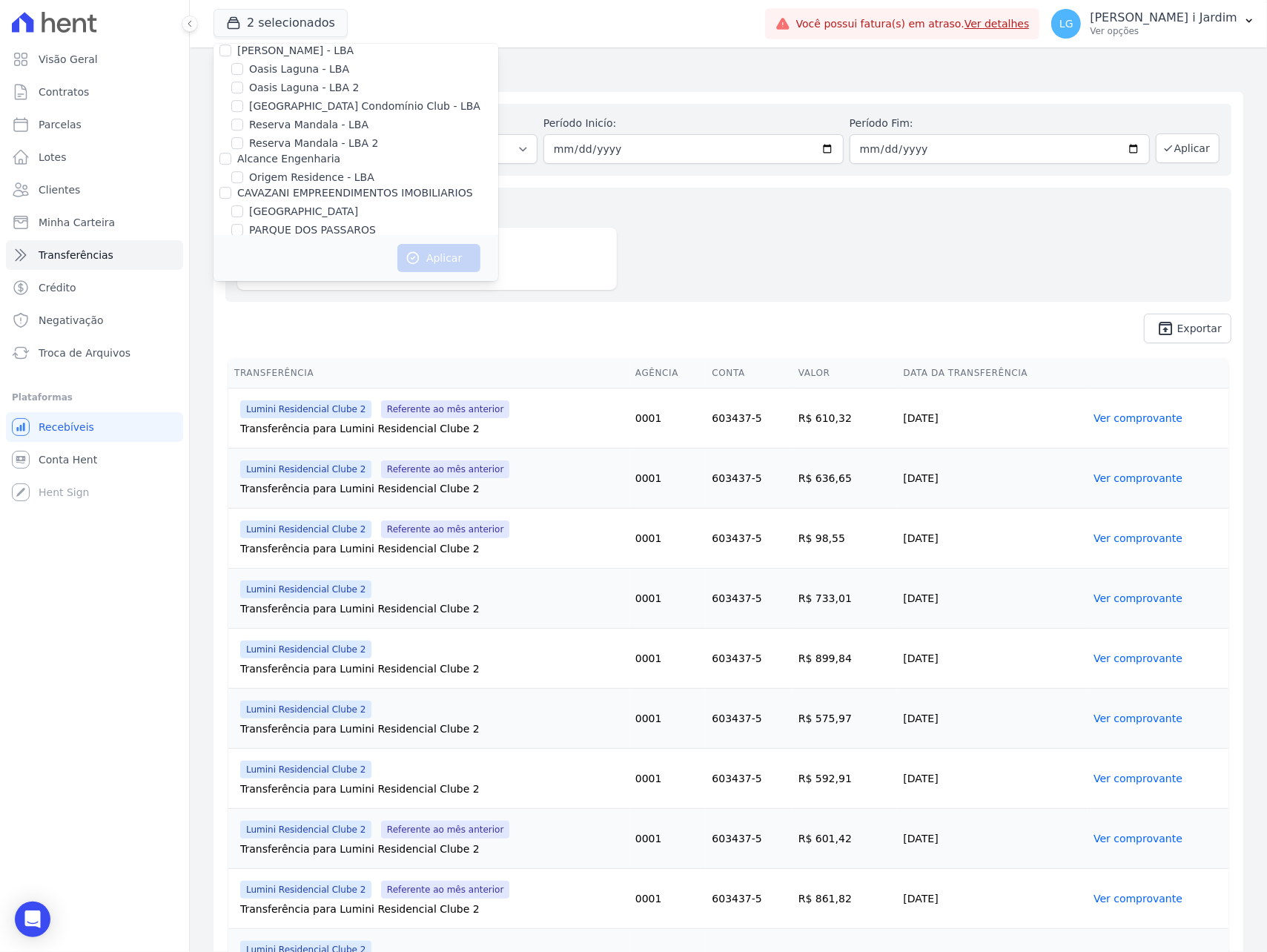
drag, startPoint x: 317, startPoint y: 165, endPoint x: 322, endPoint y: 173, distance: 9.4
click at [318, 275] on label "PARQUE DO CARMO JDG EMPREENDIMENTO IMOBILIARIO SPE LTDA" at bounding box center [373, 290] width 249 height 31
click at [243, 277] on input "PARQUE DO CARMO JDG EMPREENDIMENTO IMOBILIARIO SPE LTDA" at bounding box center [236, 282] width 12 height 12
checkbox input "true"
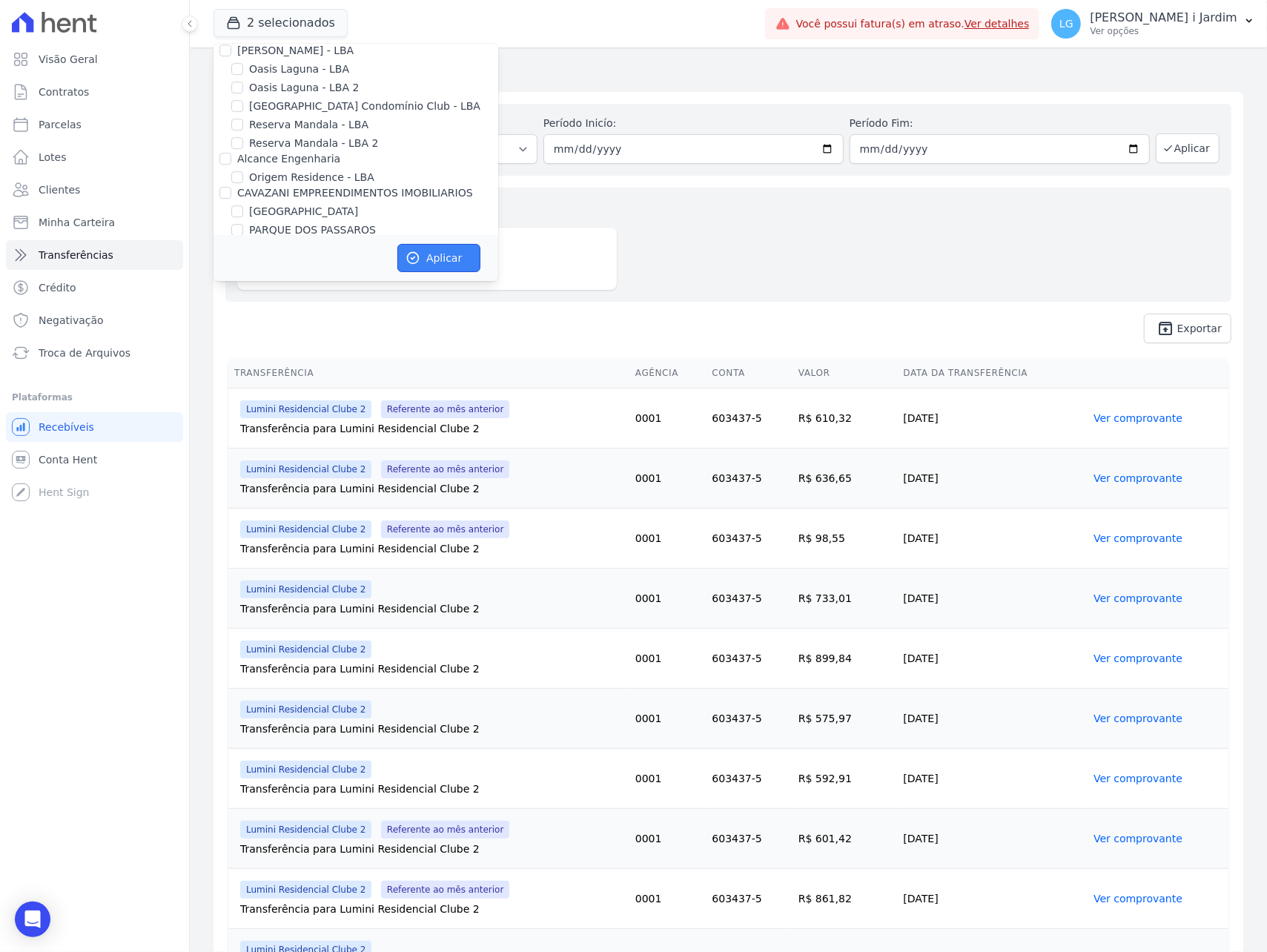
click at [460, 268] on button "Aplicar" at bounding box center [439, 257] width 83 height 28
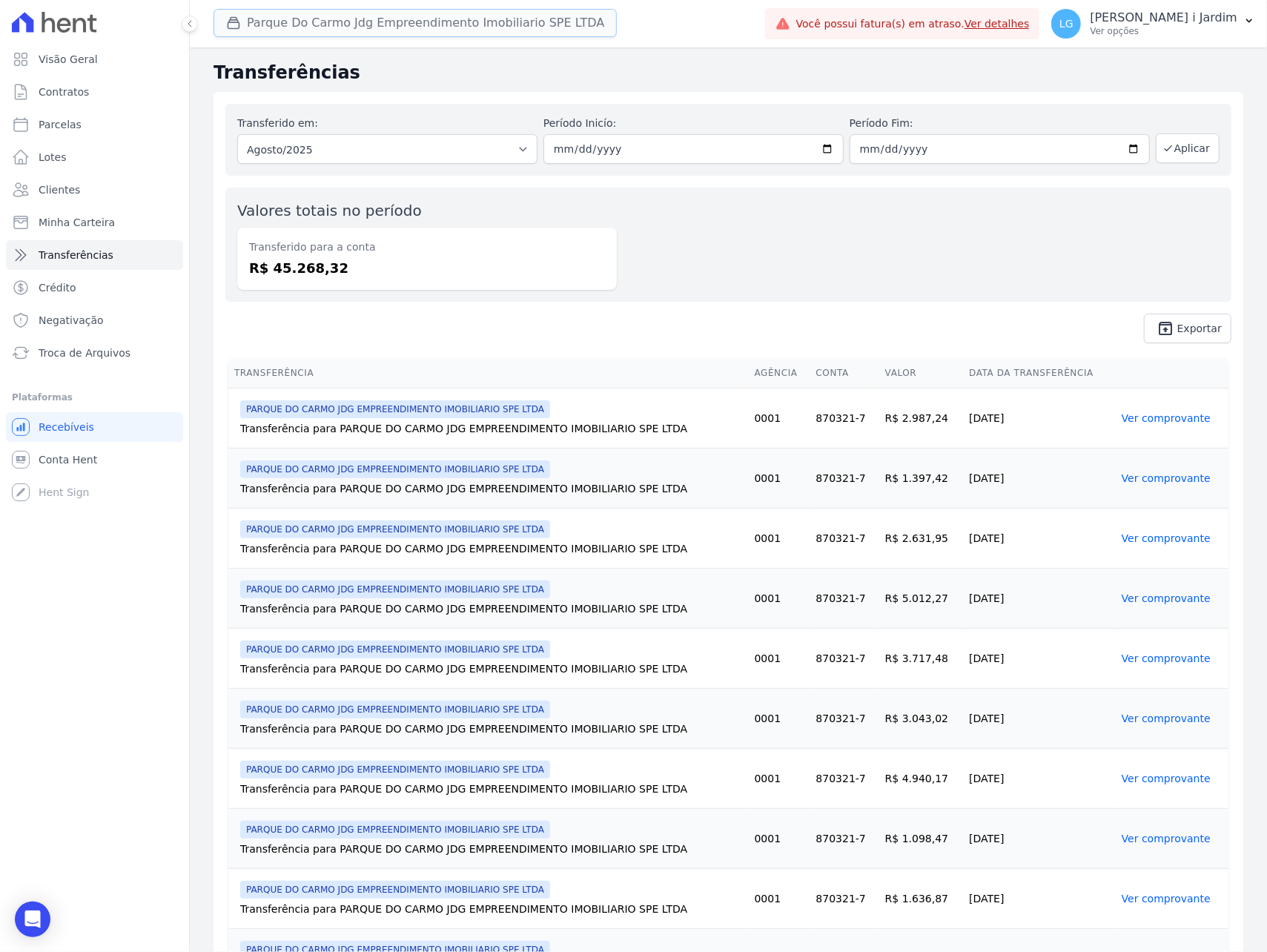
click at [276, 23] on button "Parque Do Carmo Jdg Empreendimento Imobiliario SPE LTDA" at bounding box center [415, 22] width 403 height 28
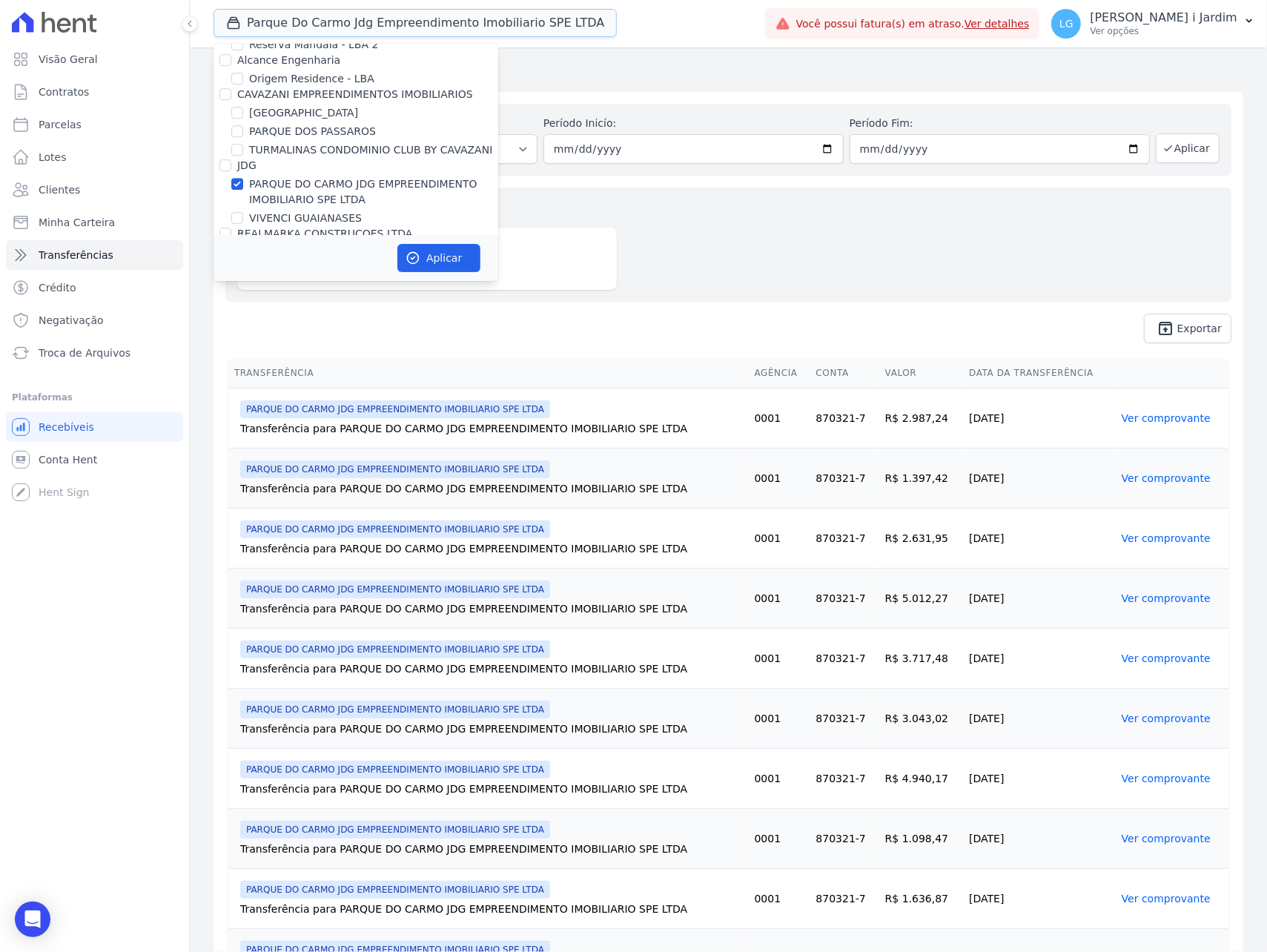
scroll to position [2993, 0]
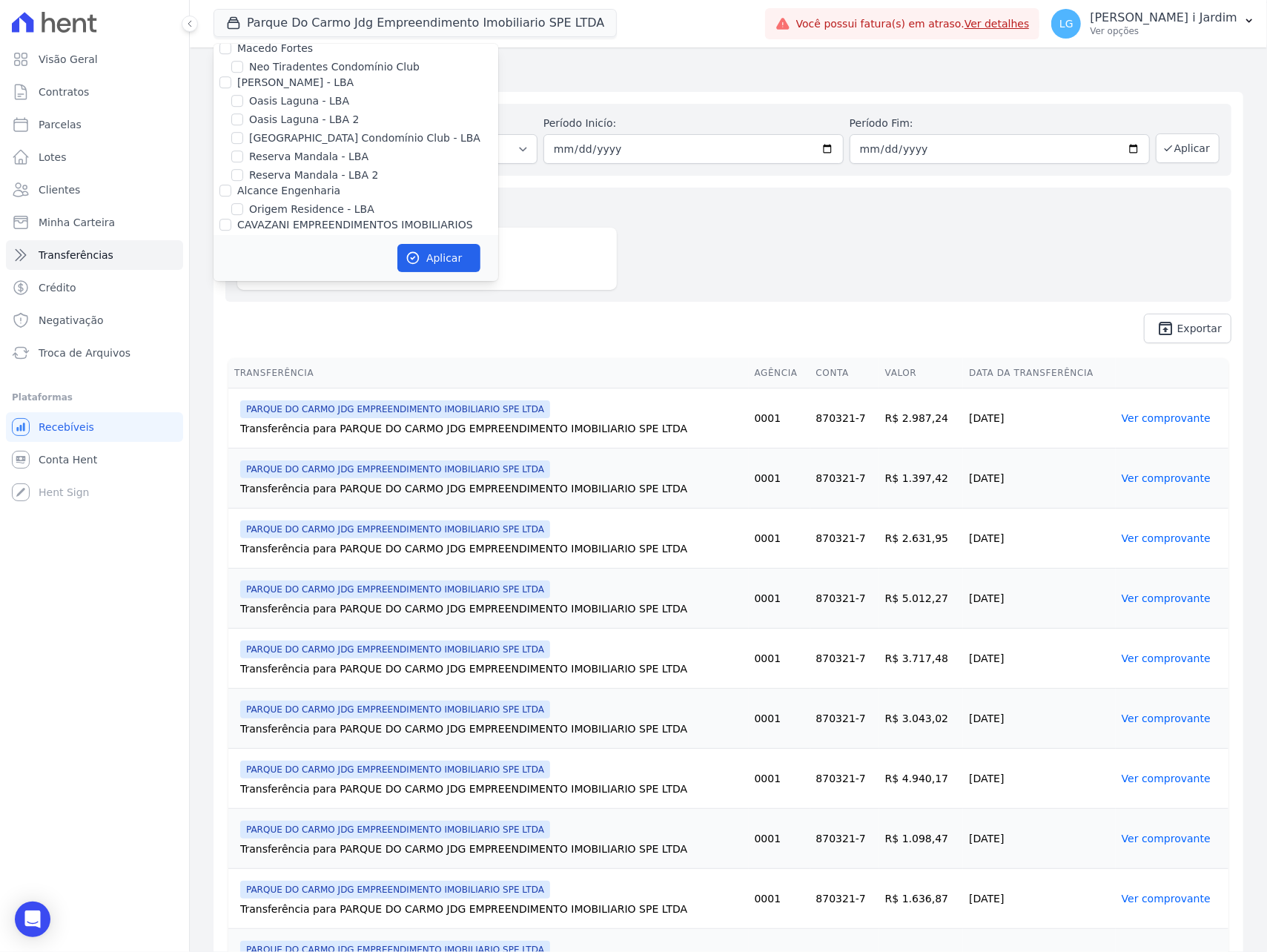
click at [307, 307] on label "PARQUE DO CARMO JDG EMPREENDIMENTO IMOBILIARIO SPE LTDA" at bounding box center [373, 322] width 249 height 31
click at [243, 308] on input "PARQUE DO CARMO JDG EMPREENDIMENTO IMOBILIARIO SPE LTDA" at bounding box center [236, 314] width 12 height 12
checkbox input "false"
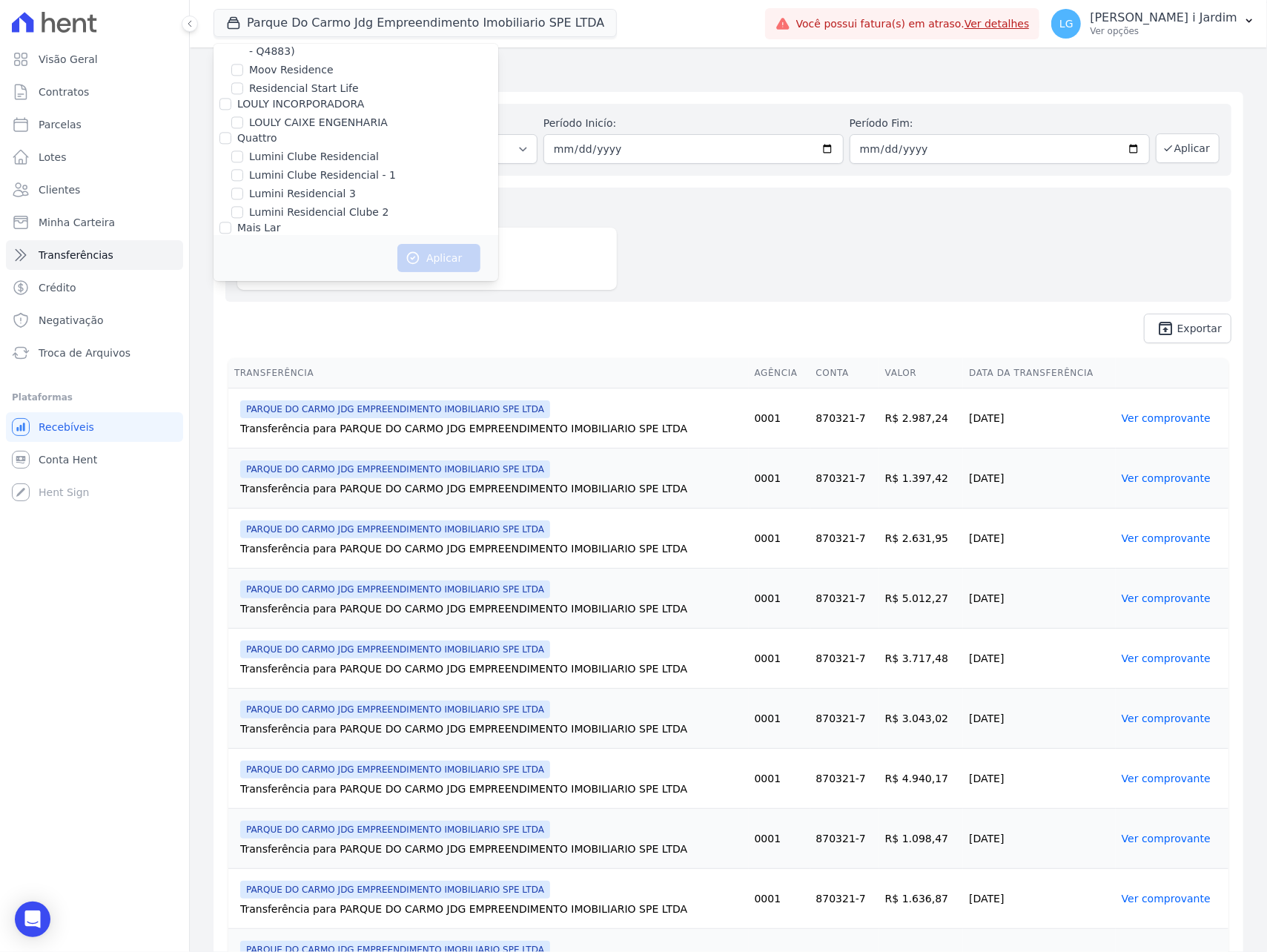
click at [333, 257] on label "Mugango - Viva Iguaçu" at bounding box center [308, 264] width 119 height 15
click at [243, 259] on input "Mugango - Viva Iguaçu" at bounding box center [236, 264] width 12 height 12
checkbox input "true"
click at [458, 262] on button "Aplicar" at bounding box center [439, 257] width 83 height 28
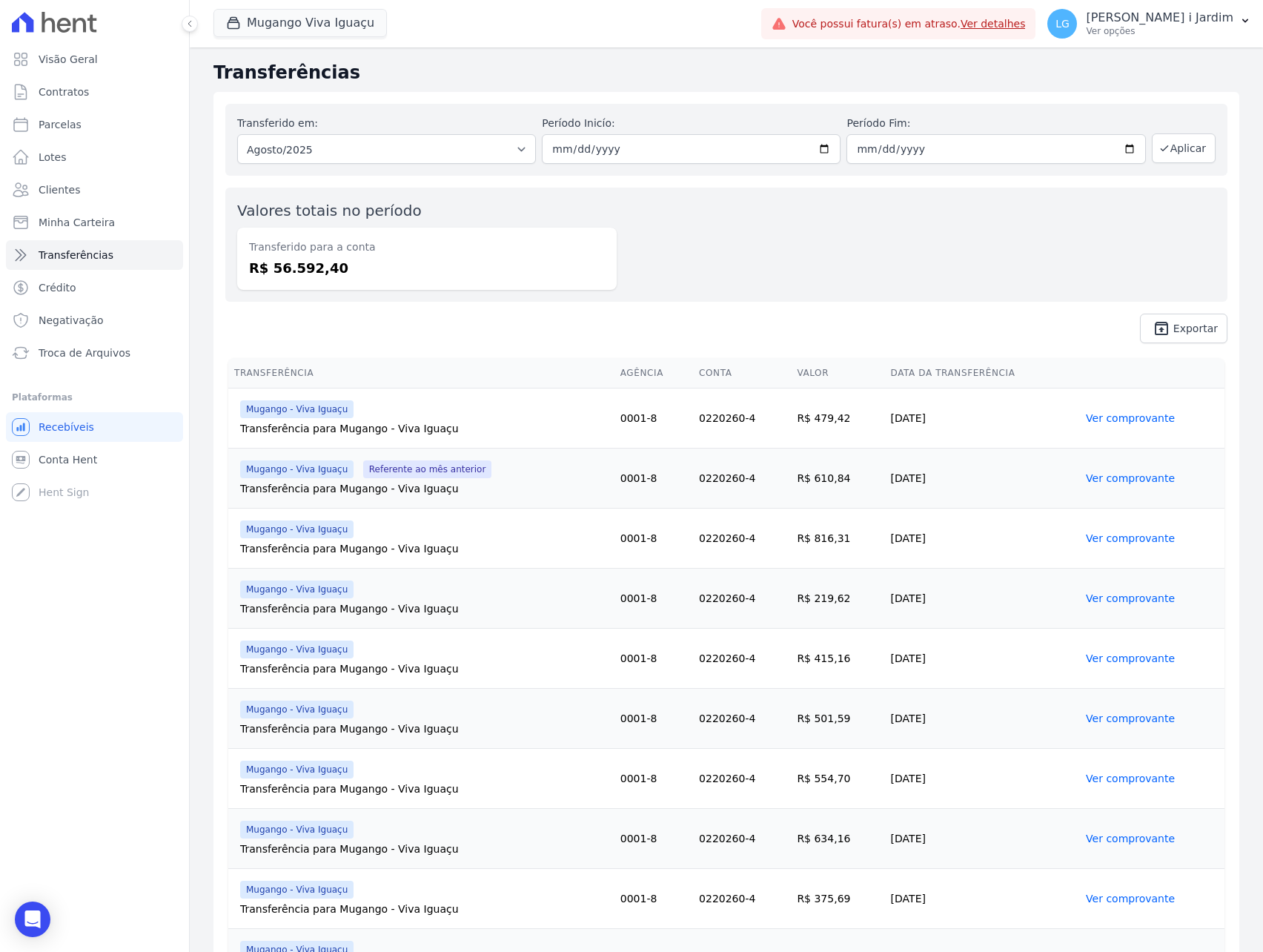
click at [237, 37] on span "Mugango Viva Iguaçu" at bounding box center [299, 23] width 173 height 30
click at [249, 28] on button "Mugango Viva Iguaçu" at bounding box center [299, 22] width 173 height 28
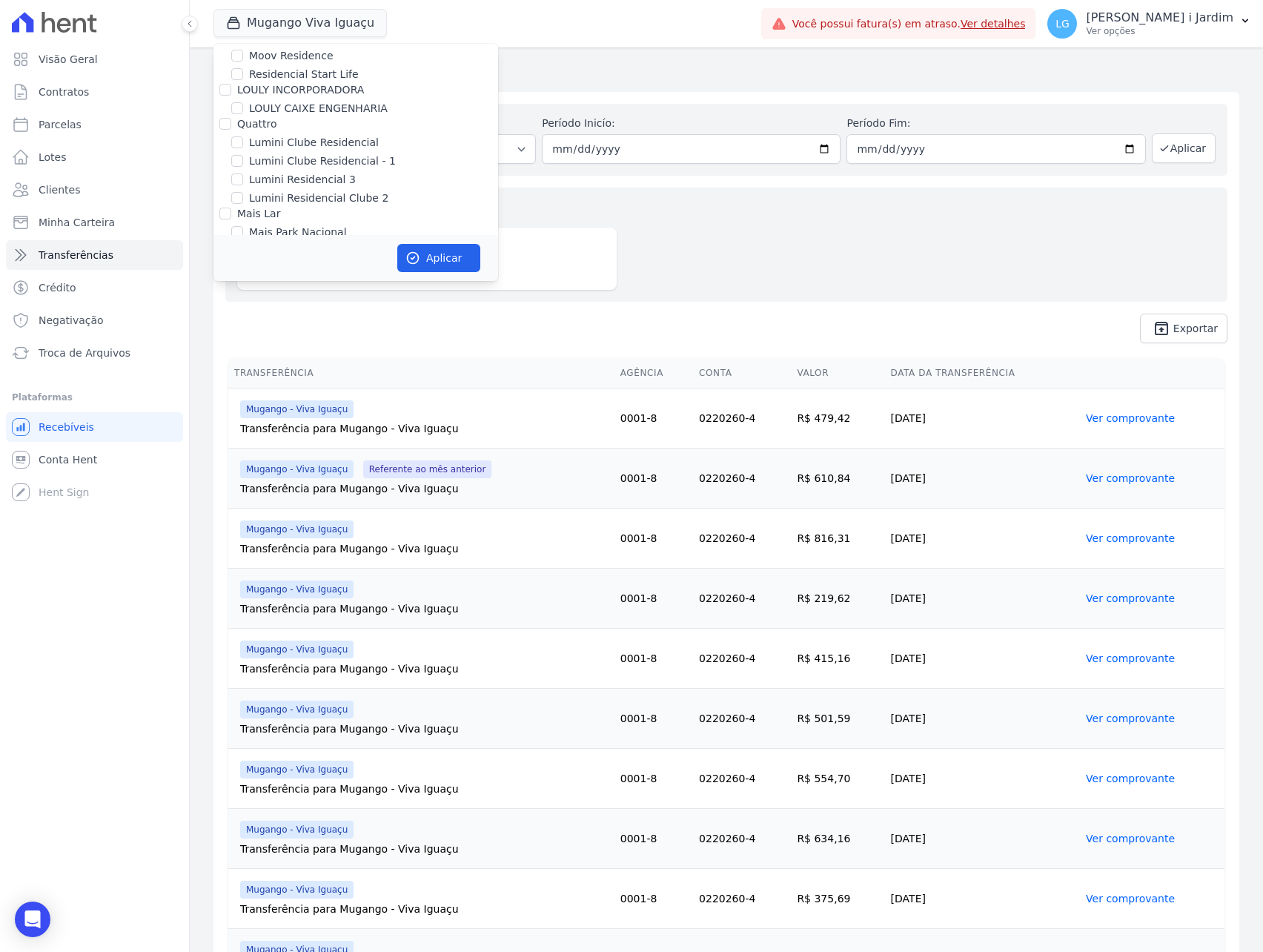
scroll to position [2202, 0]
click at [283, 342] on label "Mugango - Viva Iguaçu" at bounding box center [308, 349] width 119 height 15
click at [243, 343] on input "Mugango - Viva Iguaçu" at bounding box center [236, 349] width 12 height 12
checkbox input "false"
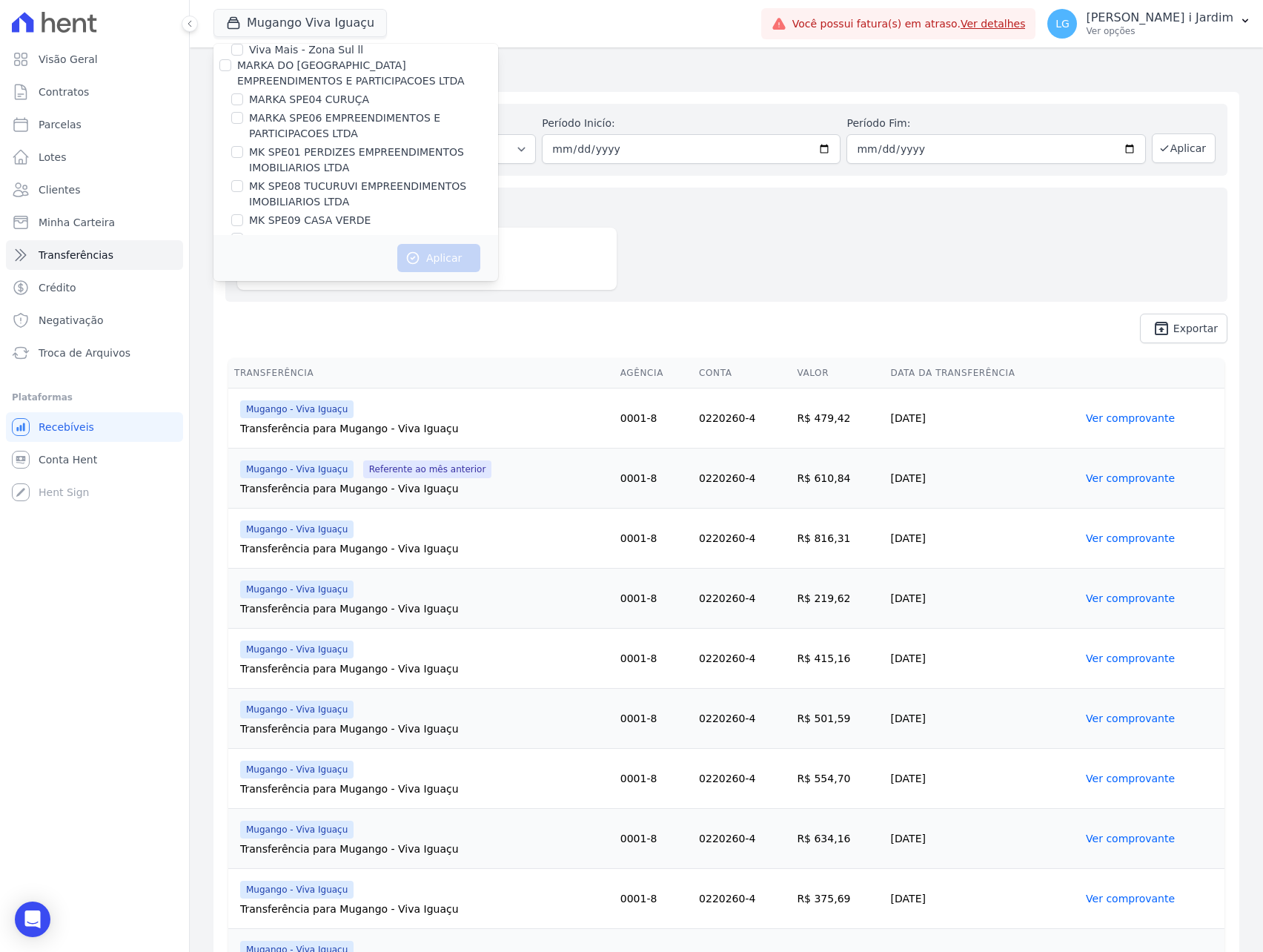
scroll to position [2594, 0]
click at [317, 232] on label "MK SPE14 VILA RE" at bounding box center [297, 239] width 95 height 15
click at [243, 234] on input "MK SPE14 VILA RE" at bounding box center [236, 239] width 12 height 12
checkbox input "true"
click at [429, 252] on button "Aplicar" at bounding box center [439, 257] width 83 height 28
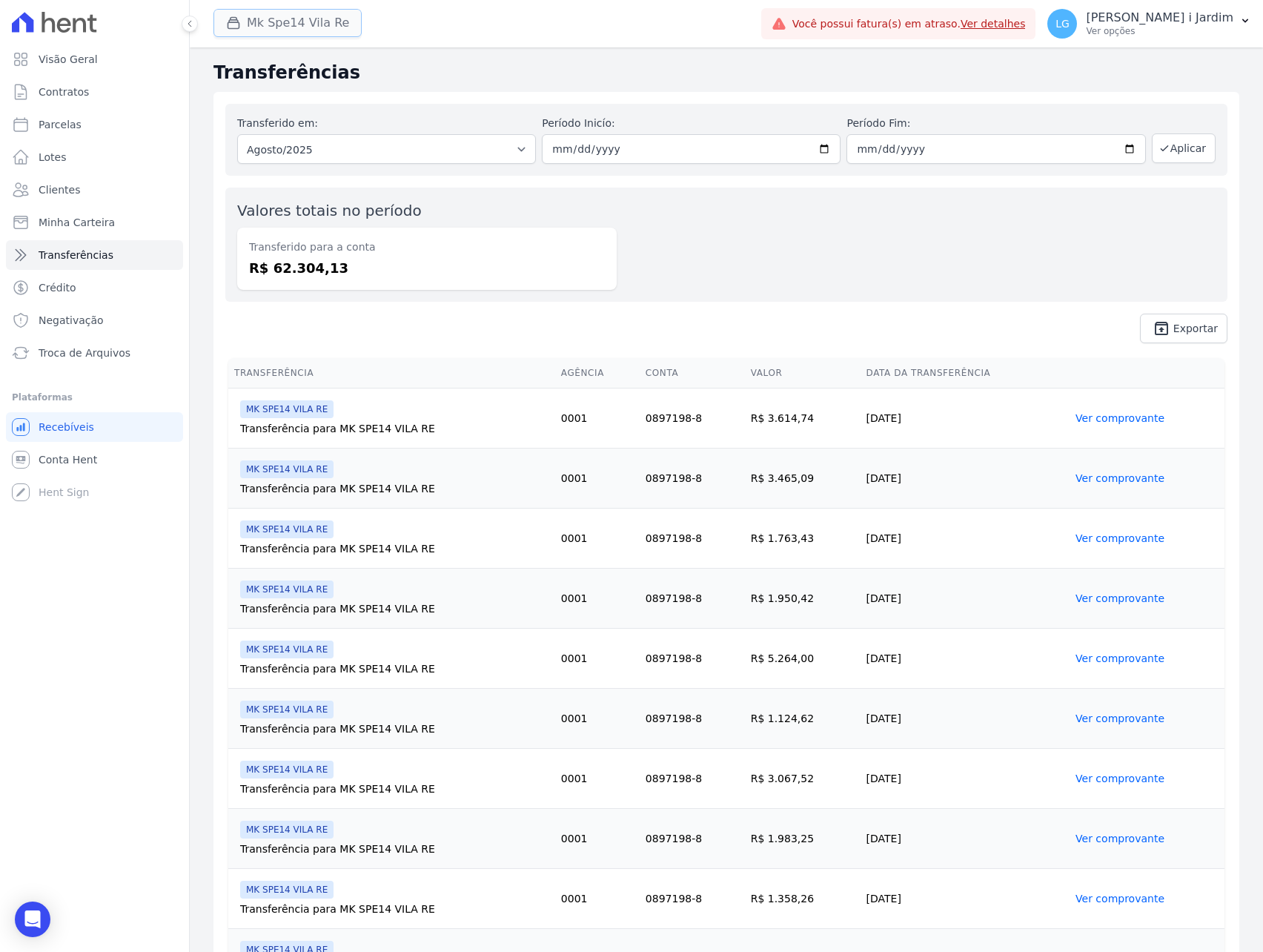
click at [261, 13] on button "Mk Spe14 Vila Re" at bounding box center [287, 22] width 148 height 28
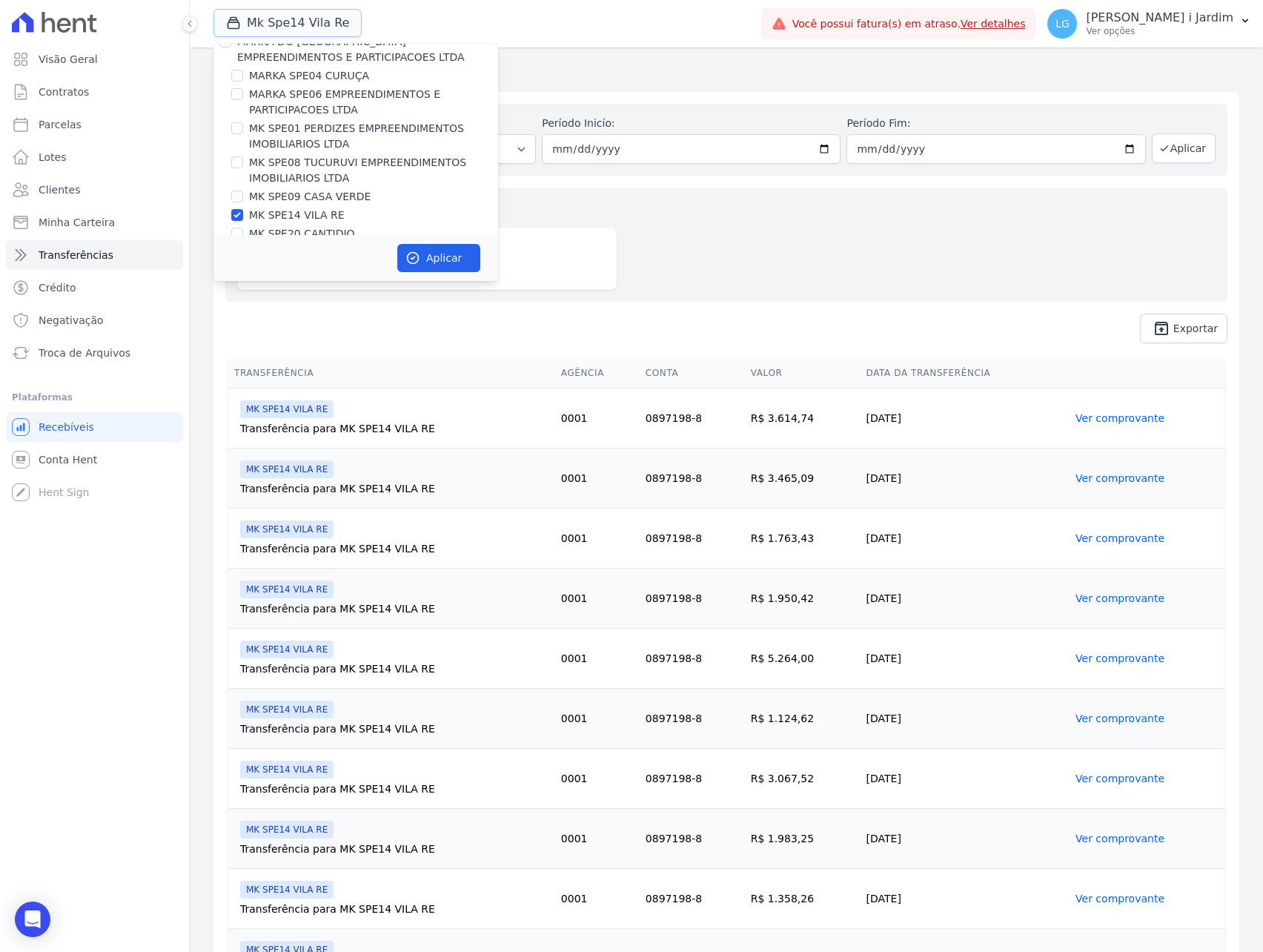
scroll to position [2568, 0]
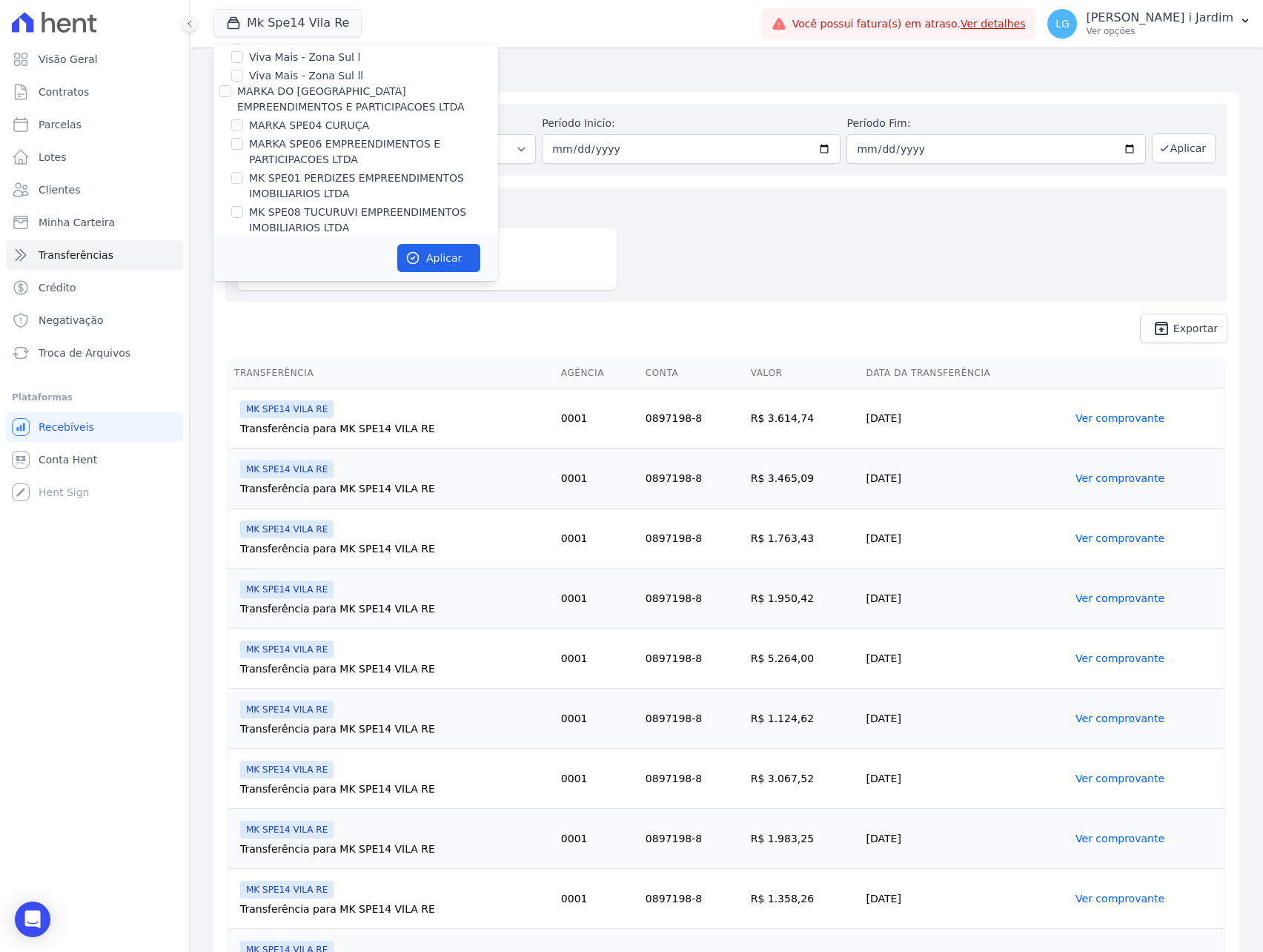
click at [274, 257] on label "MK SPE14 VILA RE" at bounding box center [297, 264] width 95 height 15
click at [243, 259] on input "MK SPE14 VILA RE" at bounding box center [236, 264] width 12 height 12
checkbox input "false"
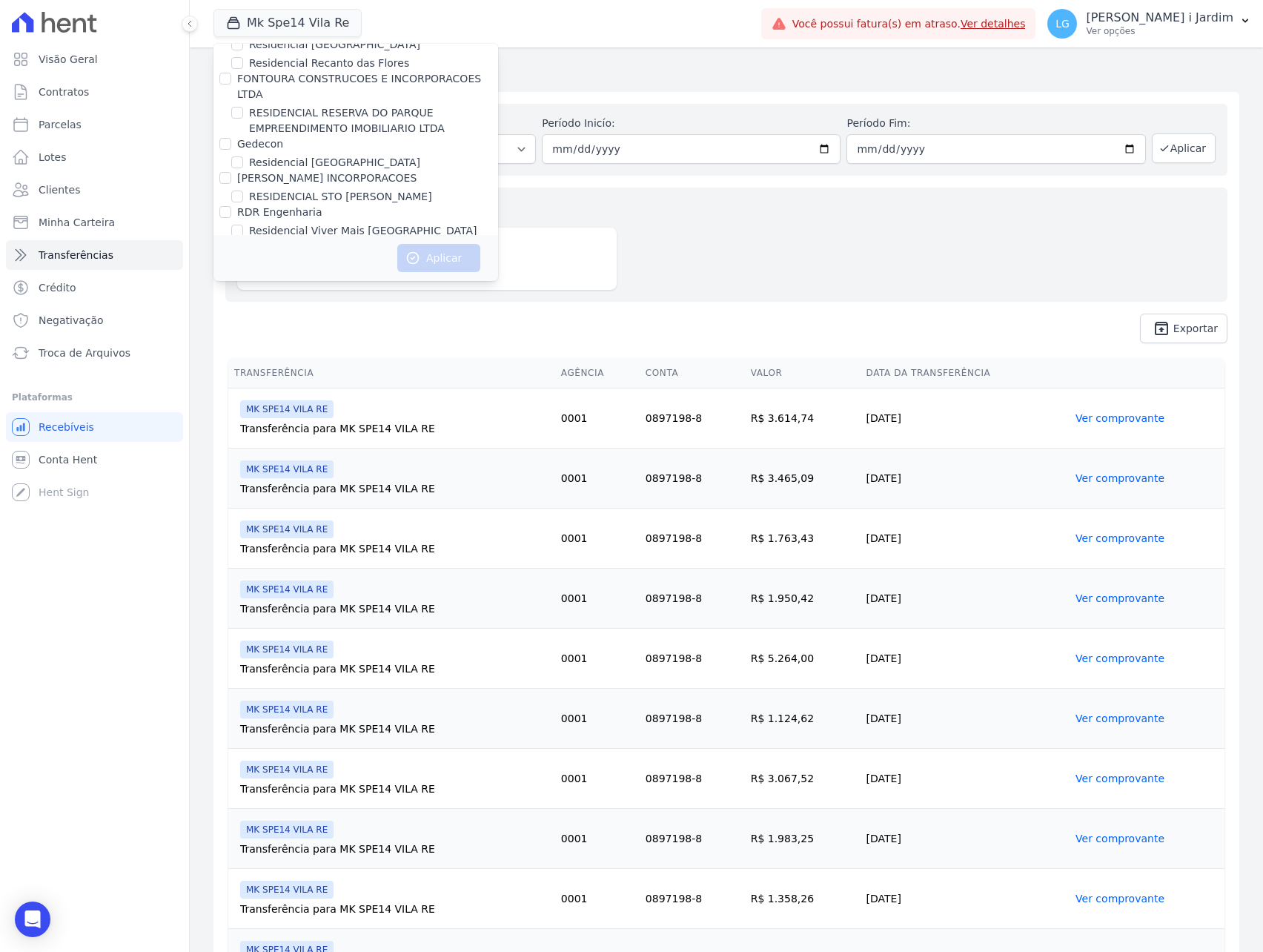
click at [272, 257] on label "Residencia SZN Citta | Timbiras" at bounding box center [330, 264] width 163 height 15
click at [243, 259] on input "Residencia SZN Citta | Timbiras" at bounding box center [236, 264] width 12 height 12
checkbox input "true"
click at [454, 254] on button "Aplicar" at bounding box center [439, 257] width 83 height 28
